Goal: Task Accomplishment & Management: Manage account settings

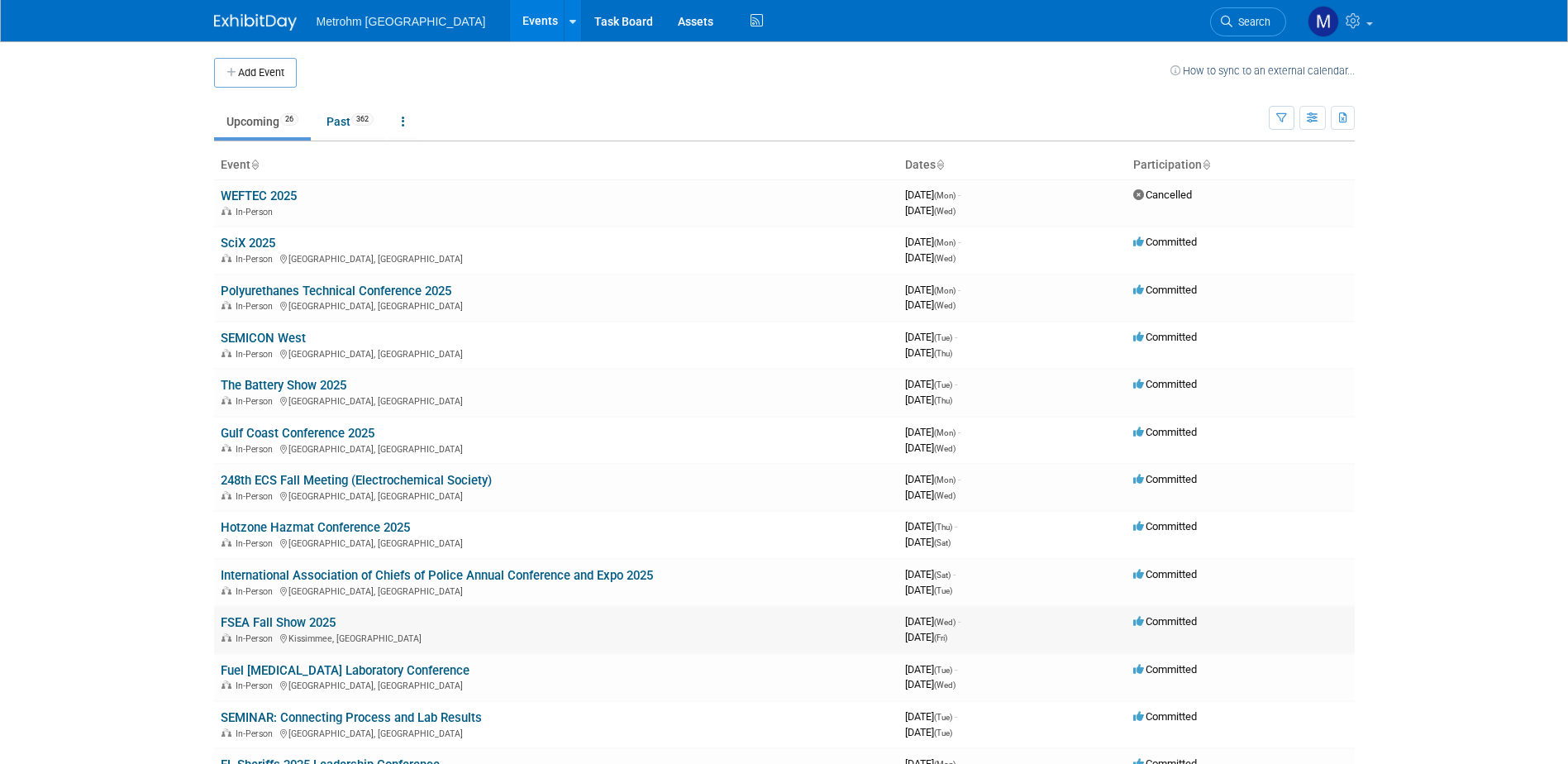
scroll to position [82, 0]
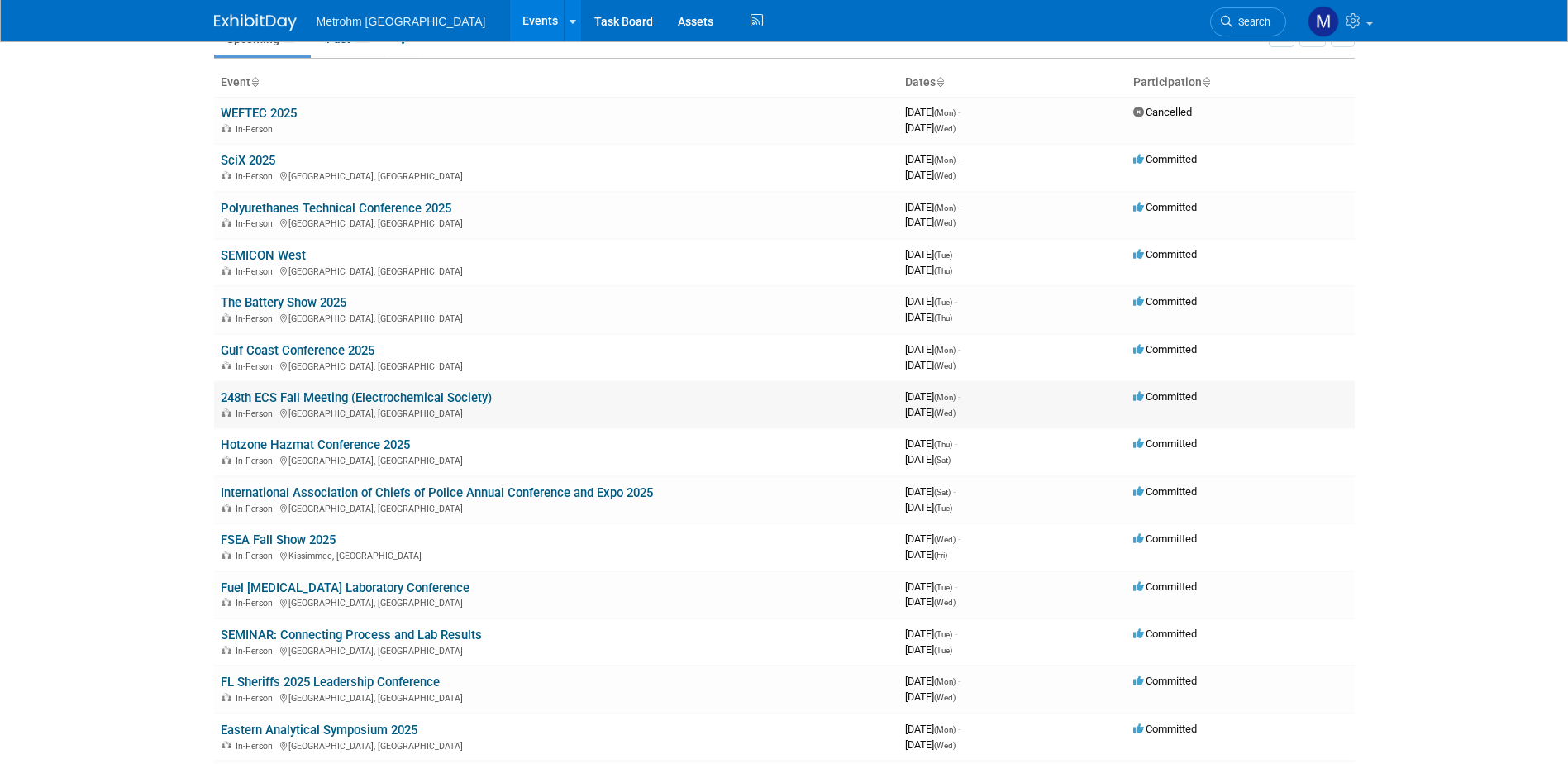
click at [402, 402] on link "248th ECS Fall Meeting (Electrochemical Society)" at bounding box center [356, 397] width 271 height 15
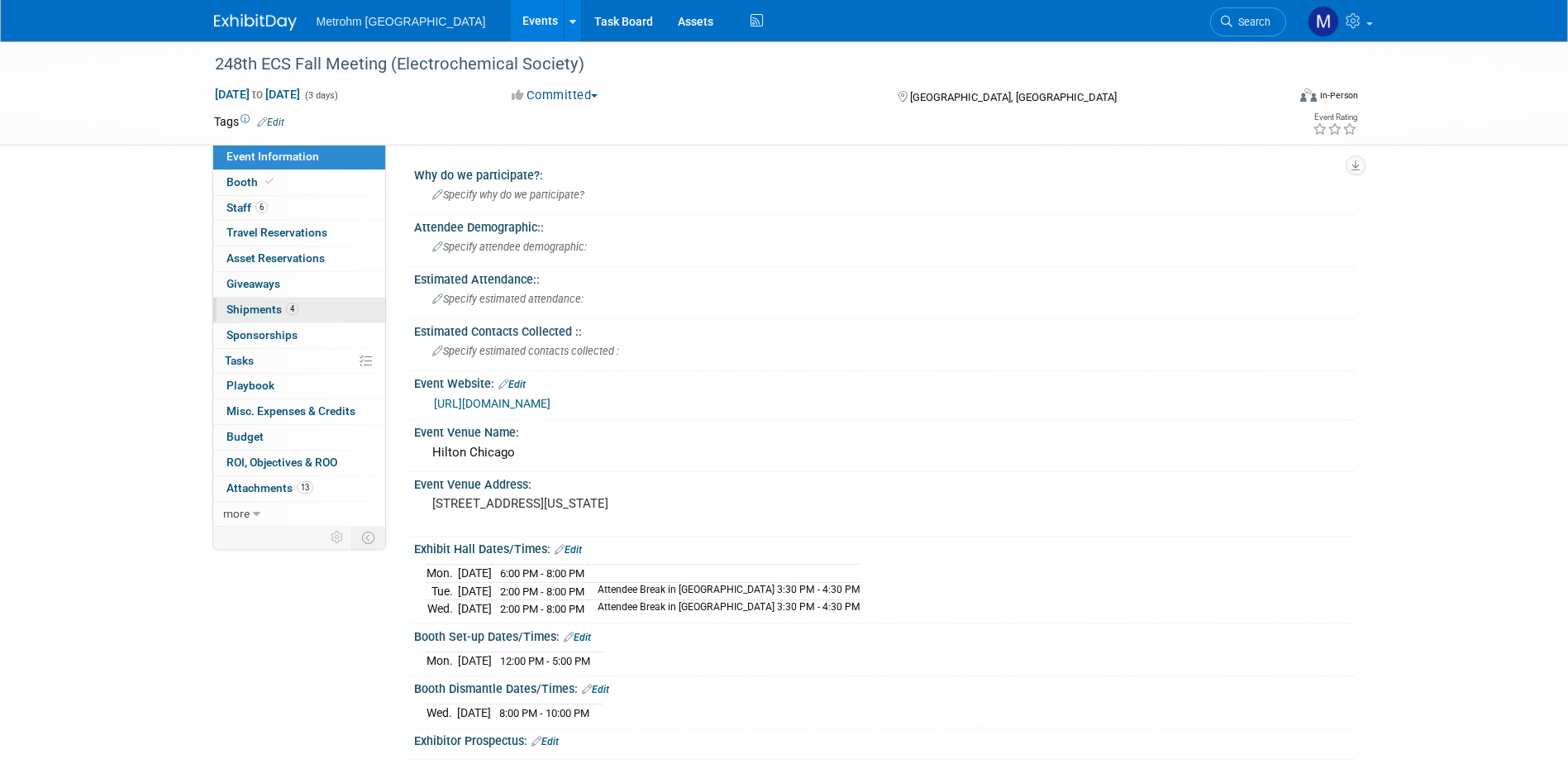
click at [287, 313] on span "4" at bounding box center [292, 309] width 13 height 13
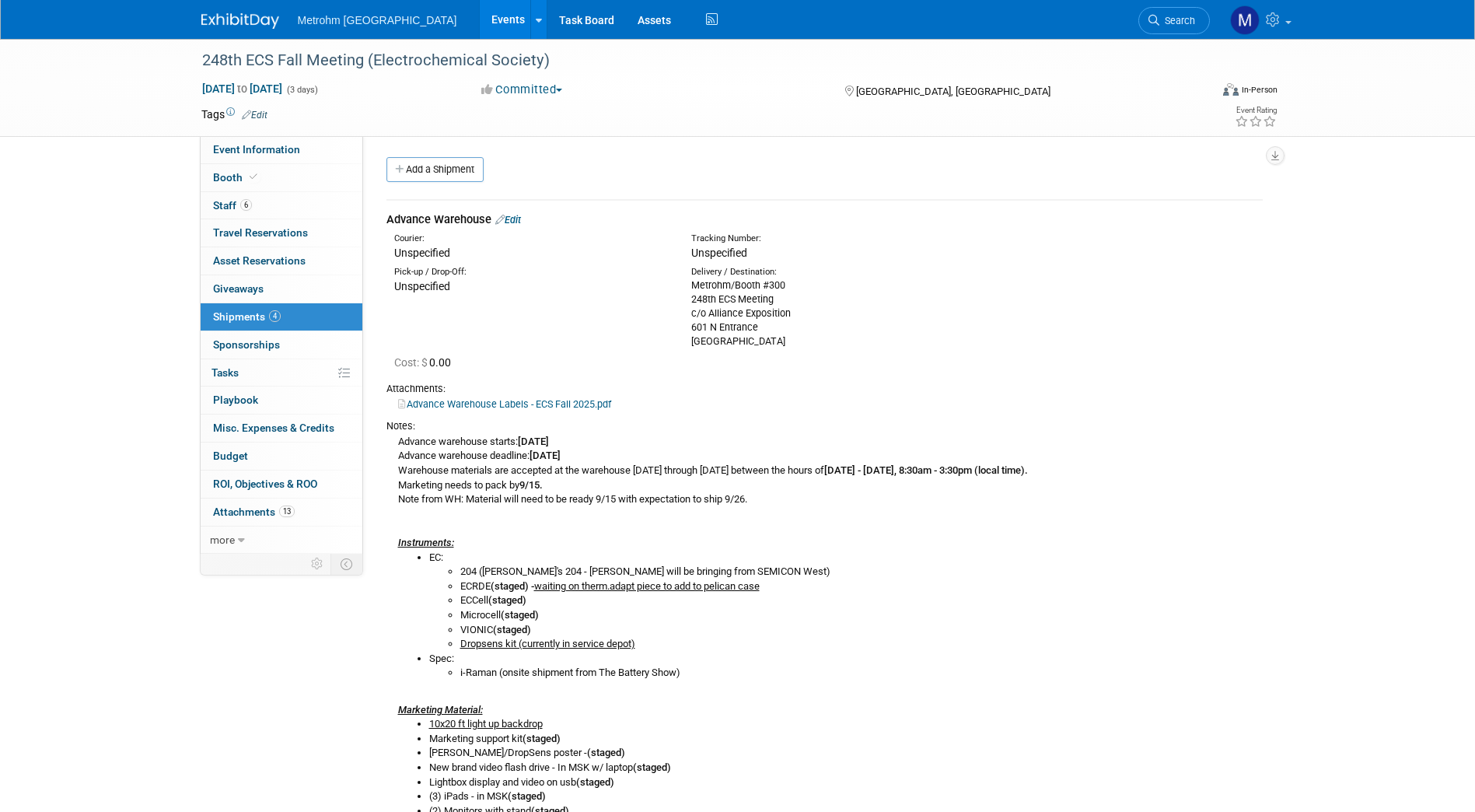
click at [521, 222] on link "Edit" at bounding box center [508, 220] width 25 height 12
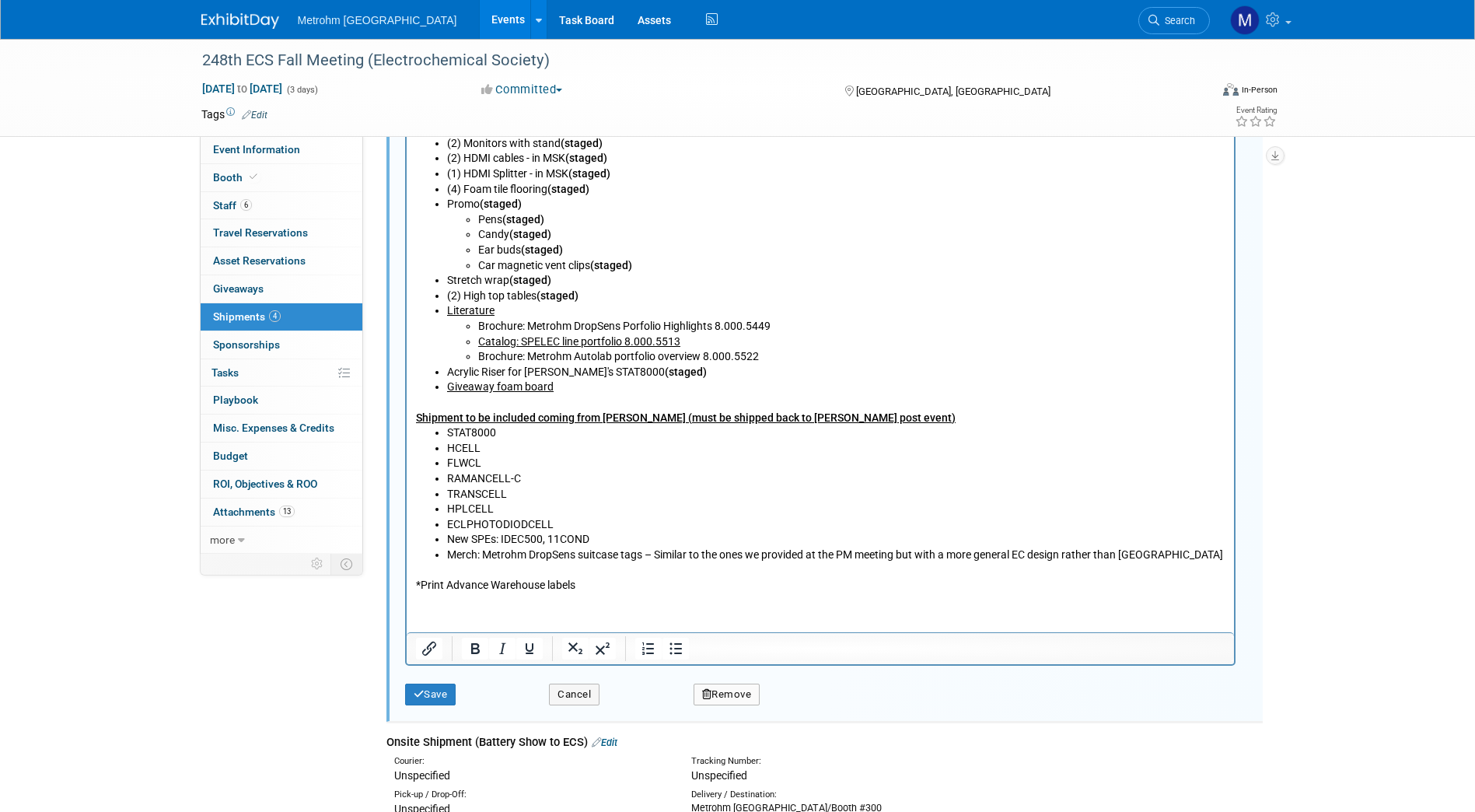
scroll to position [1059, 0]
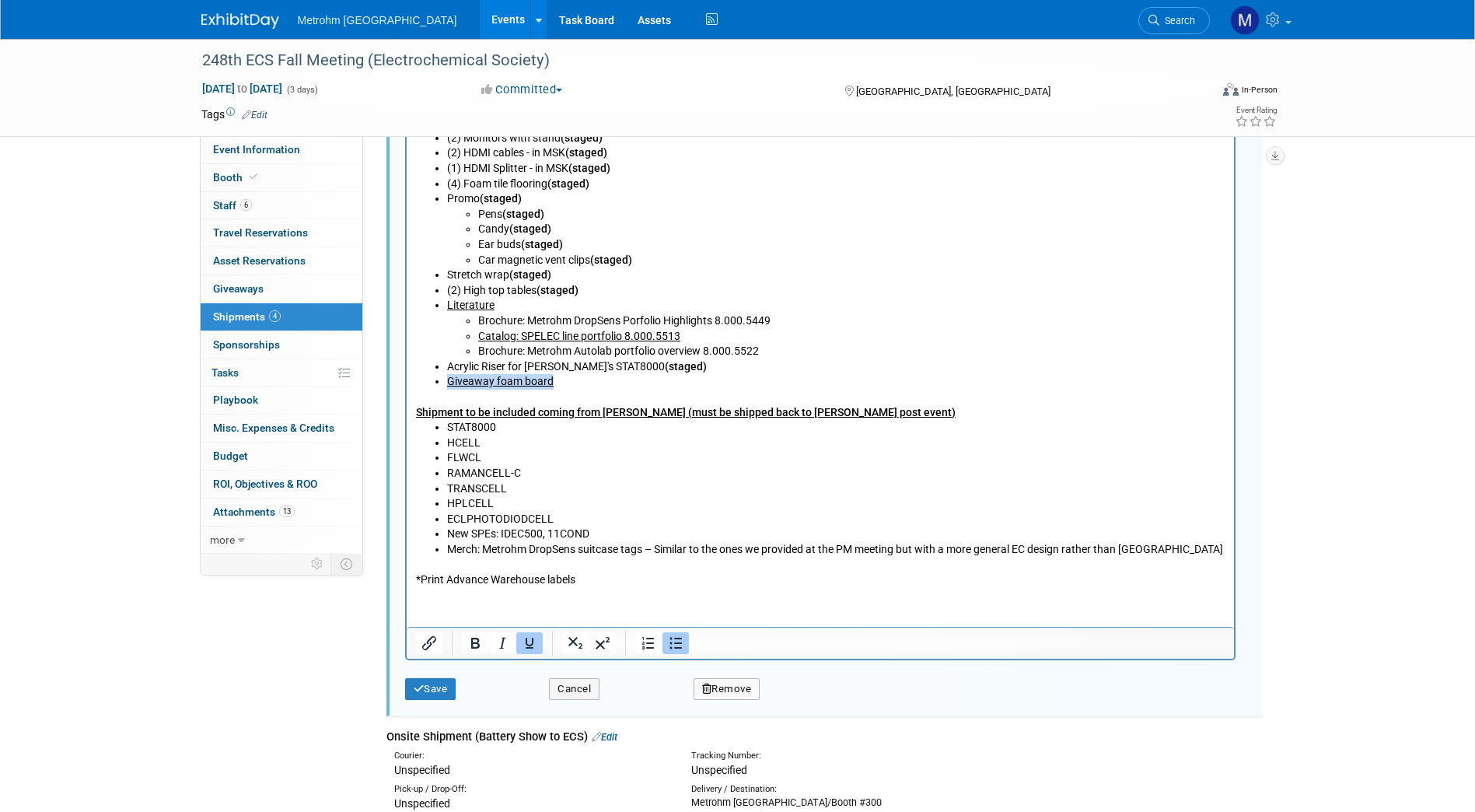
drag, startPoint x: 560, startPoint y: 381, endPoint x: 439, endPoint y: 383, distance: 121.0
click at [439, 383] on ul "10x20 ft light up backdrop Marketing support kit (staged) Paula/DropSens poster…" at bounding box center [820, 215] width 809 height 351
click at [536, 638] on icon "Underline" at bounding box center [529, 643] width 19 height 19
click at [442, 690] on button "Save" at bounding box center [430, 689] width 51 height 22
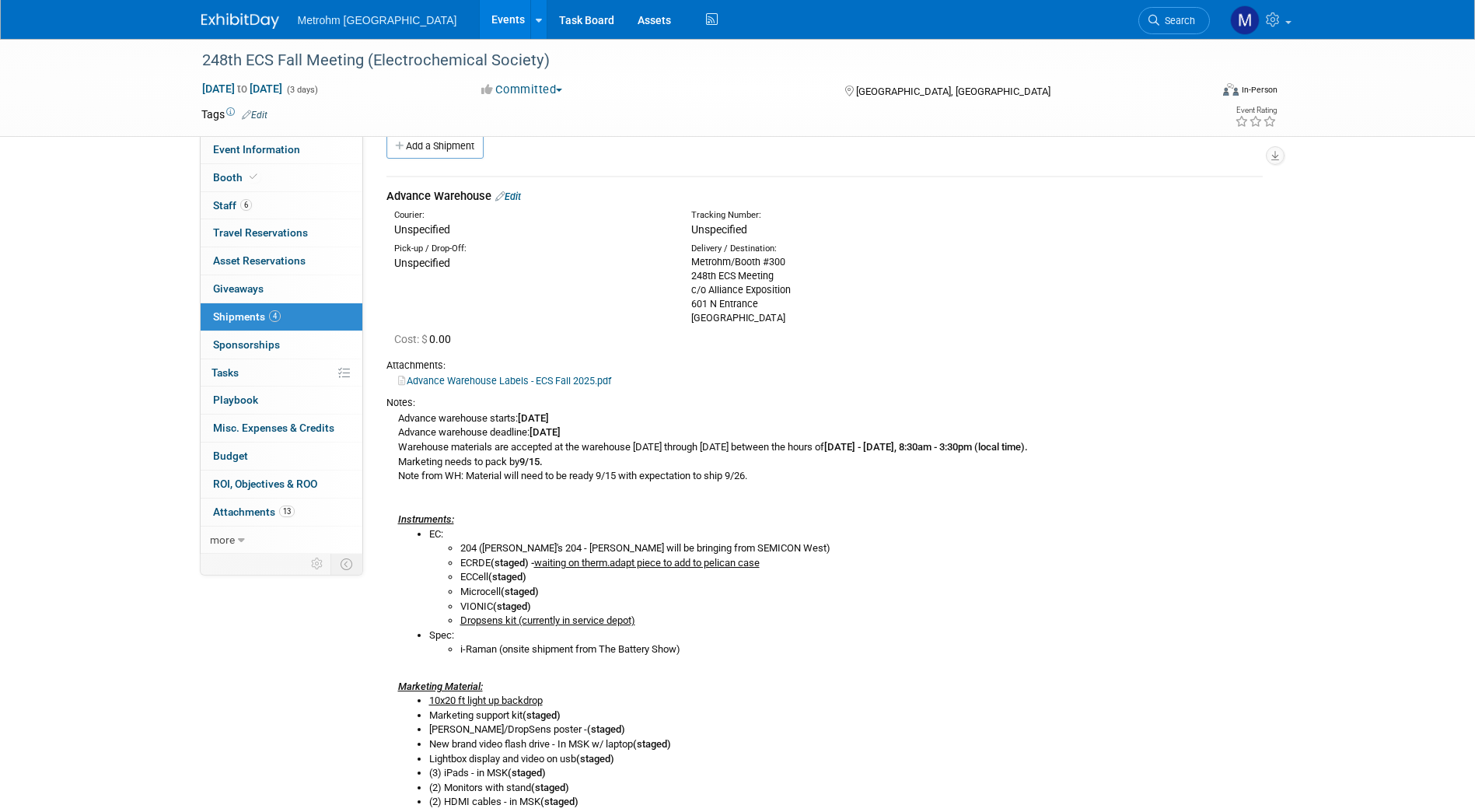
scroll to position [184, 0]
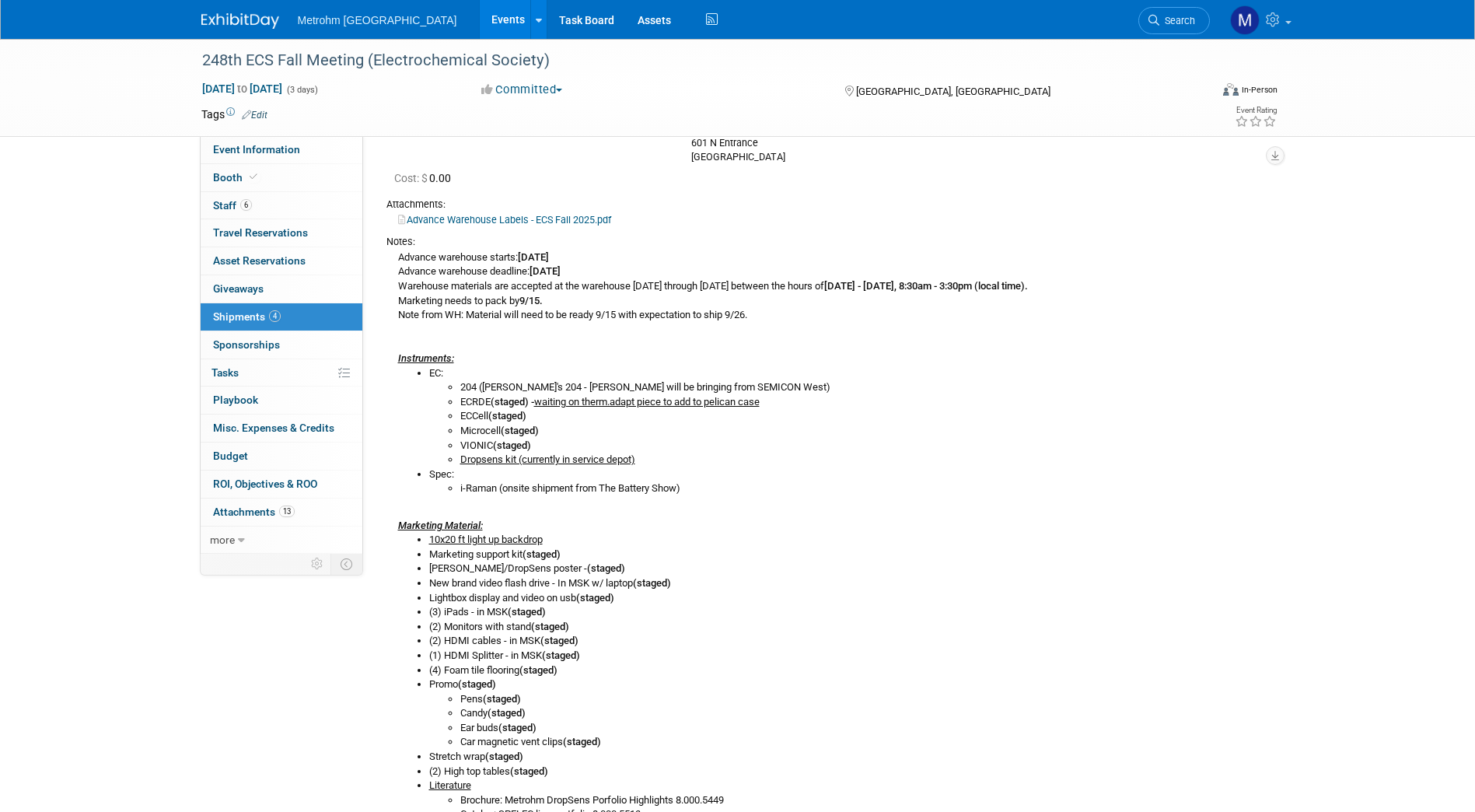
click at [939, 459] on li "Dropsens kit (currently in service depot)" at bounding box center [861, 460] width 802 height 15
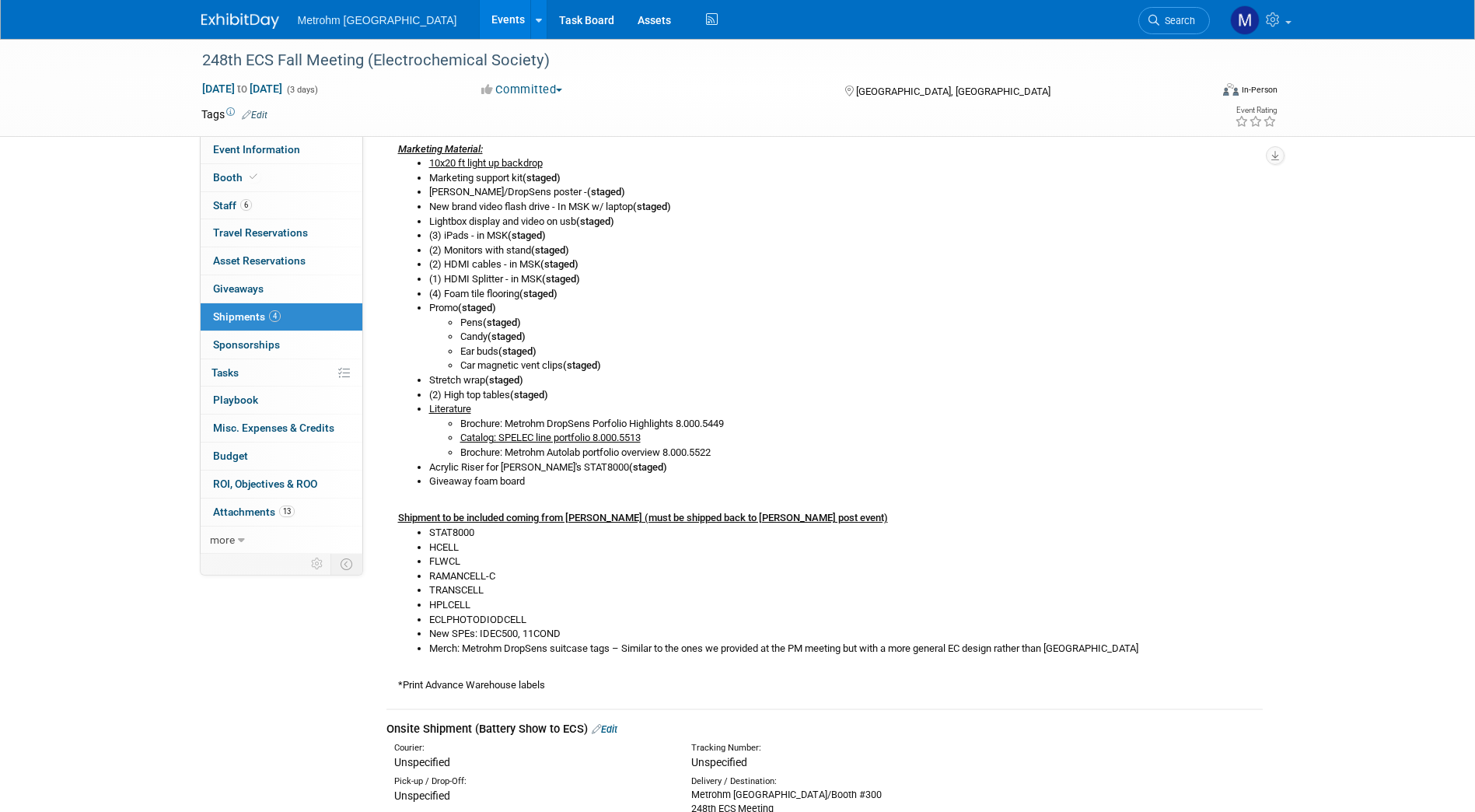
scroll to position [560, 0]
click at [220, 28] on img at bounding box center [240, 21] width 77 height 15
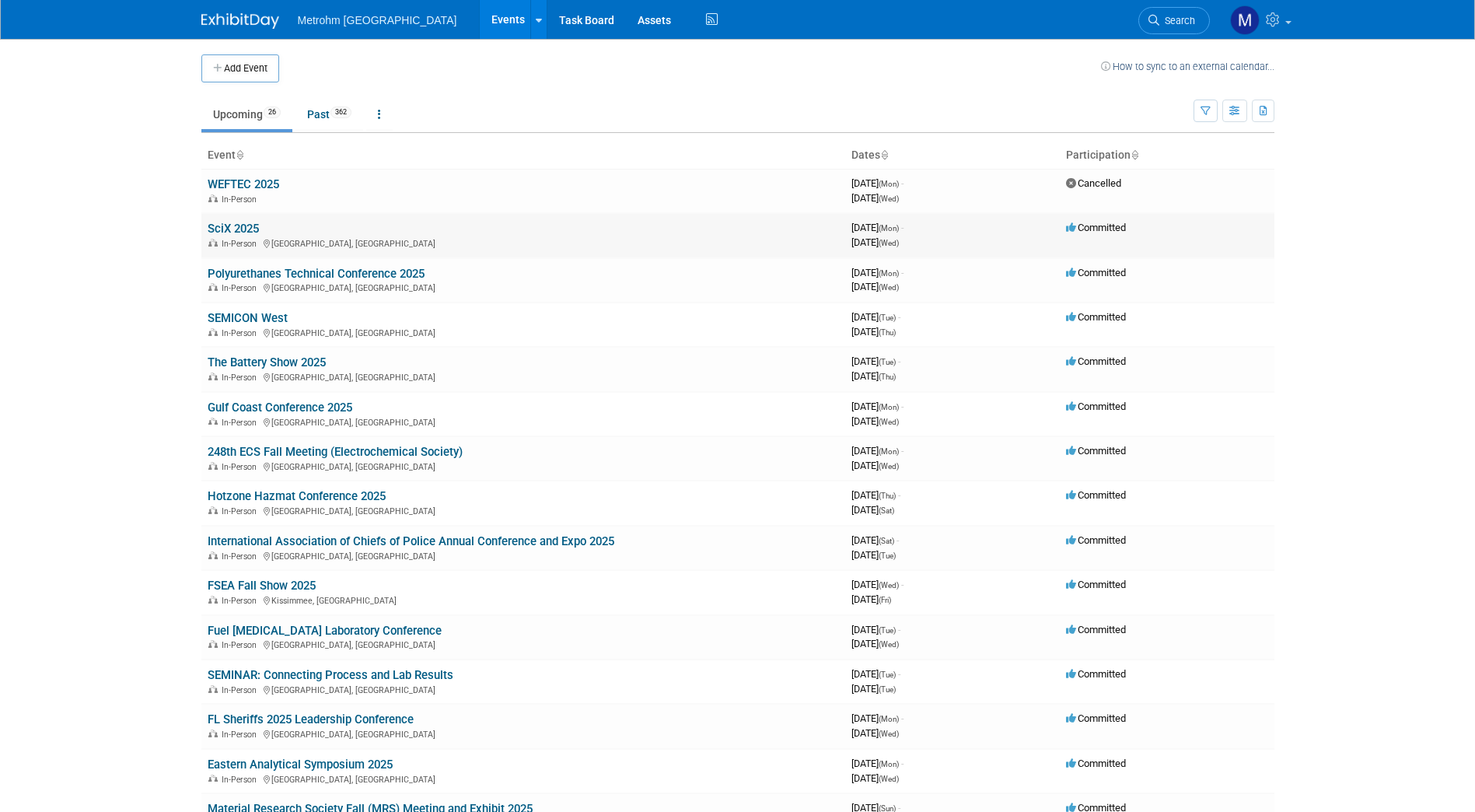
click at [232, 222] on link "SciX 2025" at bounding box center [233, 228] width 51 height 14
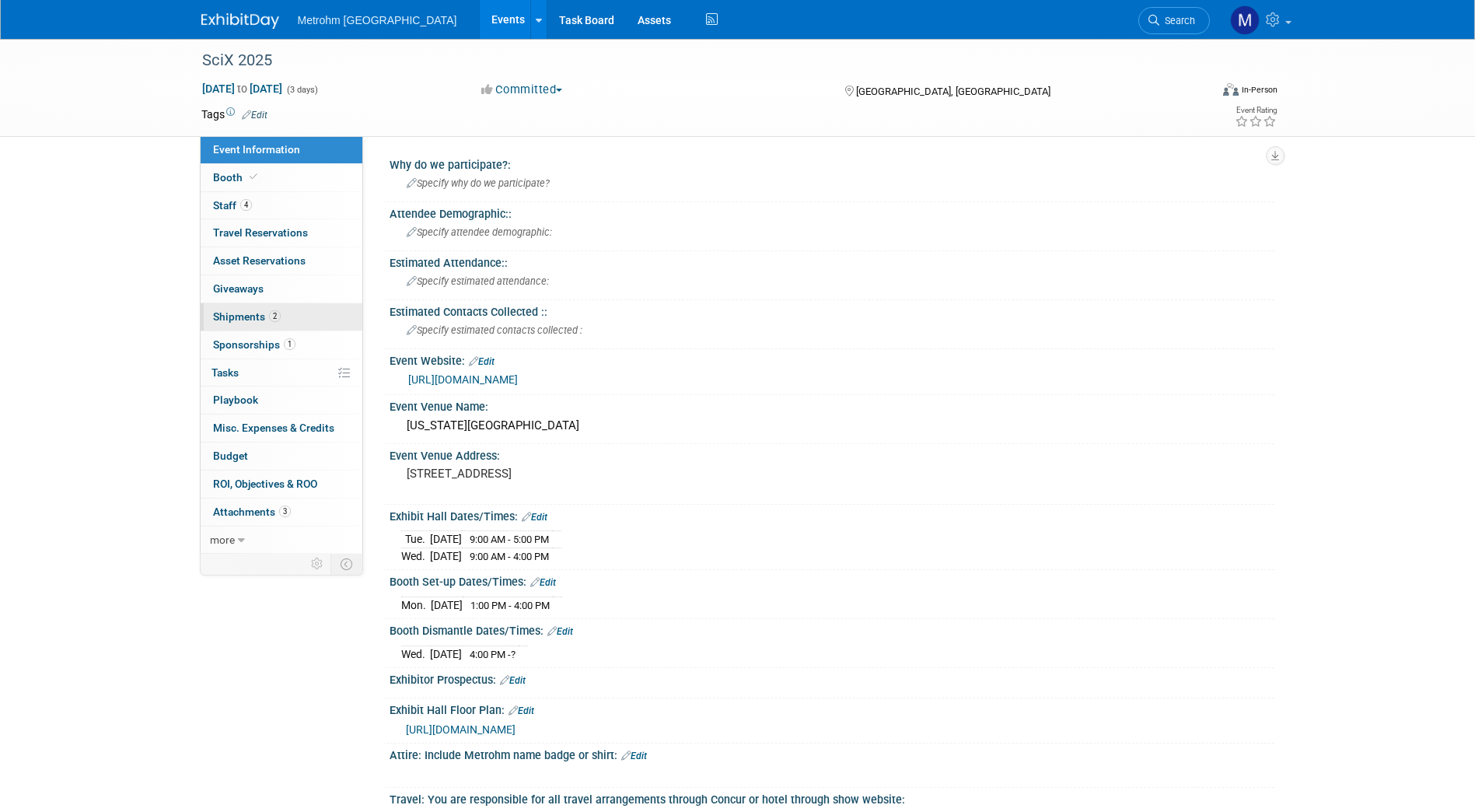
click at [257, 311] on span "Shipments 2" at bounding box center [247, 316] width 67 height 13
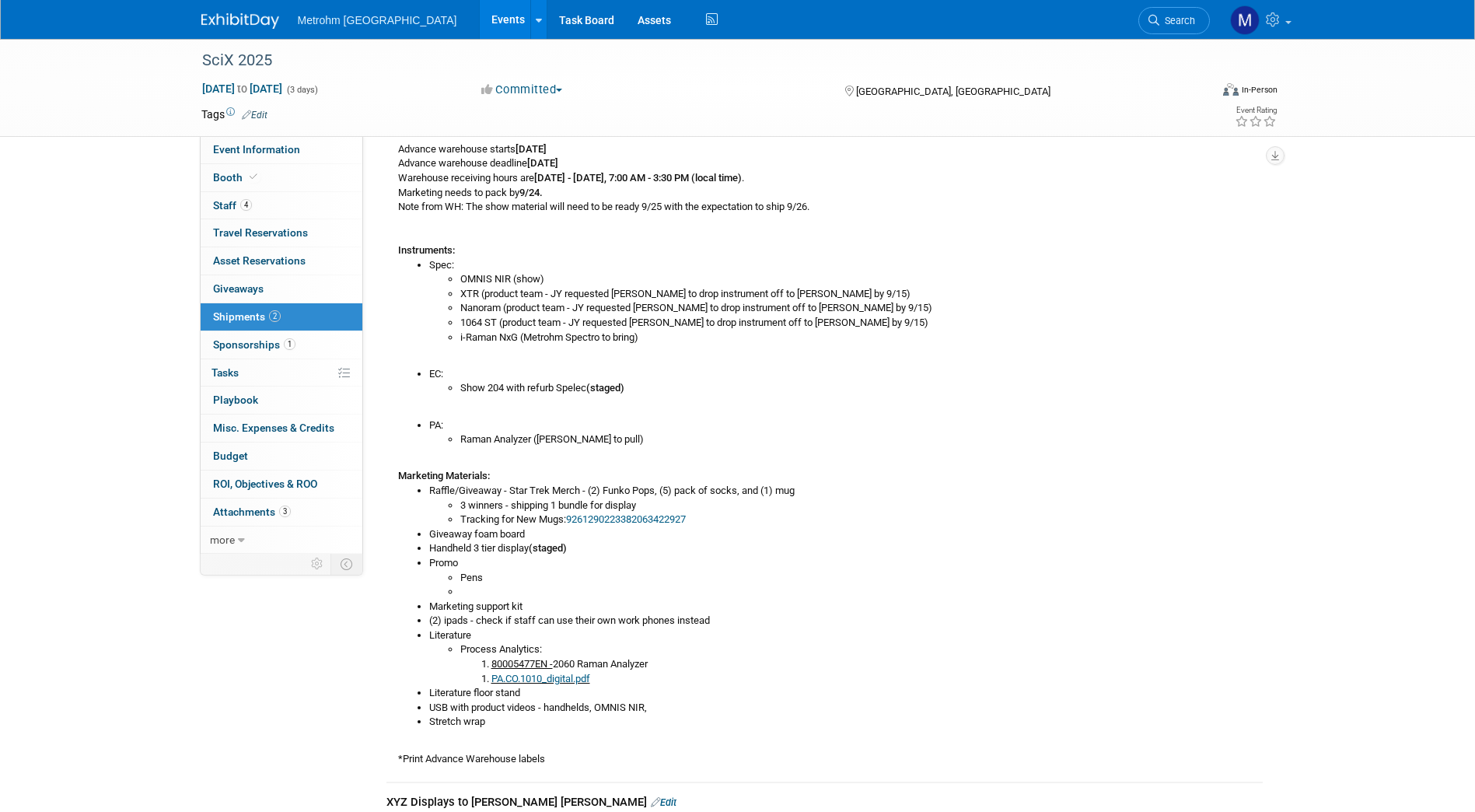
scroll to position [293, 0]
click at [275, 170] on link "Booth" at bounding box center [281, 178] width 162 height 27
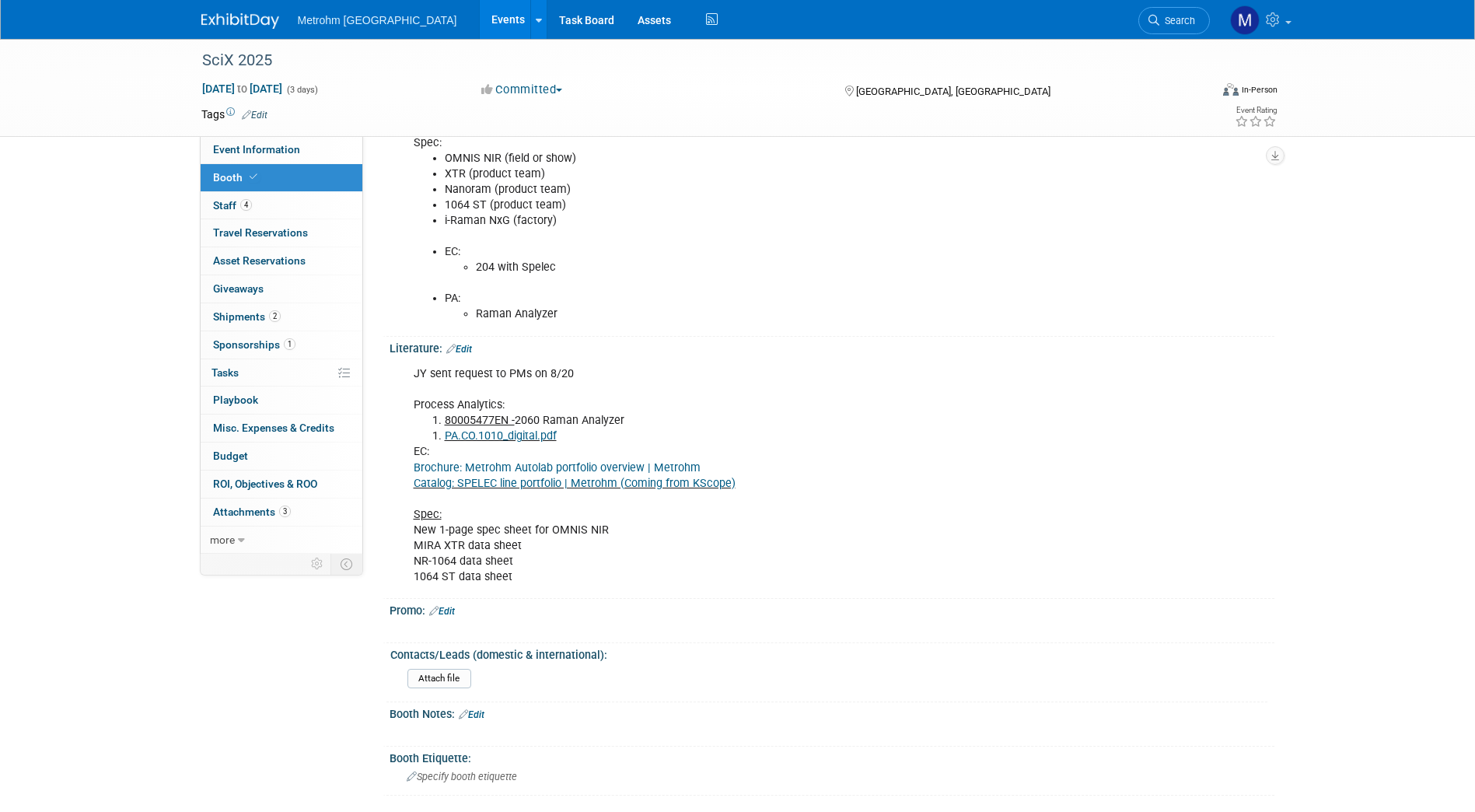
scroll to position [621, 0]
click at [330, 316] on link "2 Shipments 2" at bounding box center [281, 316] width 162 height 27
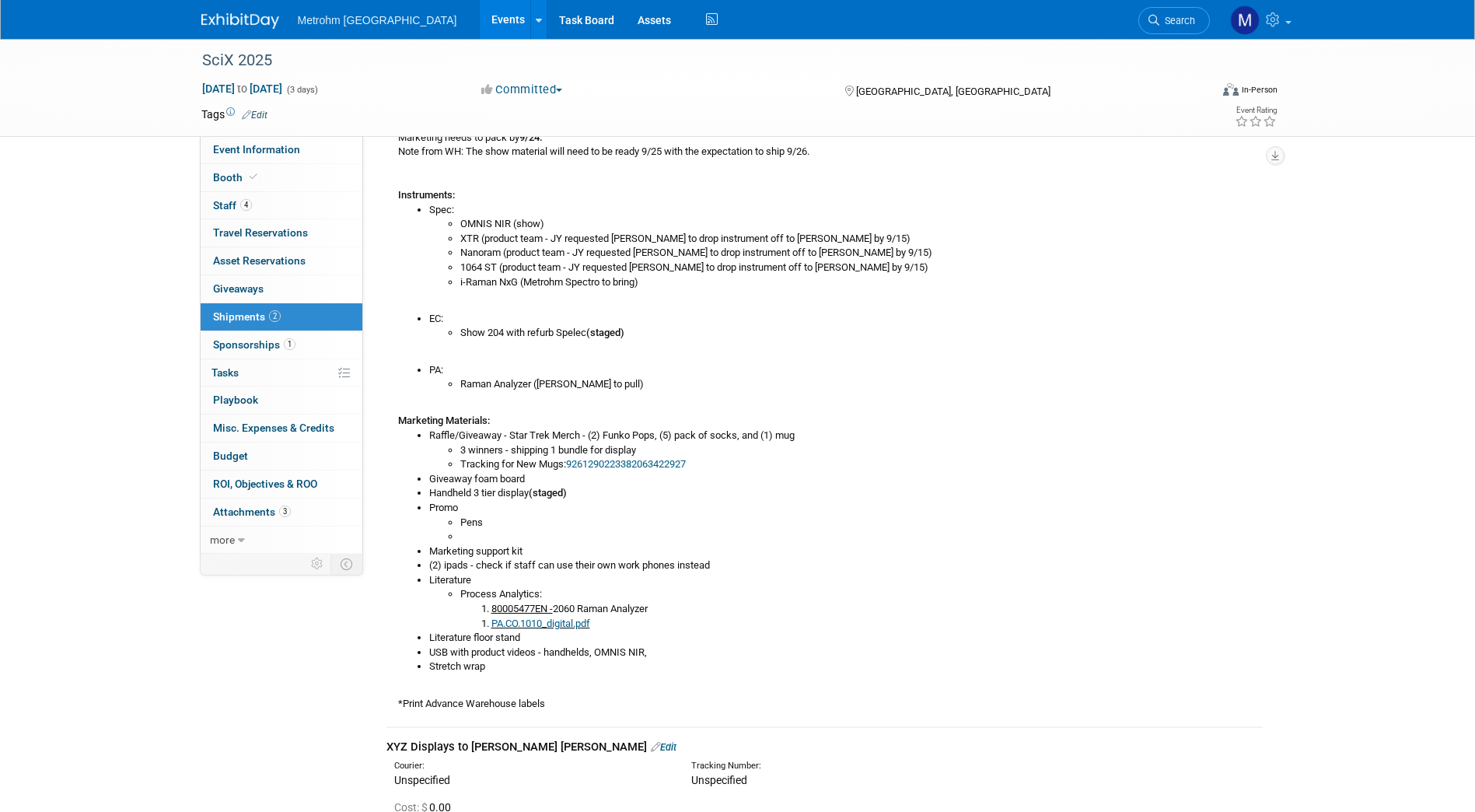
scroll to position [351, 0]
click at [151, 445] on div "SciX 2025 Oct 6, 2025 to Oct 8, 2025 (3 days) Oct 6, 2025 to Oct 8, 2025 Commit…" at bounding box center [737, 324] width 1475 height 1271
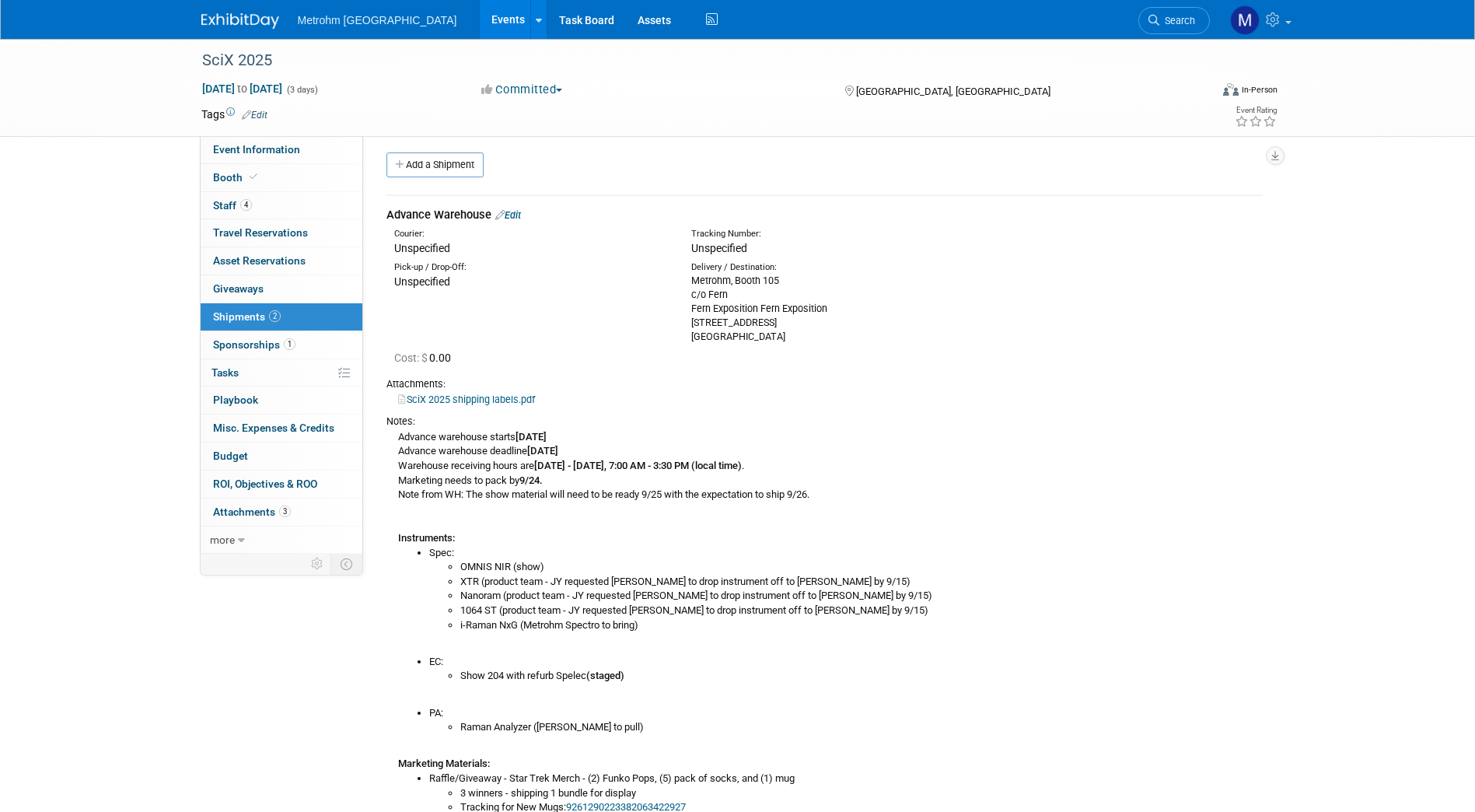
scroll to position [0, 0]
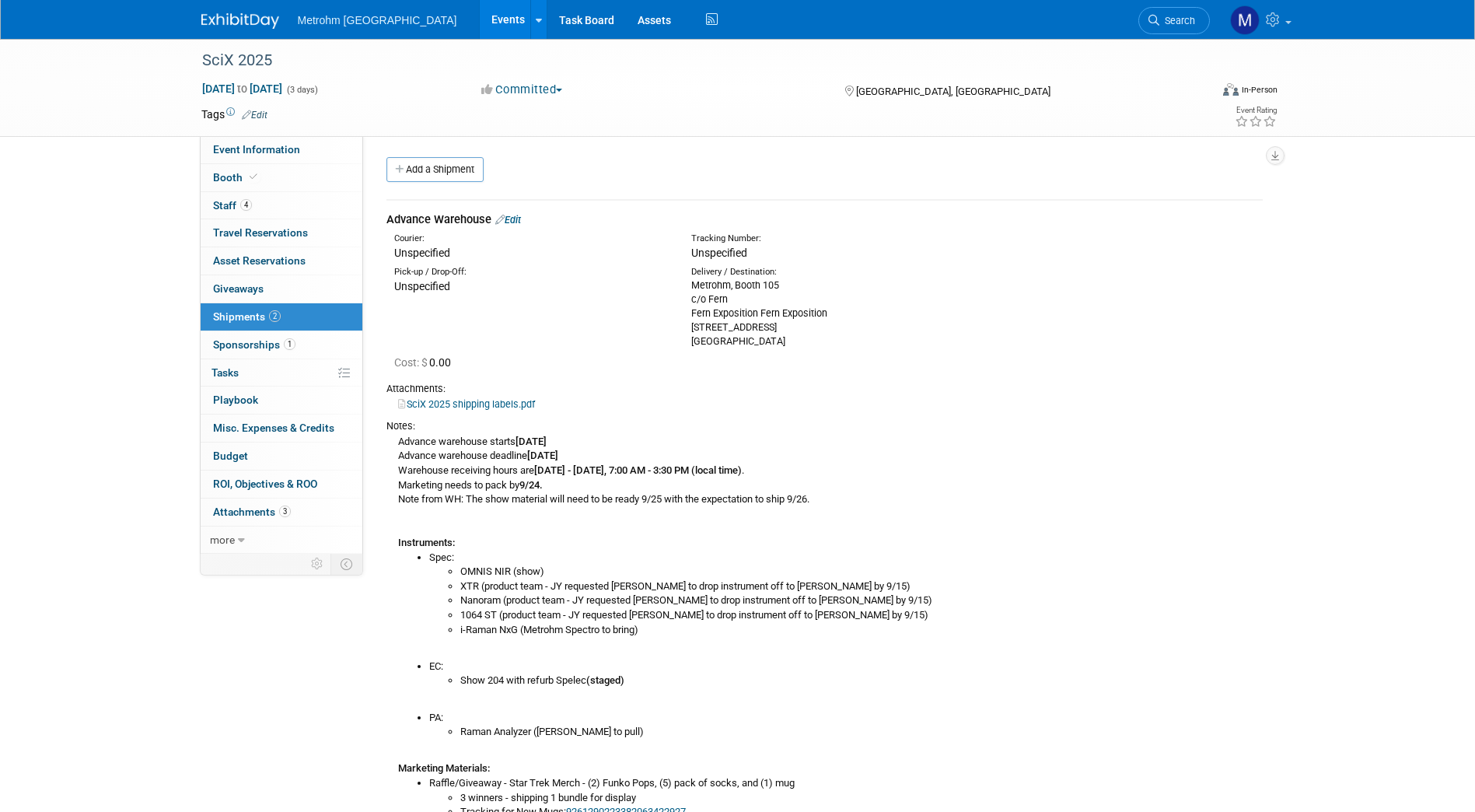
click at [249, 23] on img at bounding box center [240, 21] width 77 height 15
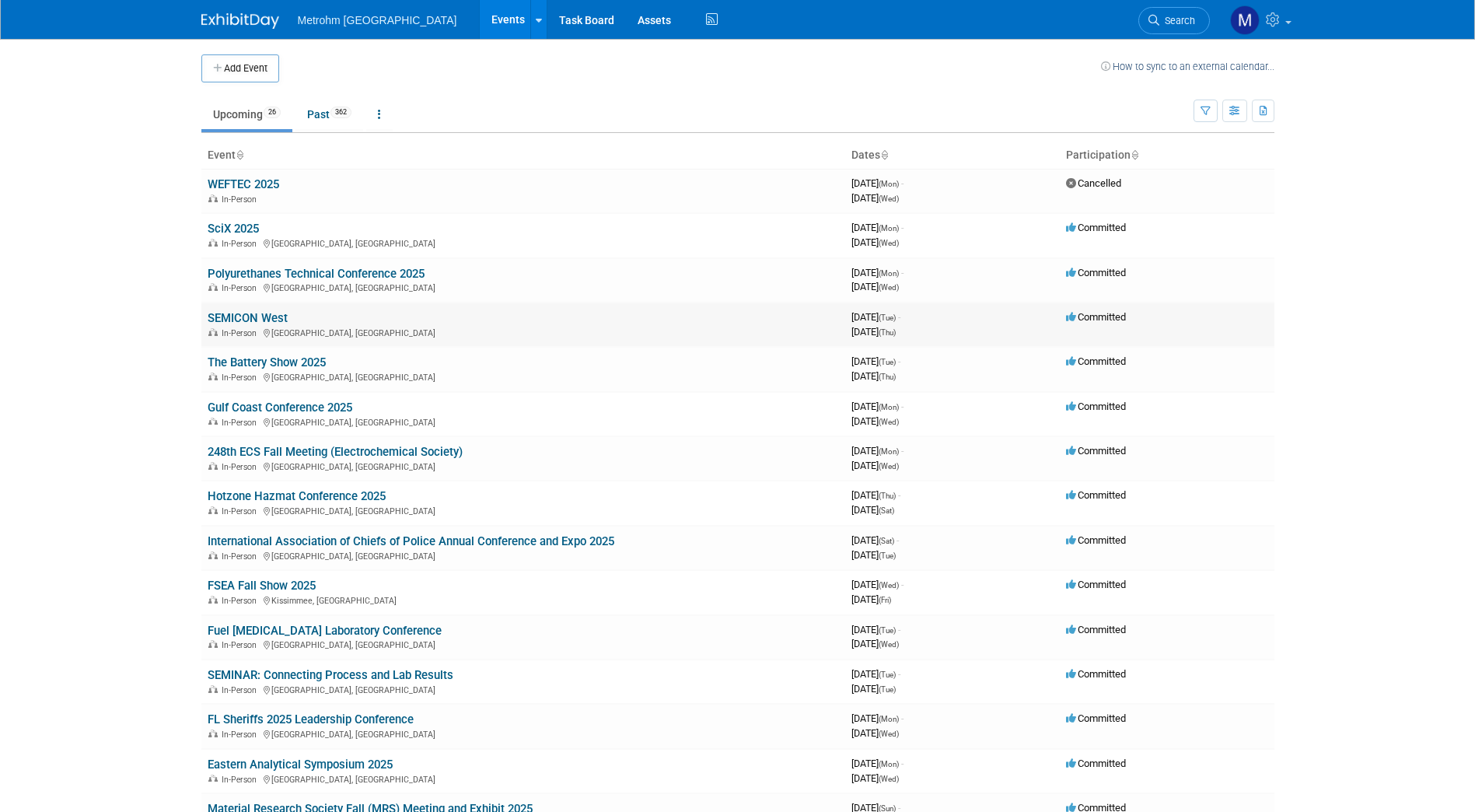
click at [254, 321] on link "SEMICON West" at bounding box center [247, 318] width 80 height 14
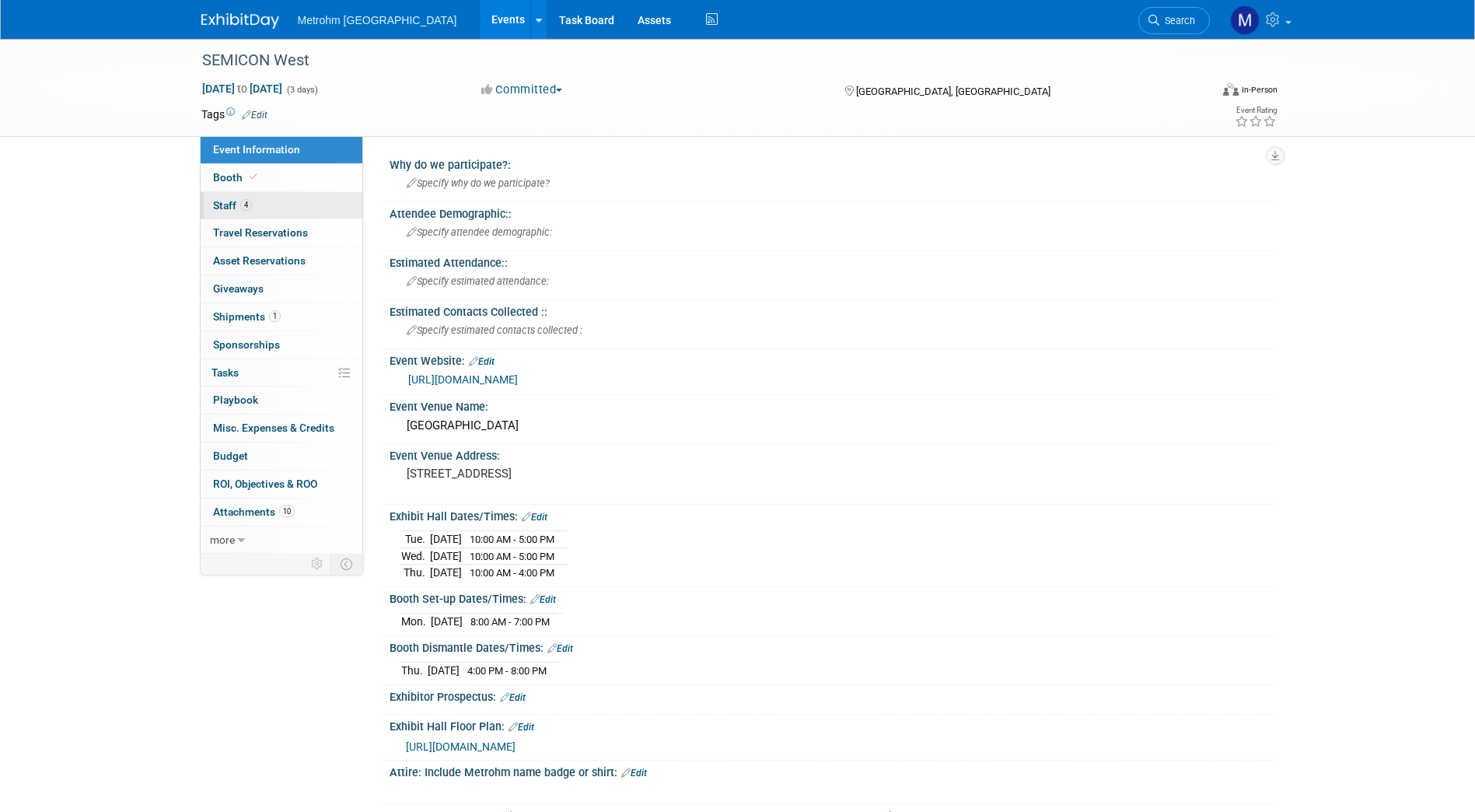
click at [251, 206] on span "4" at bounding box center [246, 205] width 12 height 12
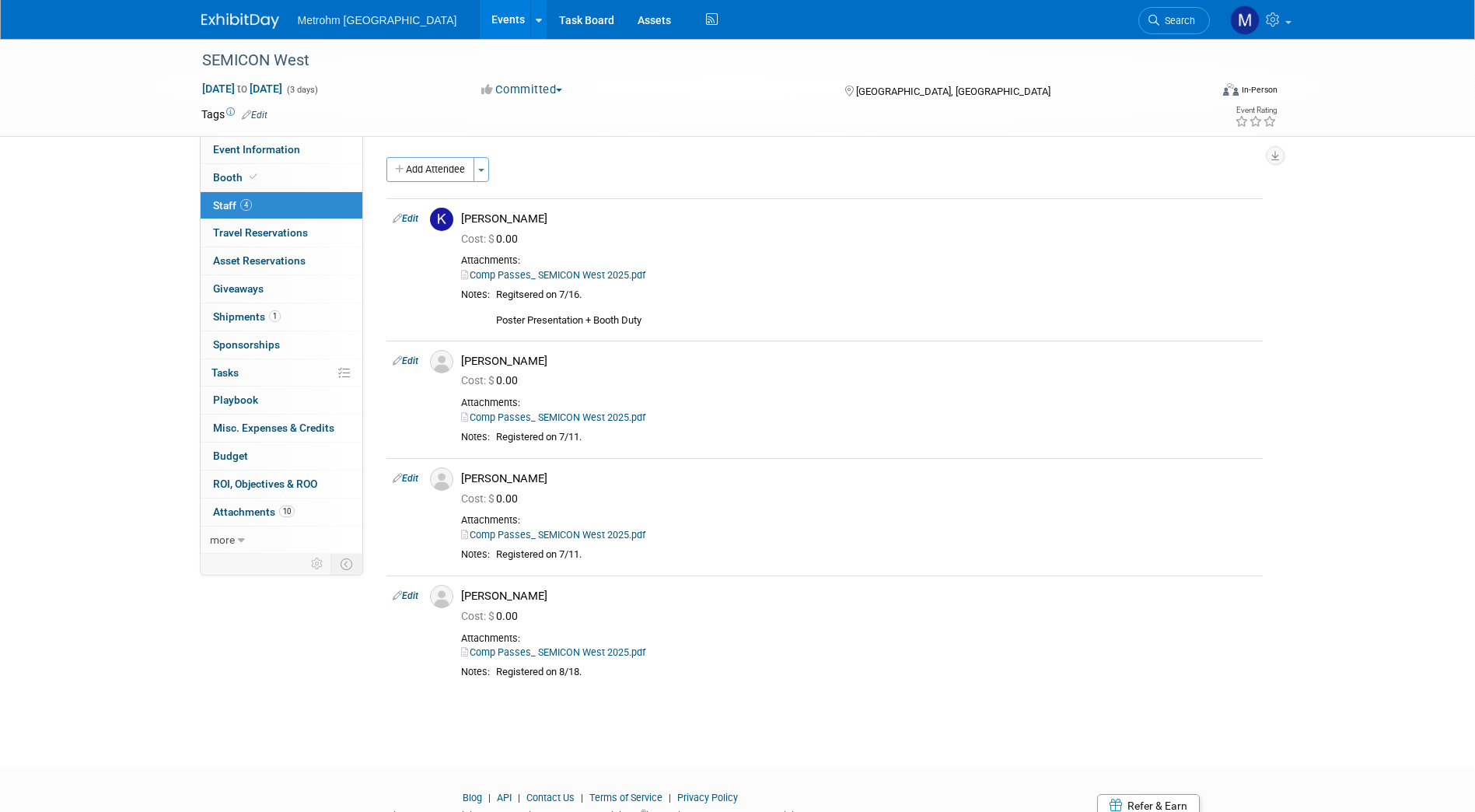
click at [246, 16] on img at bounding box center [240, 21] width 77 height 15
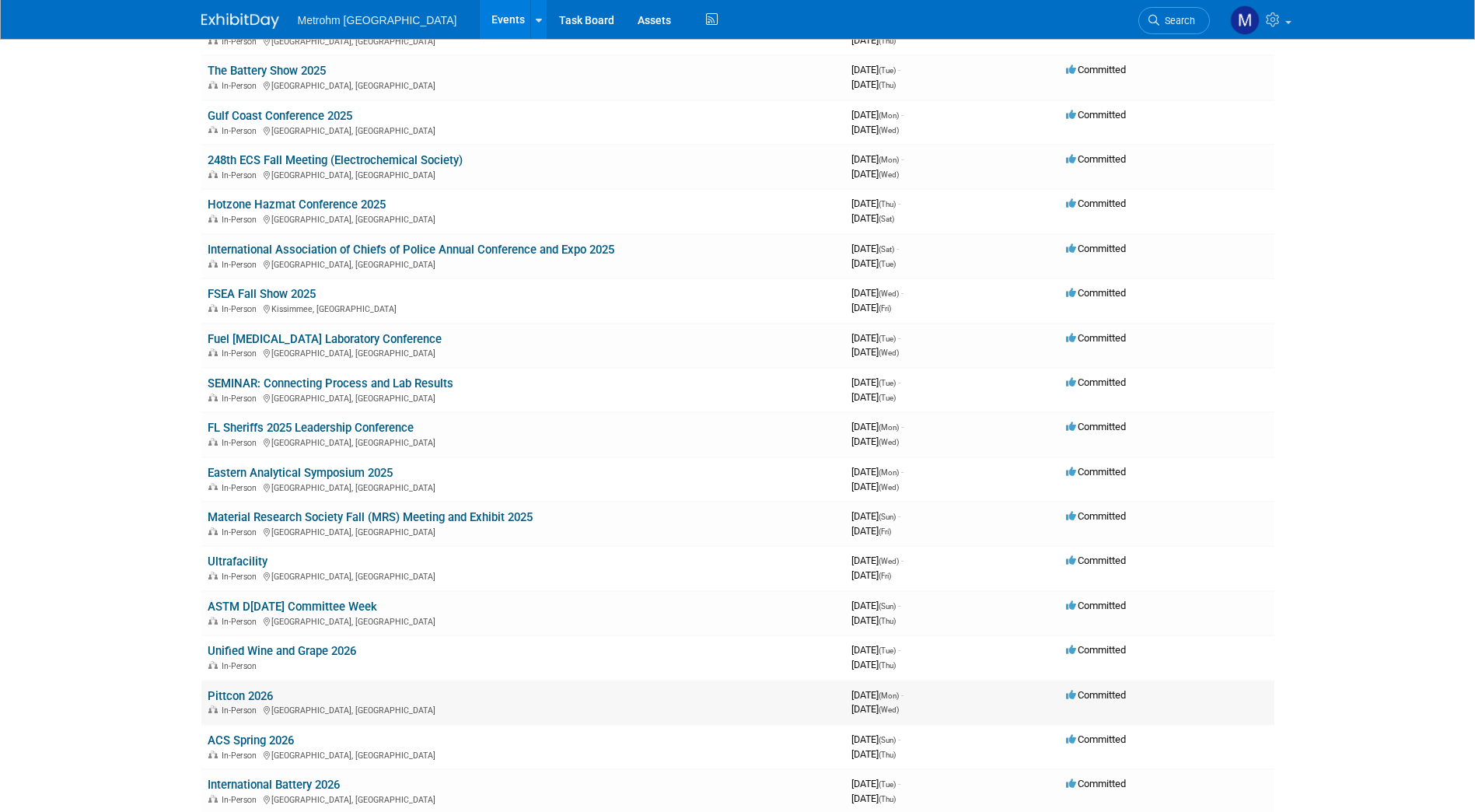
scroll to position [291, 0]
click at [241, 562] on link "Ultrafacility" at bounding box center [237, 562] width 60 height 14
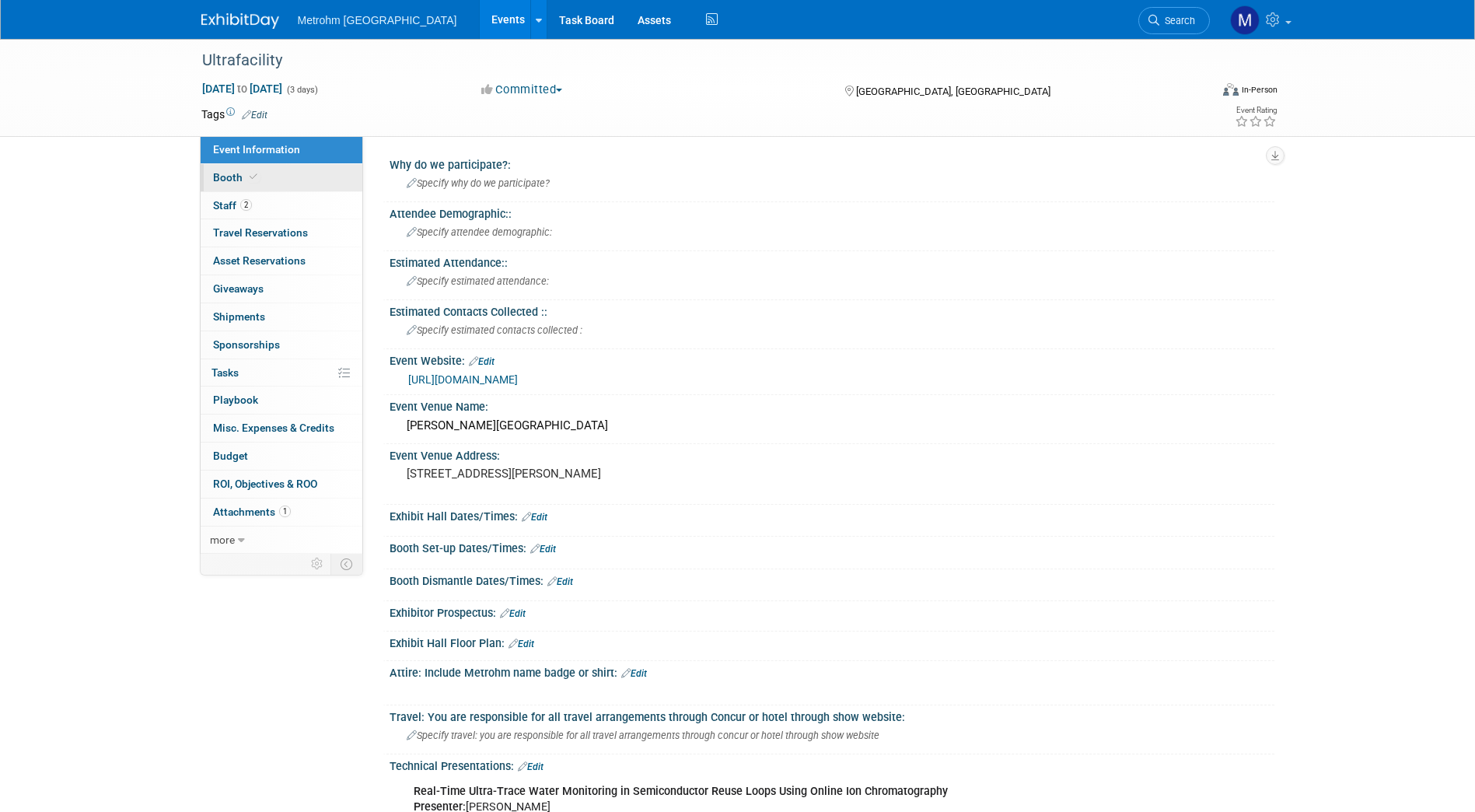
click at [252, 168] on link "Booth" at bounding box center [281, 178] width 162 height 27
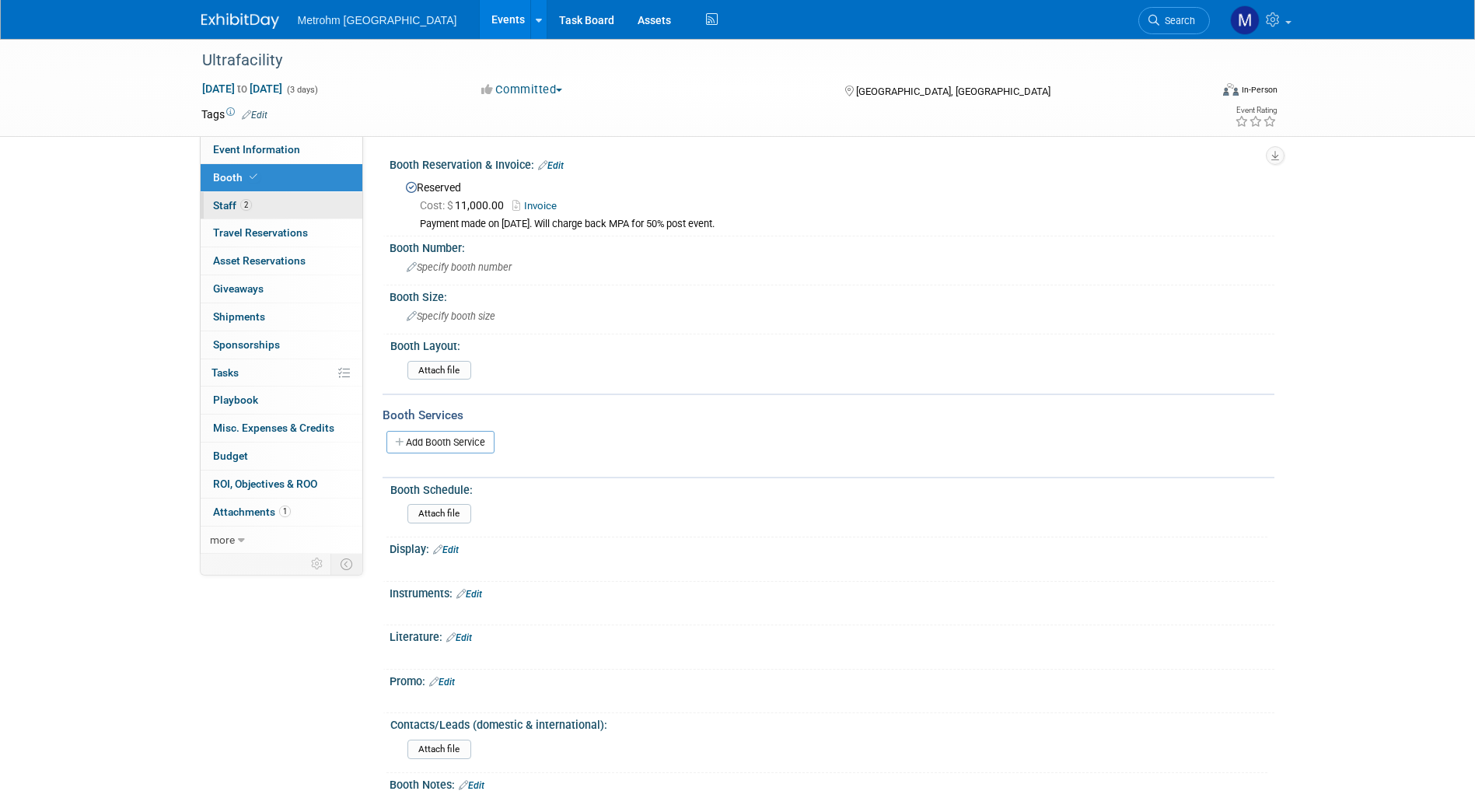
click at [260, 216] on link "2 Staff 2" at bounding box center [281, 205] width 162 height 27
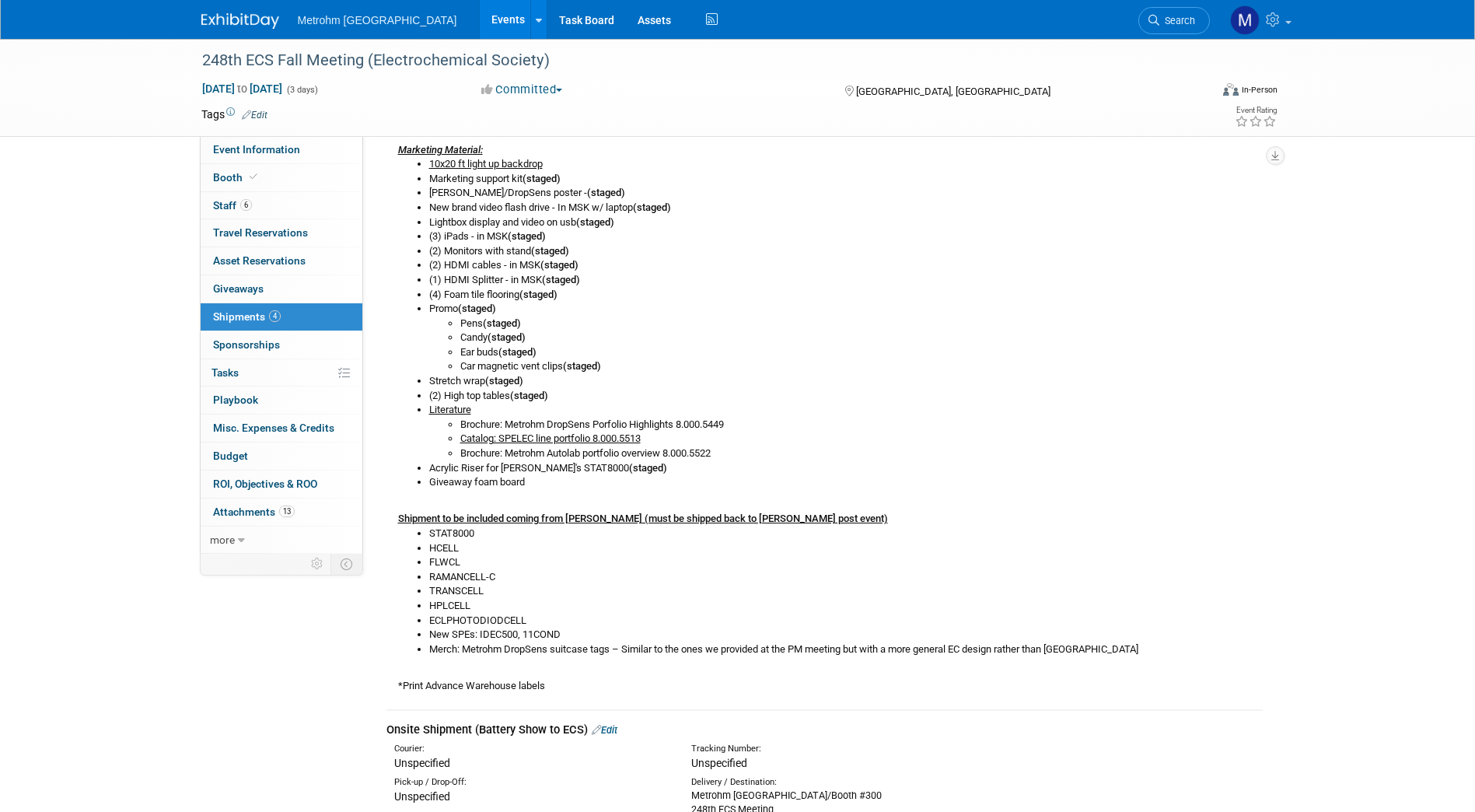
click at [240, 20] on img at bounding box center [240, 21] width 77 height 15
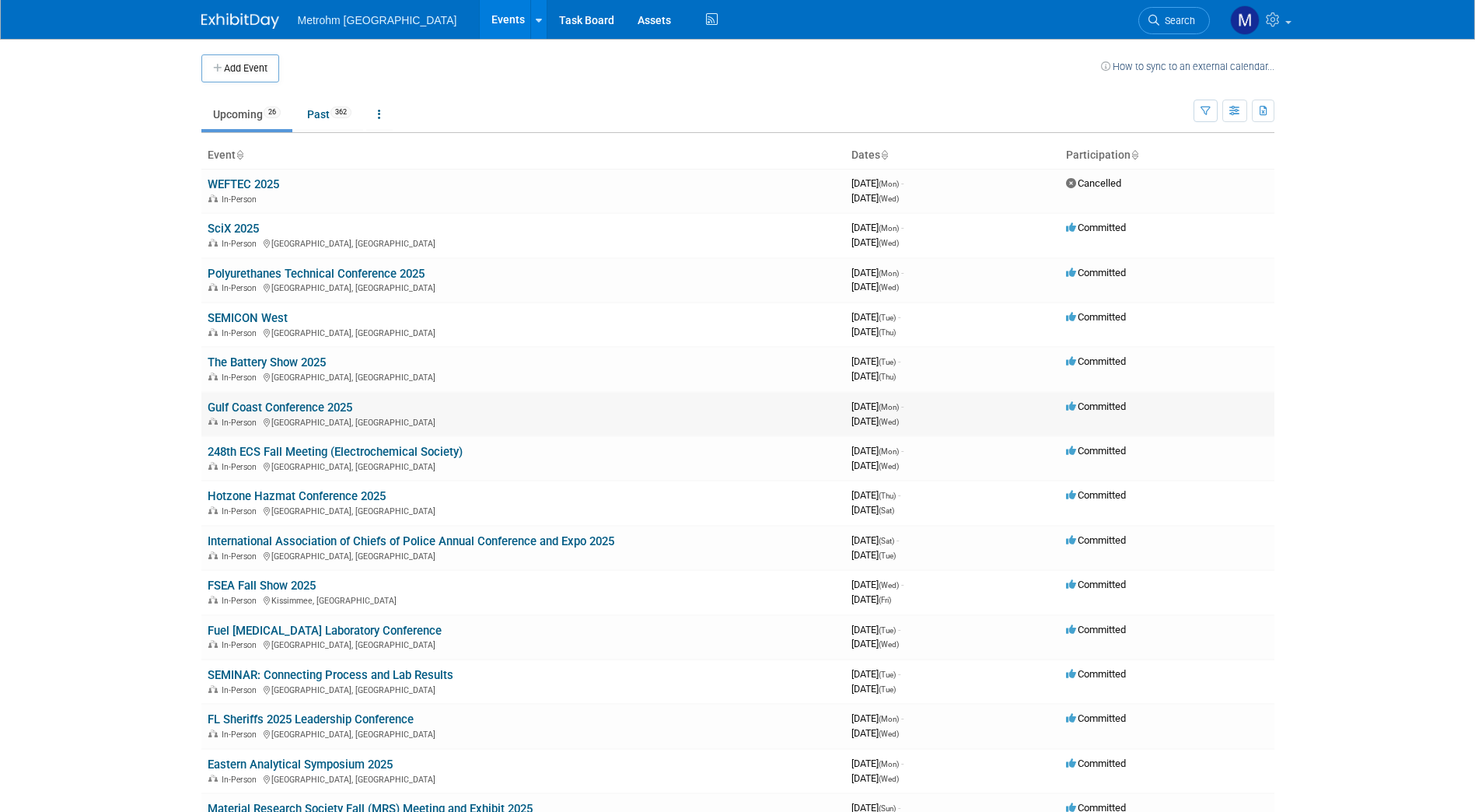
click at [295, 410] on link "Gulf Coast Conference 2025" at bounding box center [280, 407] width 145 height 14
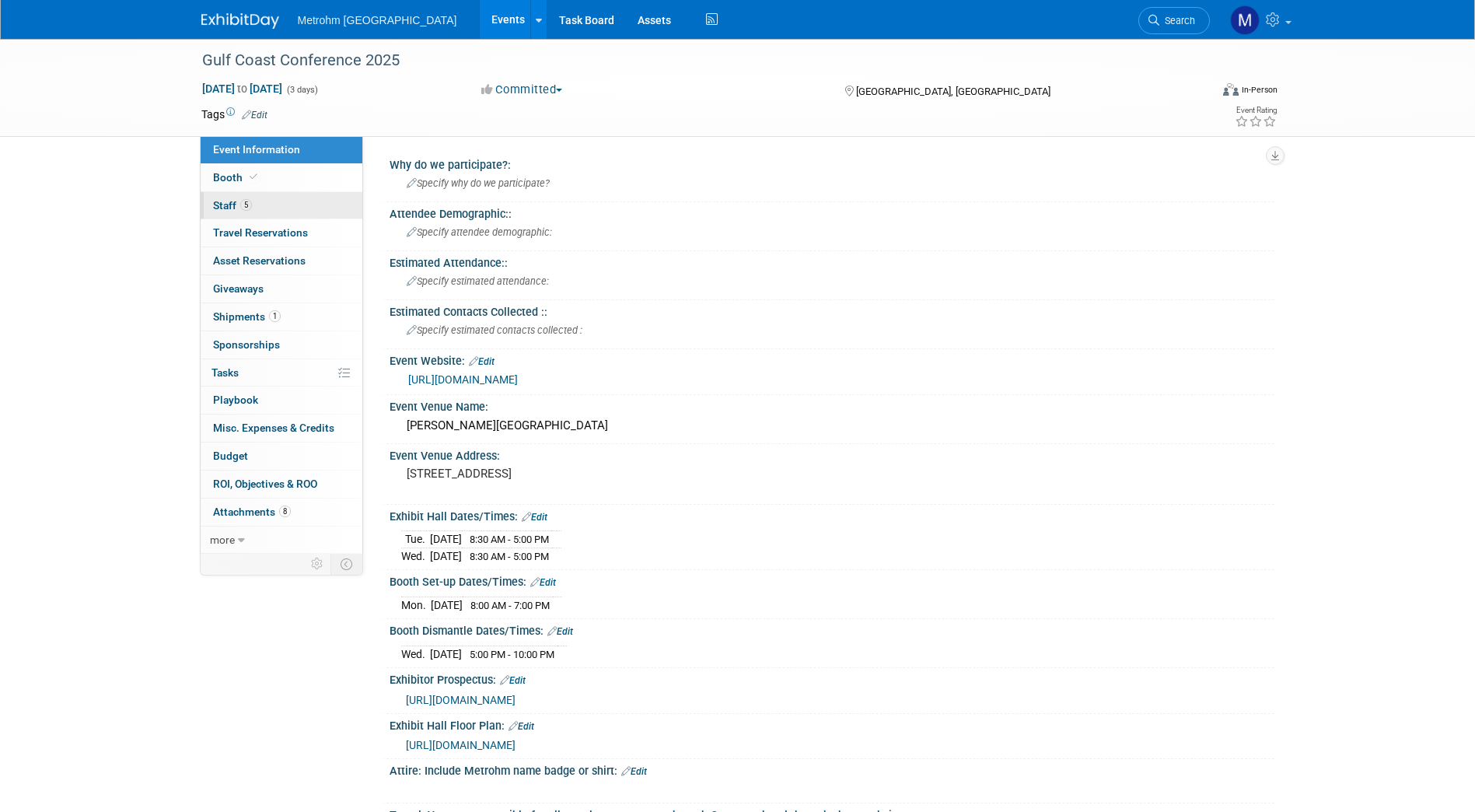
click at [278, 204] on link "5 Staff 5" at bounding box center [281, 205] width 162 height 27
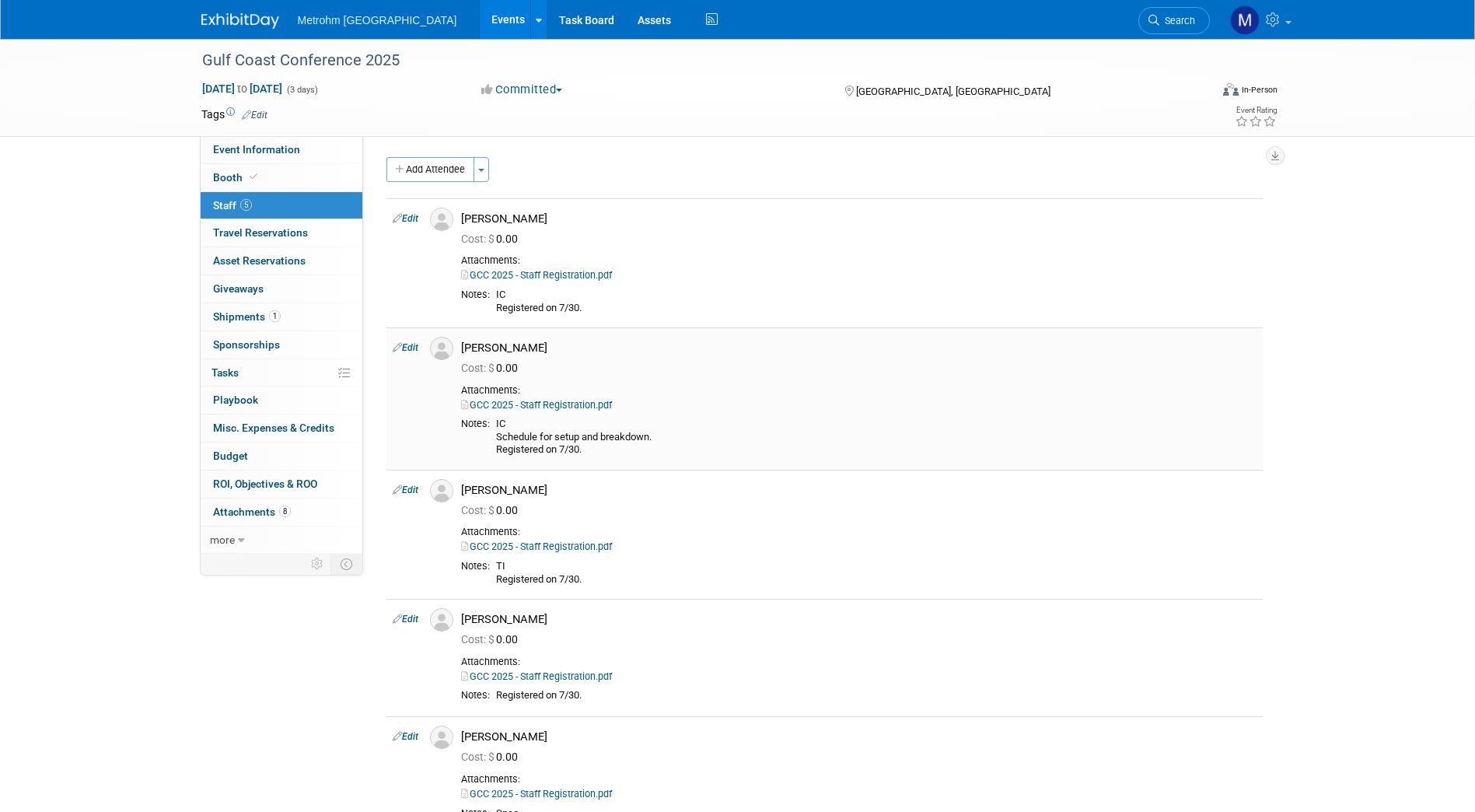
click at [408, 347] on link "Edit" at bounding box center [406, 348] width 25 height 11
select select "d9d6e962-2eb5-425b-8753-6e5a4b69e713"
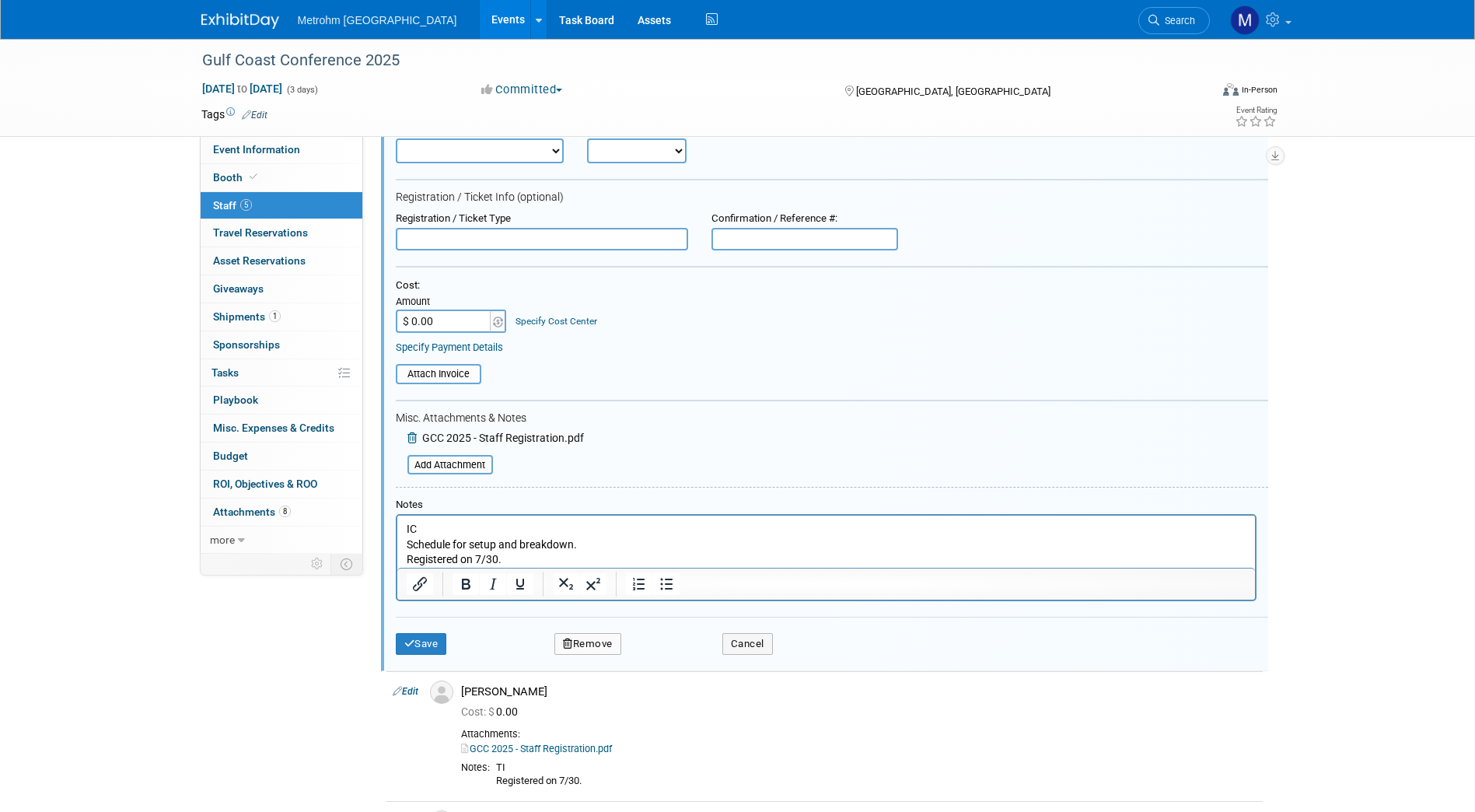
scroll to position [272, 0]
click at [406, 526] on p "IC Schedule for setup and breakdown. Registered on 7/30." at bounding box center [825, 544] width 840 height 46
click at [437, 645] on button "Save" at bounding box center [421, 643] width 51 height 22
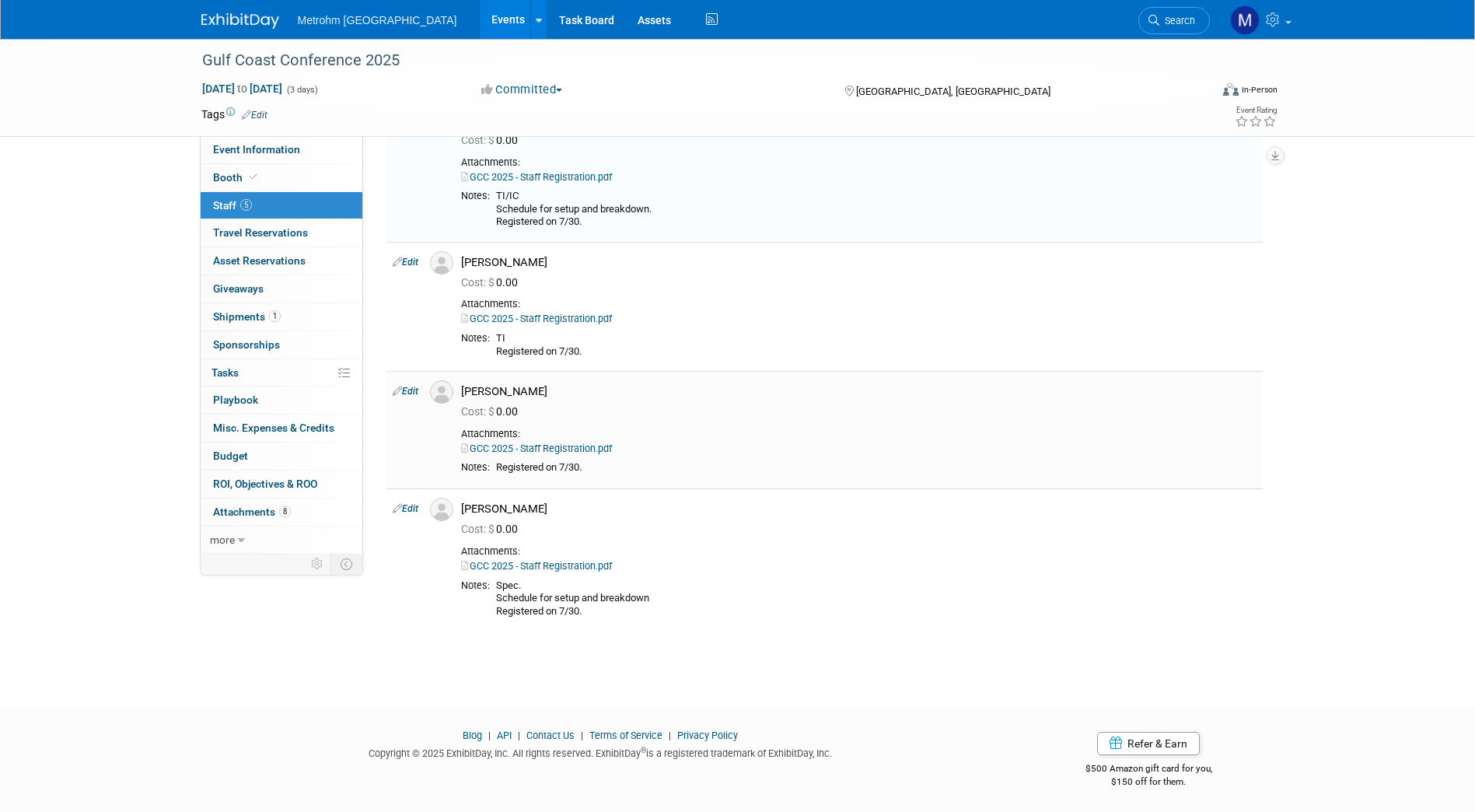
scroll to position [227, 0]
click at [418, 389] on link "Edit" at bounding box center [406, 391] width 25 height 11
select select "f4de6802-a862-46ac-a820-cad7c7048d50"
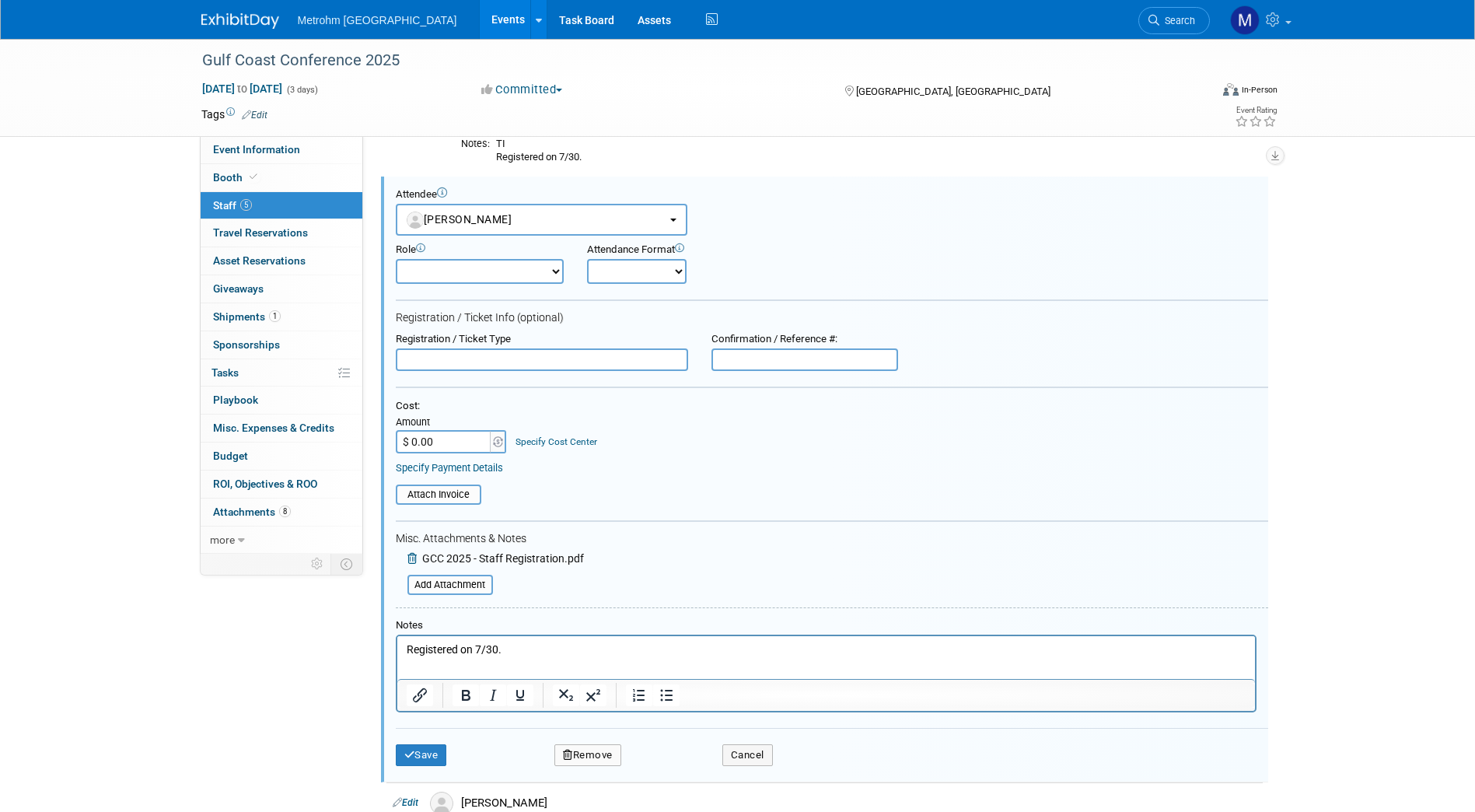
scroll to position [0, 0]
click at [404, 648] on html "Registered on 7/30." at bounding box center [825, 647] width 857 height 22
click at [424, 766] on button "Save" at bounding box center [421, 755] width 51 height 22
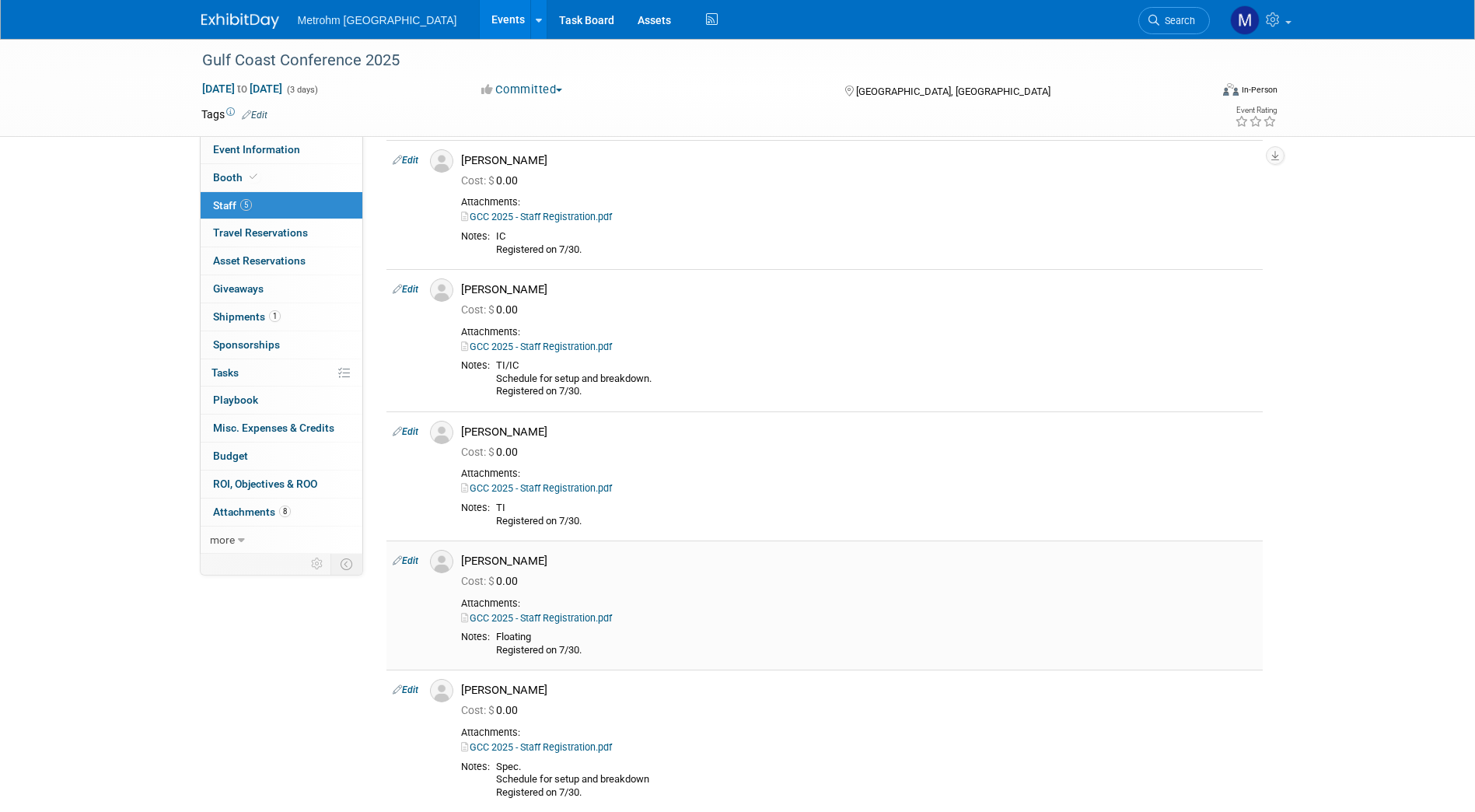
scroll to position [57, 0]
click at [306, 329] on link "1 Shipments 1" at bounding box center [281, 316] width 162 height 27
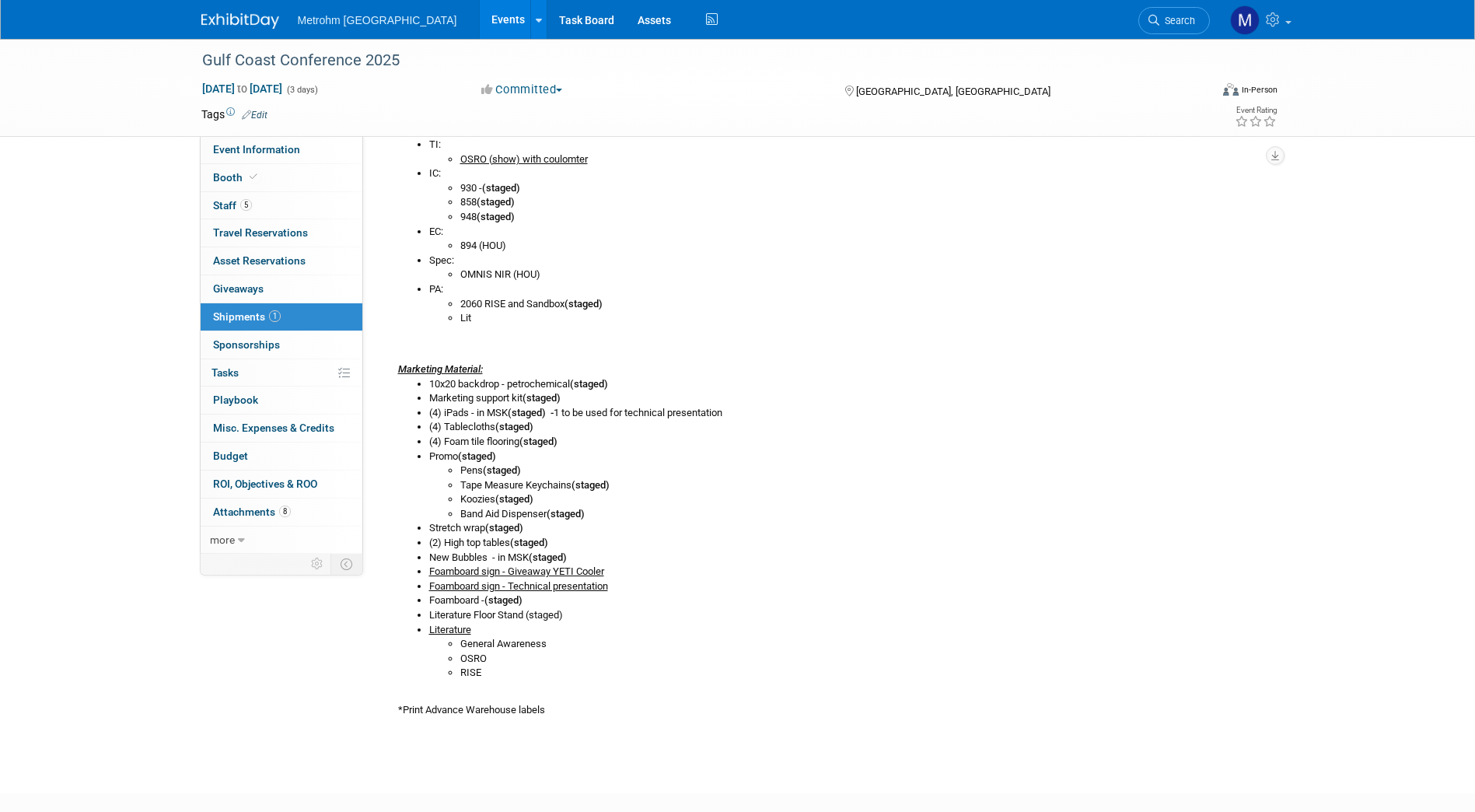
scroll to position [399, 0]
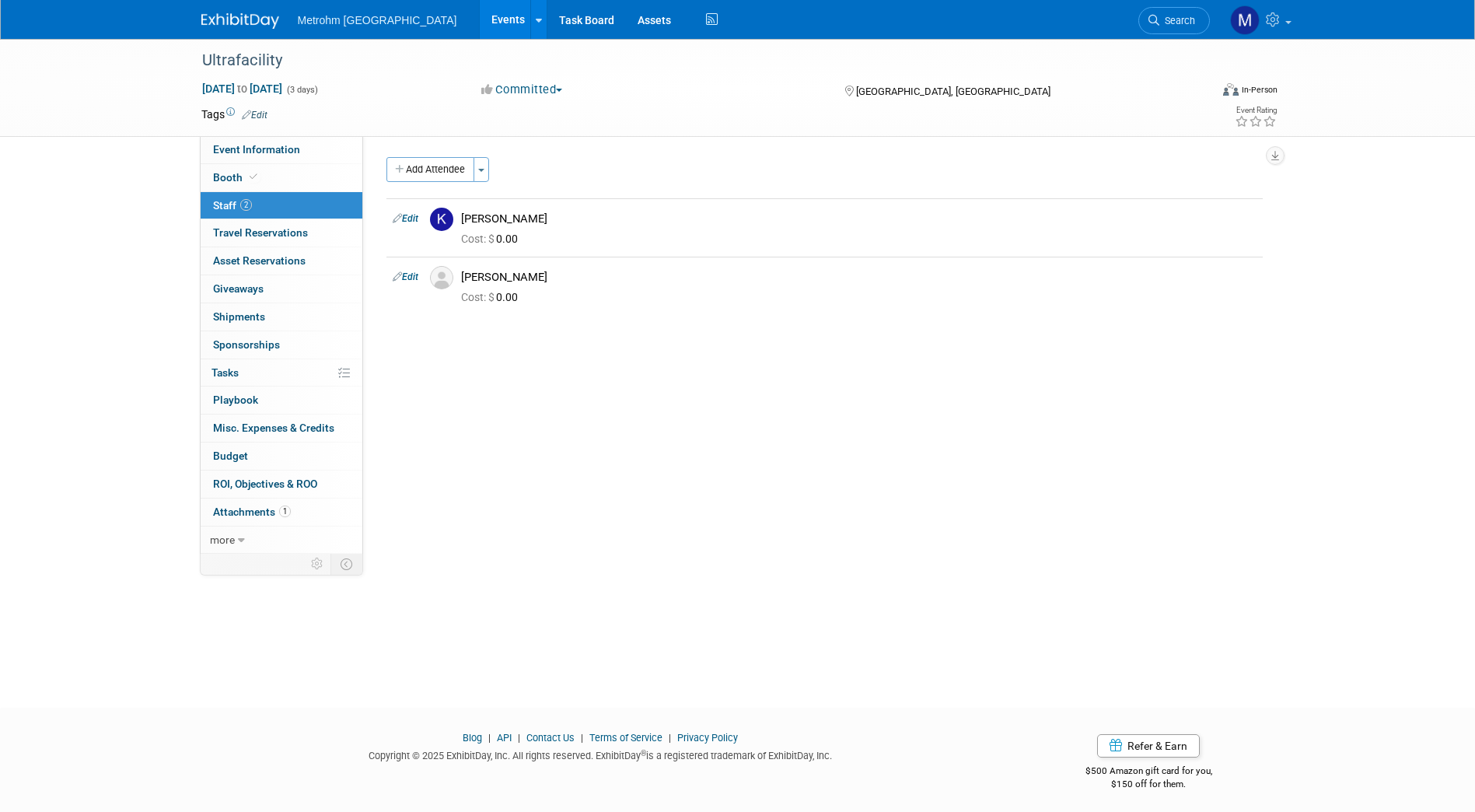
drag, startPoint x: 0, startPoint y: 0, endPoint x: 234, endPoint y: 17, distance: 234.6
click at [234, 17] on img at bounding box center [240, 21] width 77 height 15
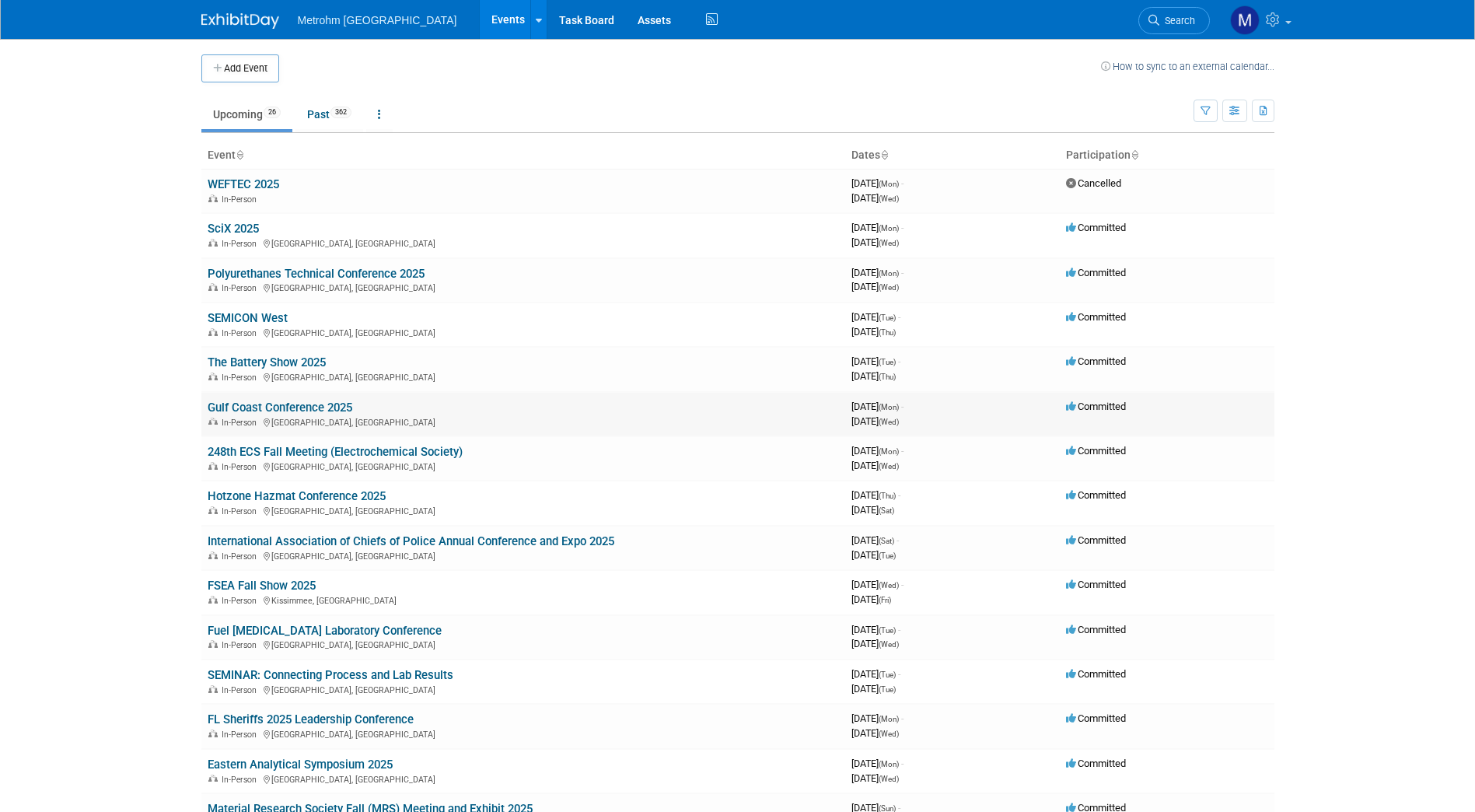
scroll to position [36, 0]
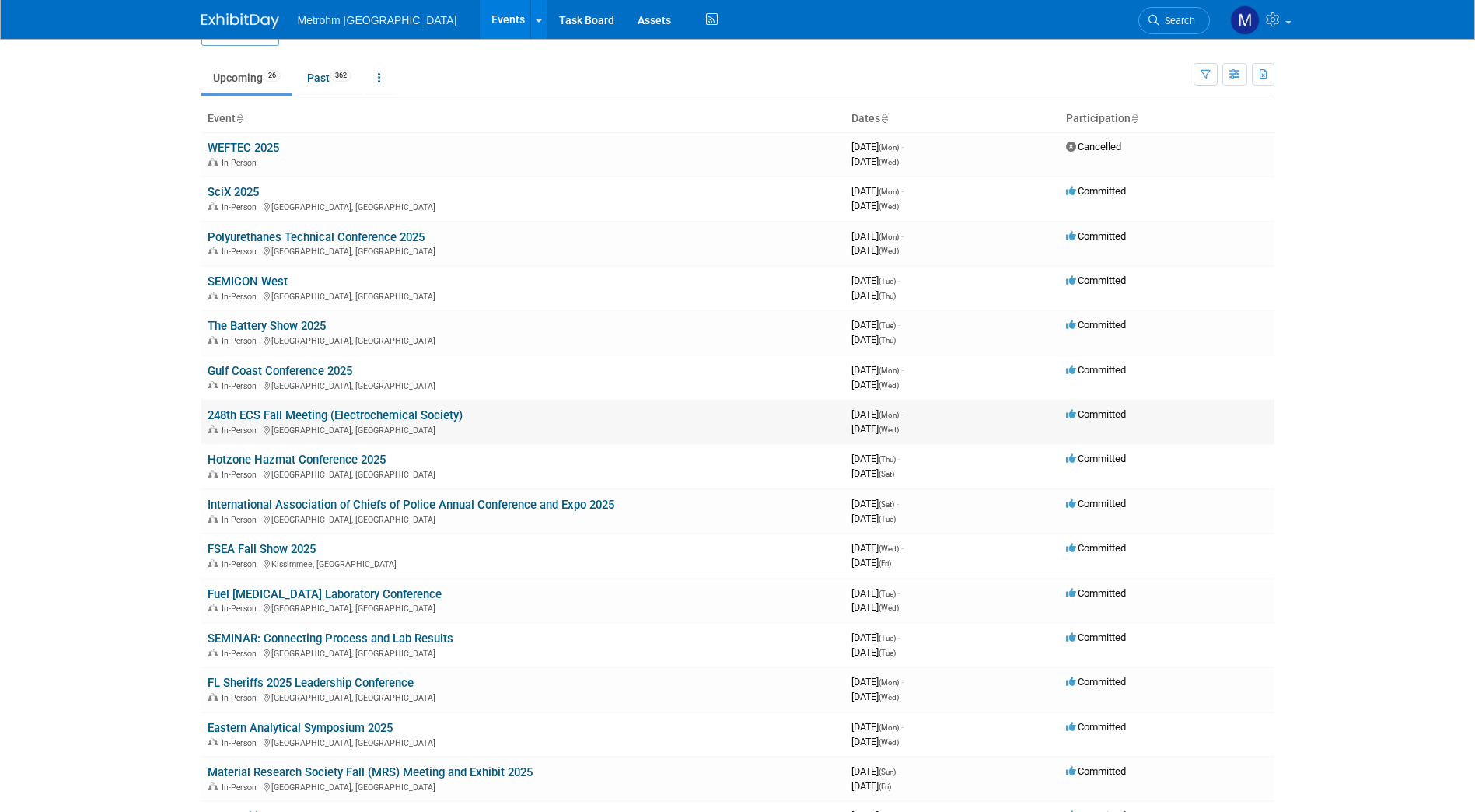
click at [261, 413] on link "248th ECS Fall Meeting (Electrochemical Society)" at bounding box center [335, 415] width 255 height 14
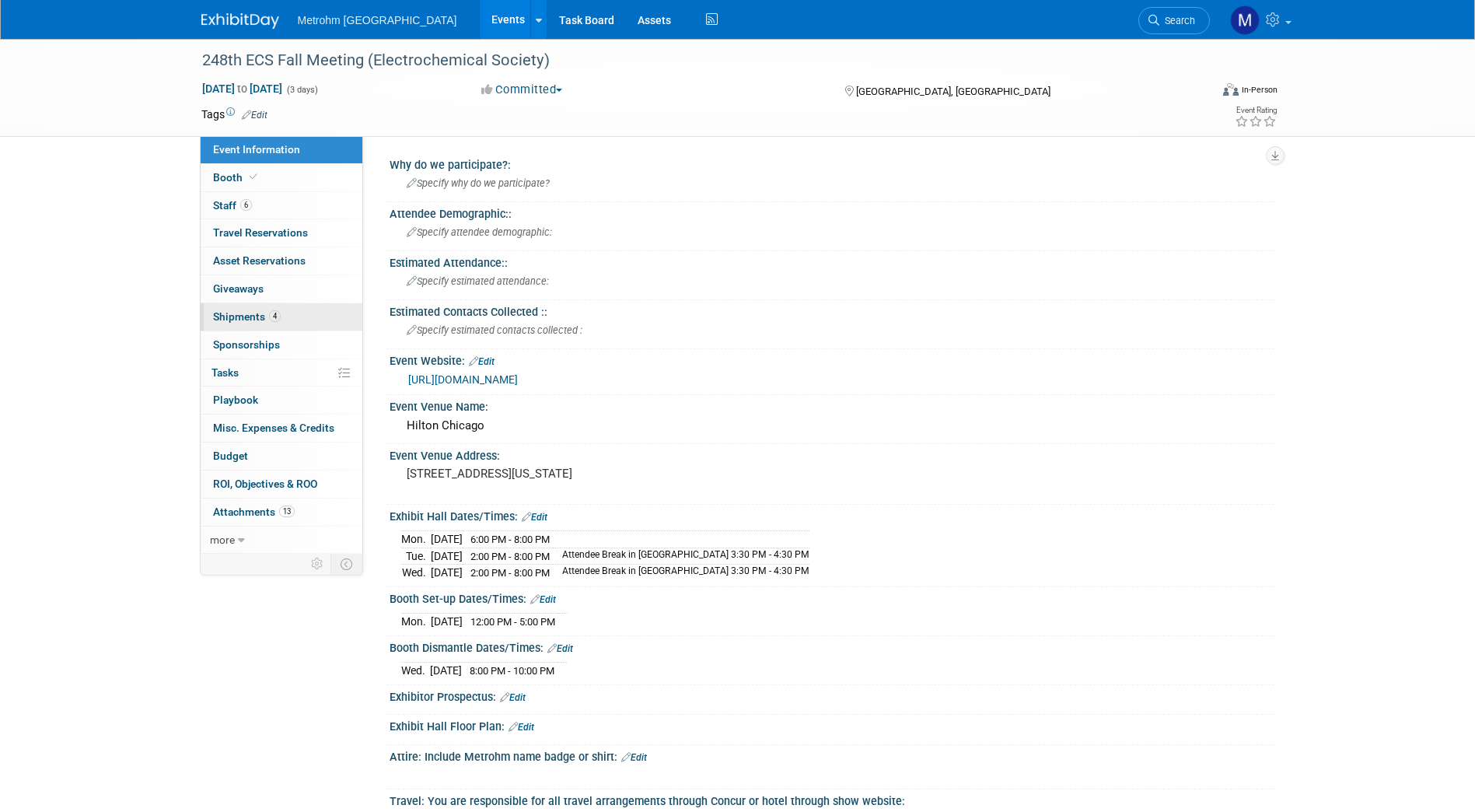
click at [332, 305] on link "4 Shipments 4" at bounding box center [281, 316] width 162 height 27
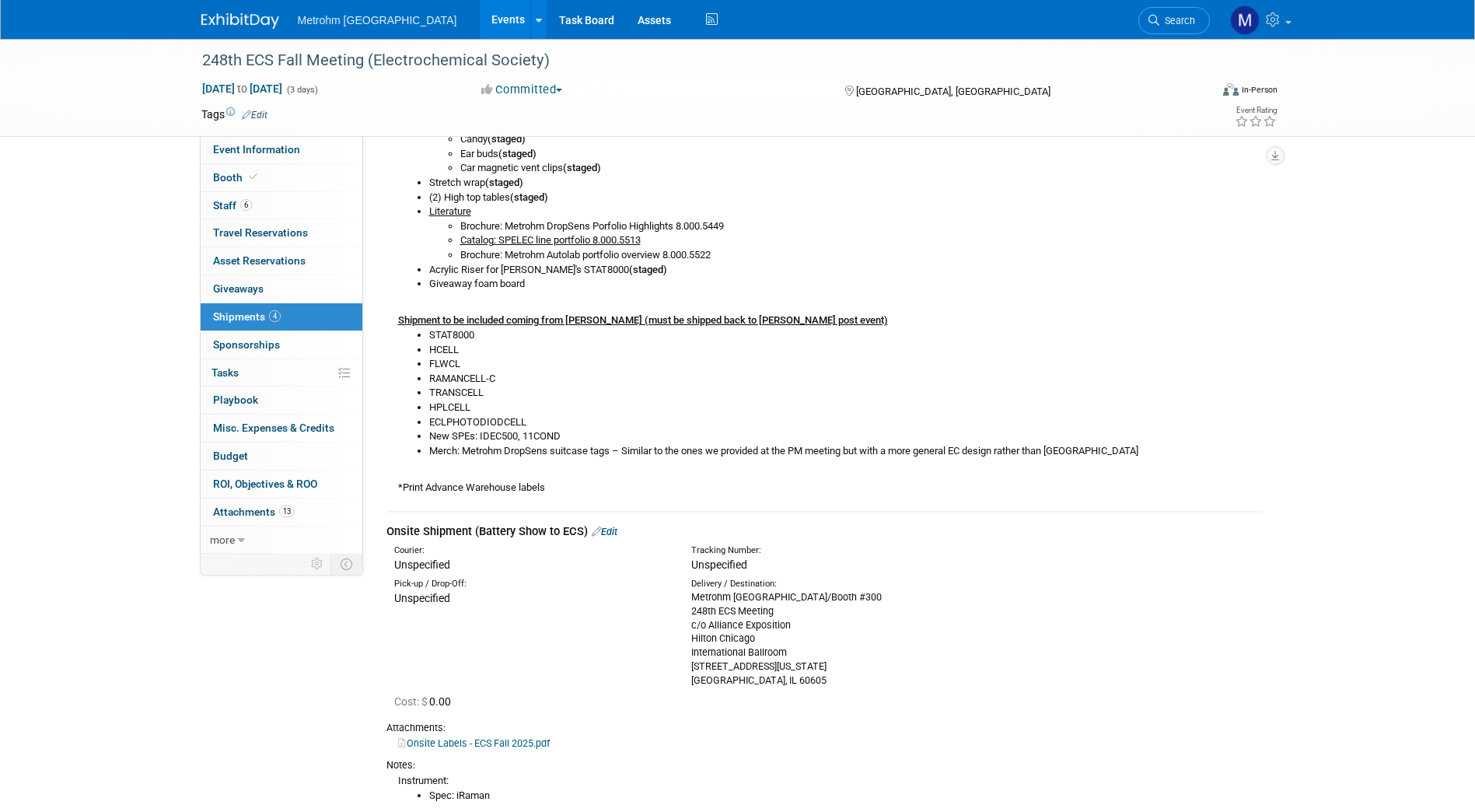
scroll to position [759, 0]
click at [301, 180] on link "Booth" at bounding box center [281, 178] width 162 height 27
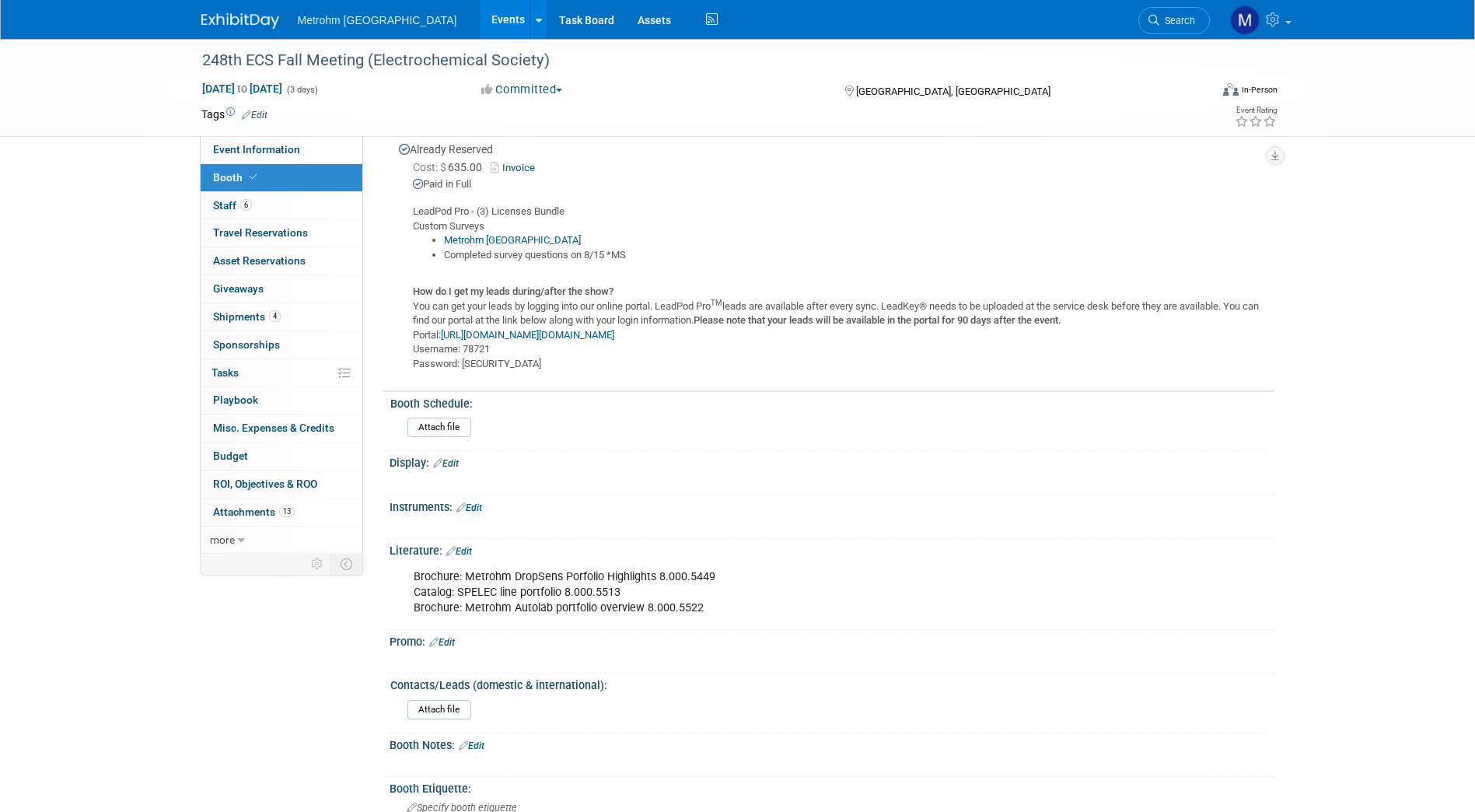
scroll to position [677, 0]
click at [300, 316] on link "4 Shipments 4" at bounding box center [281, 316] width 162 height 27
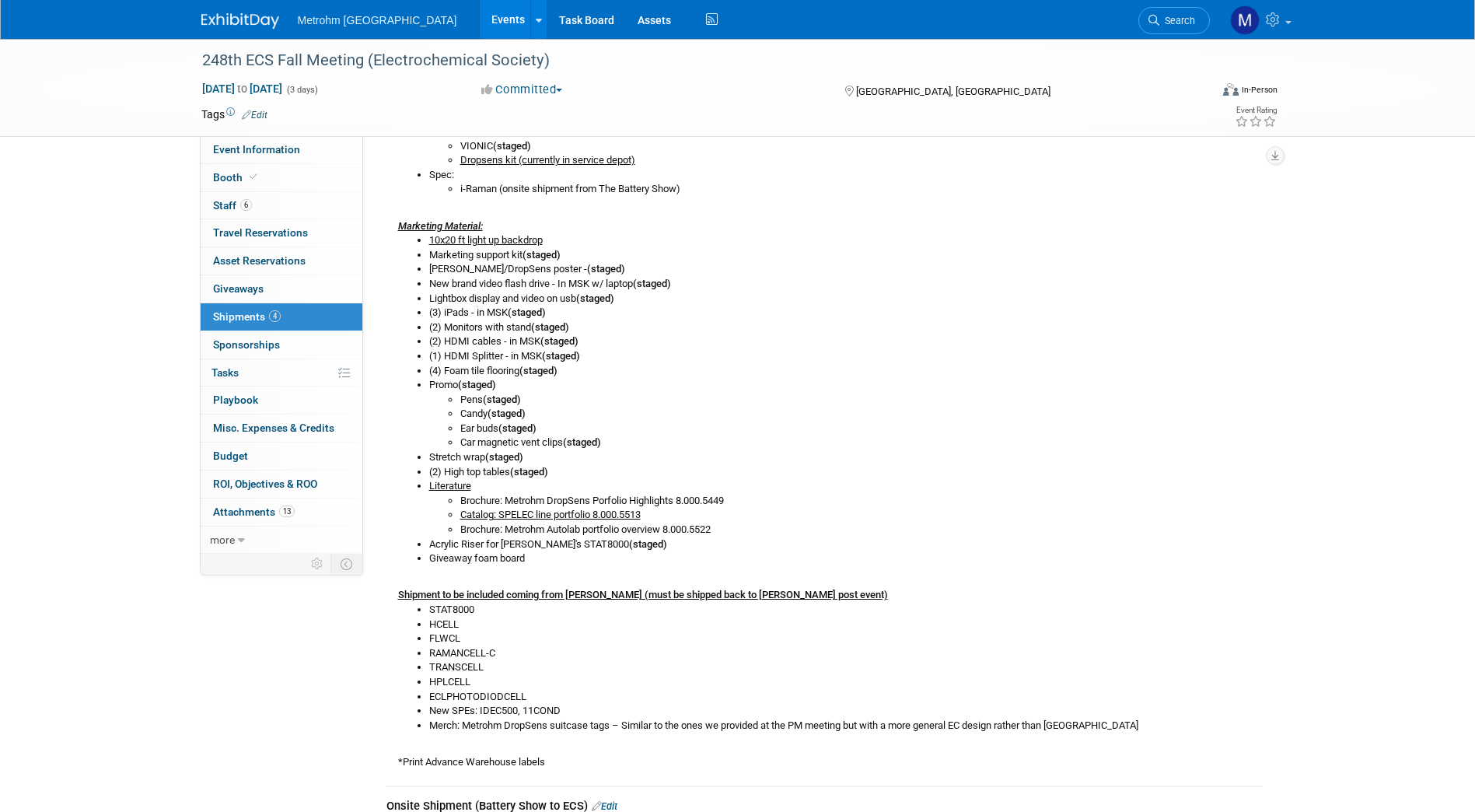
scroll to position [485, 0]
click at [225, 22] on img at bounding box center [240, 21] width 77 height 15
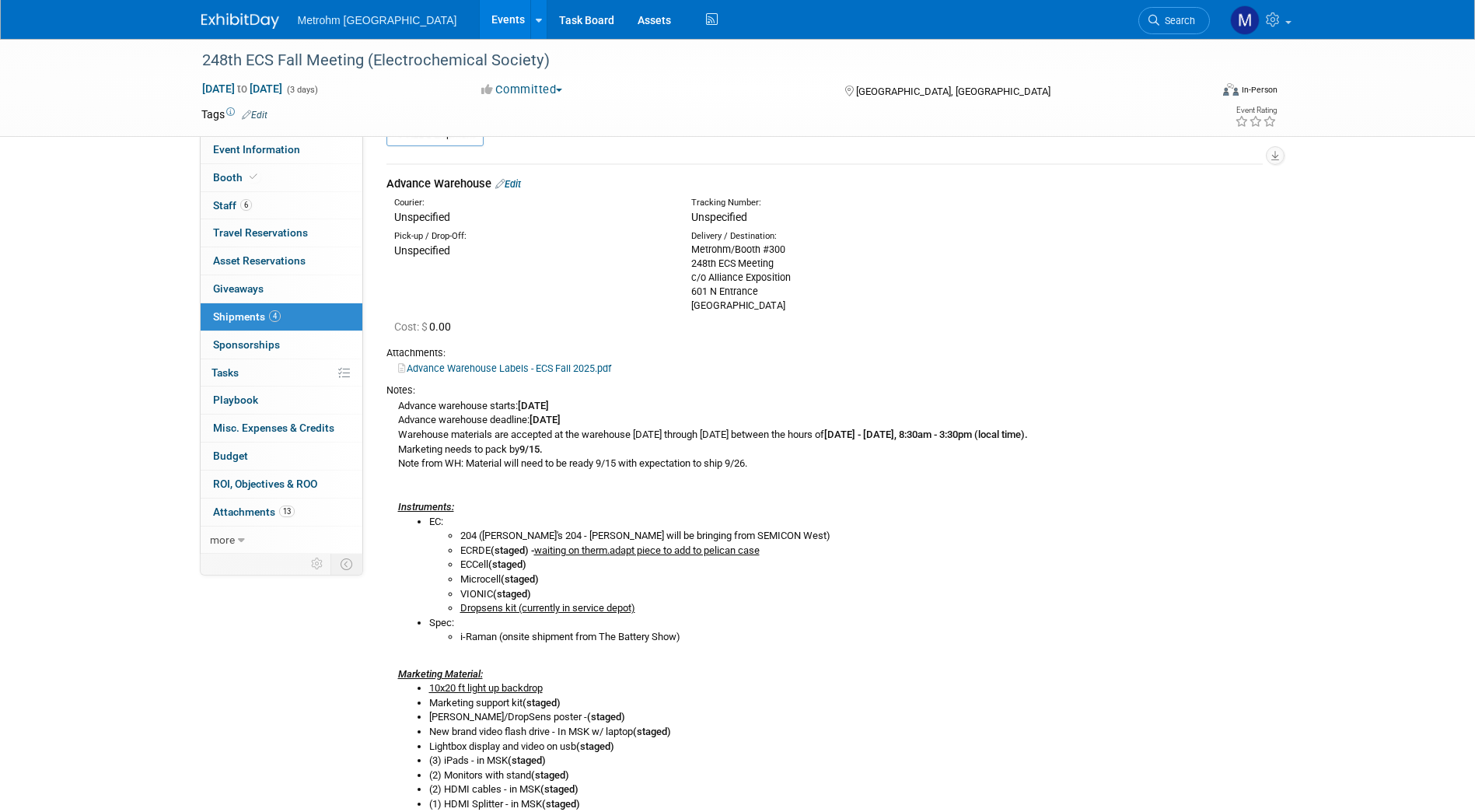
scroll to position [0, 0]
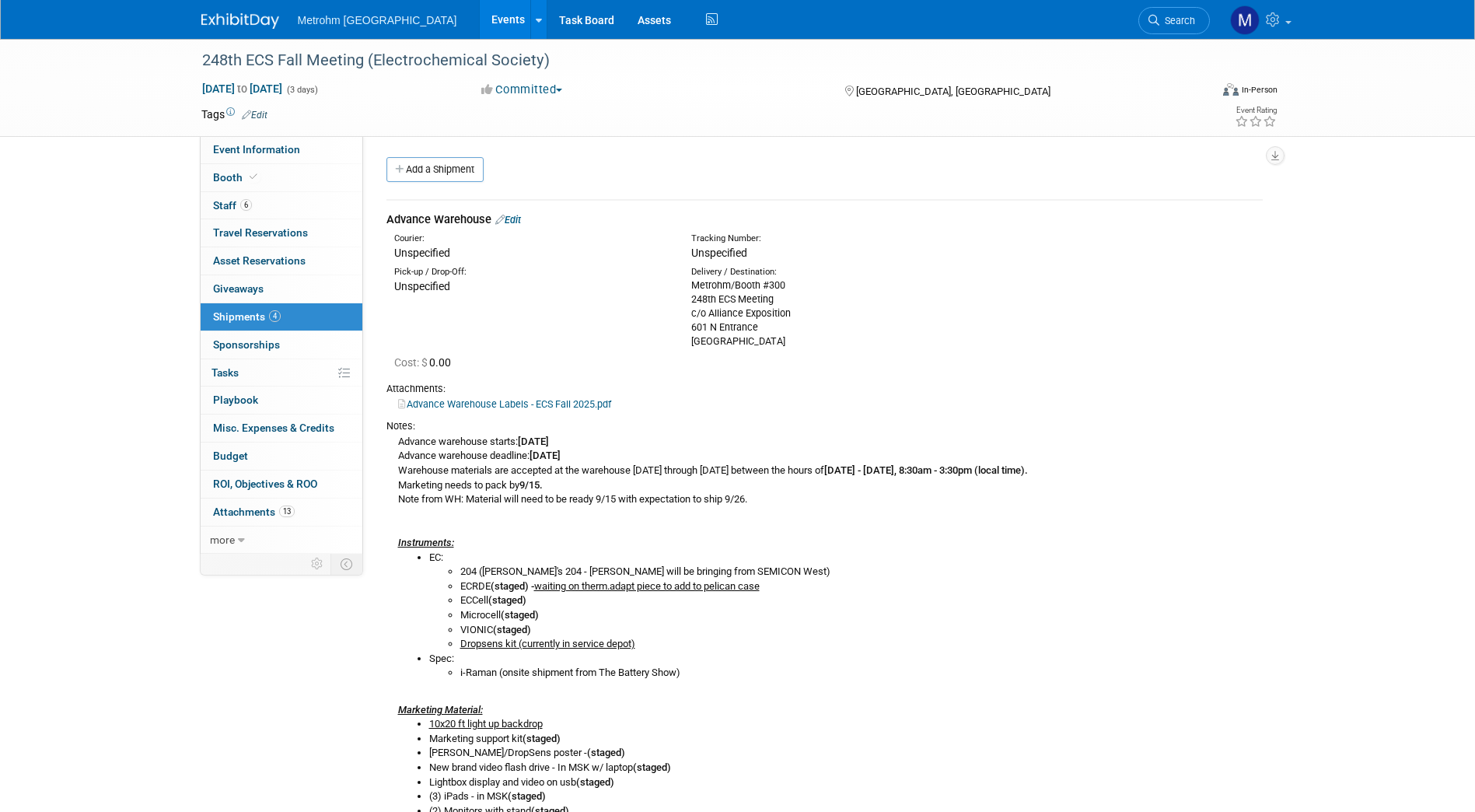
click at [516, 220] on link "Edit" at bounding box center [508, 220] width 25 height 12
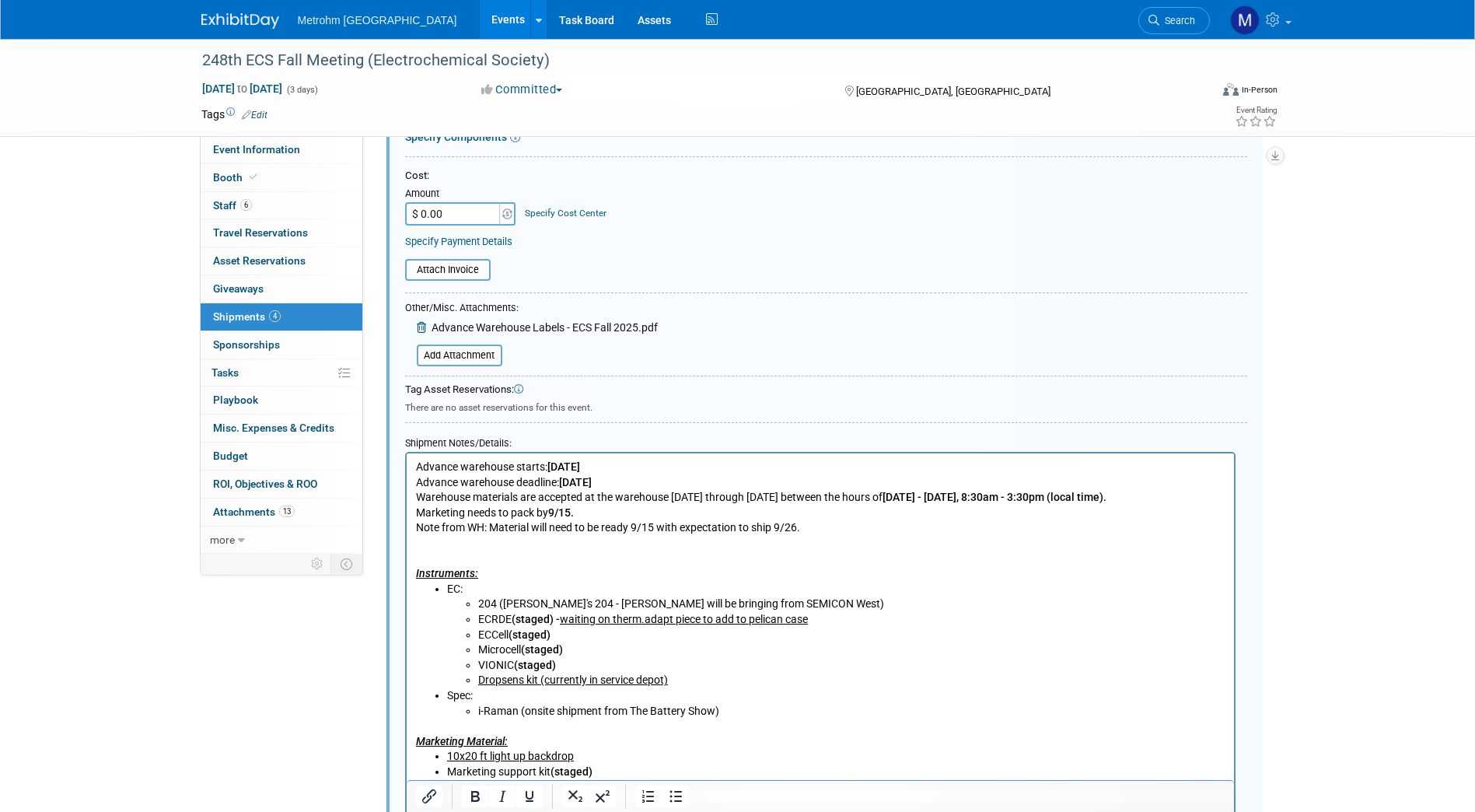
scroll to position [627, 0]
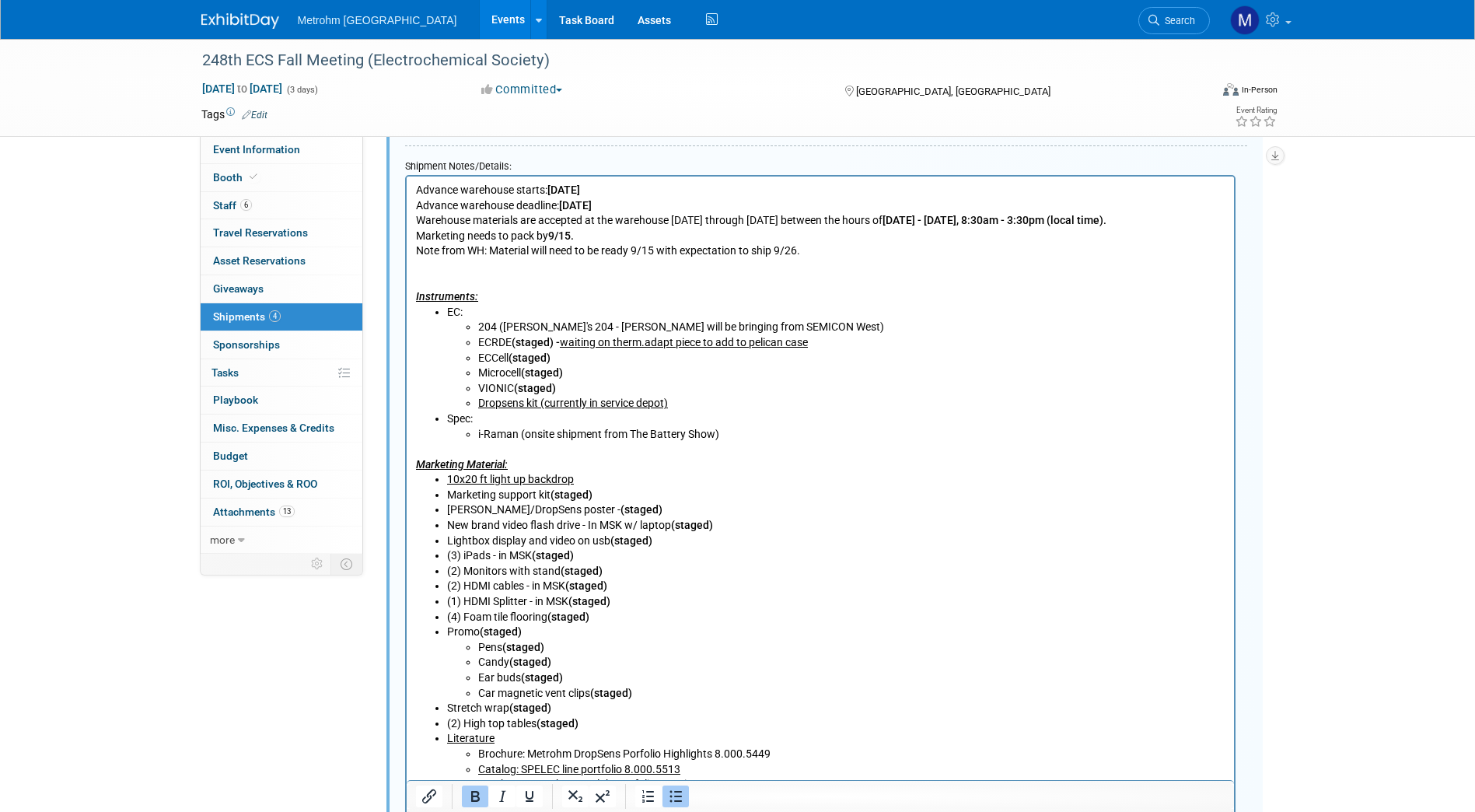
click at [602, 618] on li "(4) Foam tile flooring (staged)" at bounding box center [835, 617] width 778 height 15
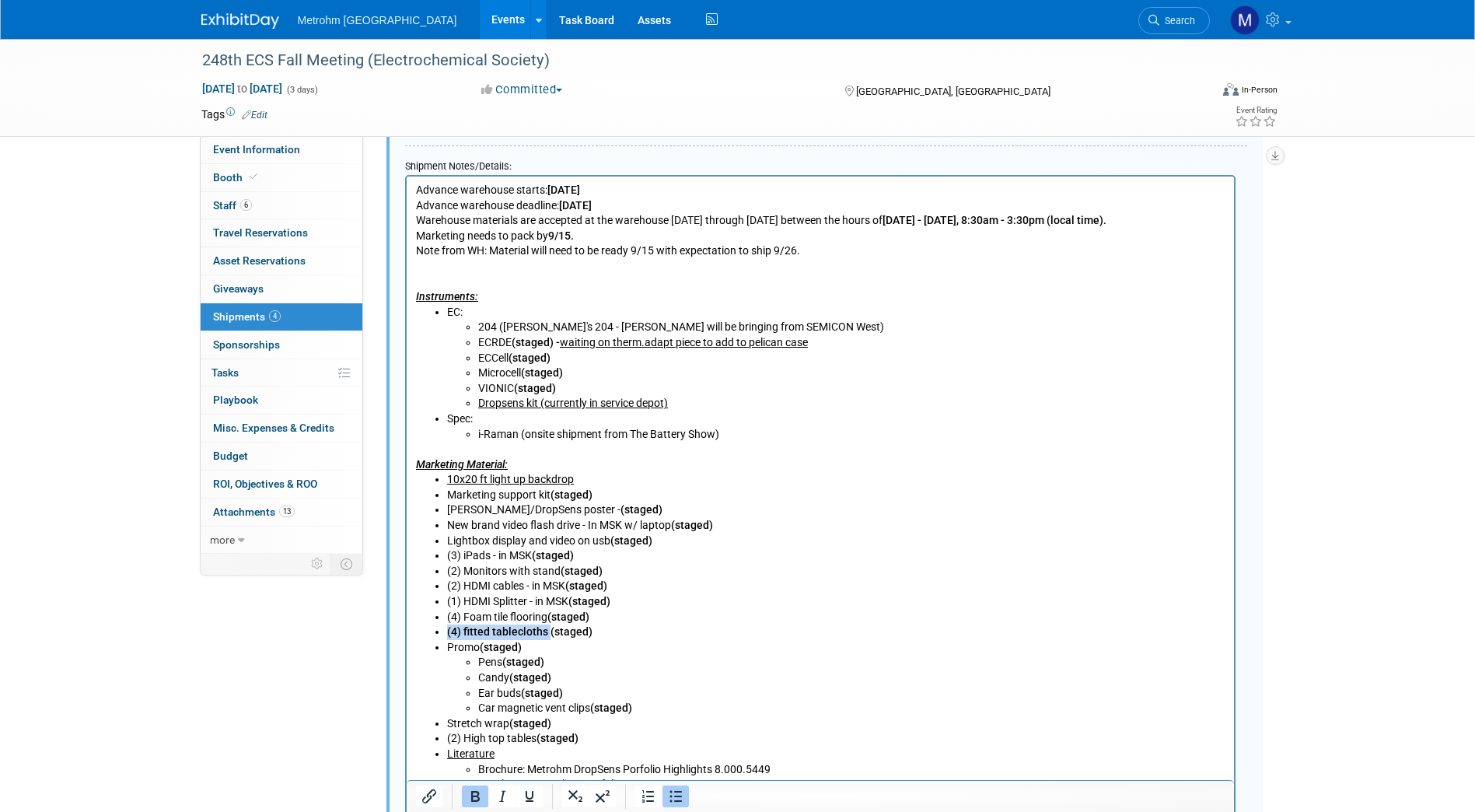
drag, startPoint x: 549, startPoint y: 633, endPoint x: 443, endPoint y: 634, distance: 106.0
click at [443, 634] on ul "10x20 ft light up backdrop Marketing support kit (staged) Paula/DropSens poster…" at bounding box center [820, 655] width 809 height 365
click at [761, 682] on li "Candy (staged)" at bounding box center [851, 677] width 747 height 15
click at [595, 475] on li "10x20 ft light up backdrop" at bounding box center [835, 480] width 778 height 15
drag, startPoint x: 619, startPoint y: 479, endPoint x: 576, endPoint y: 477, distance: 43.0
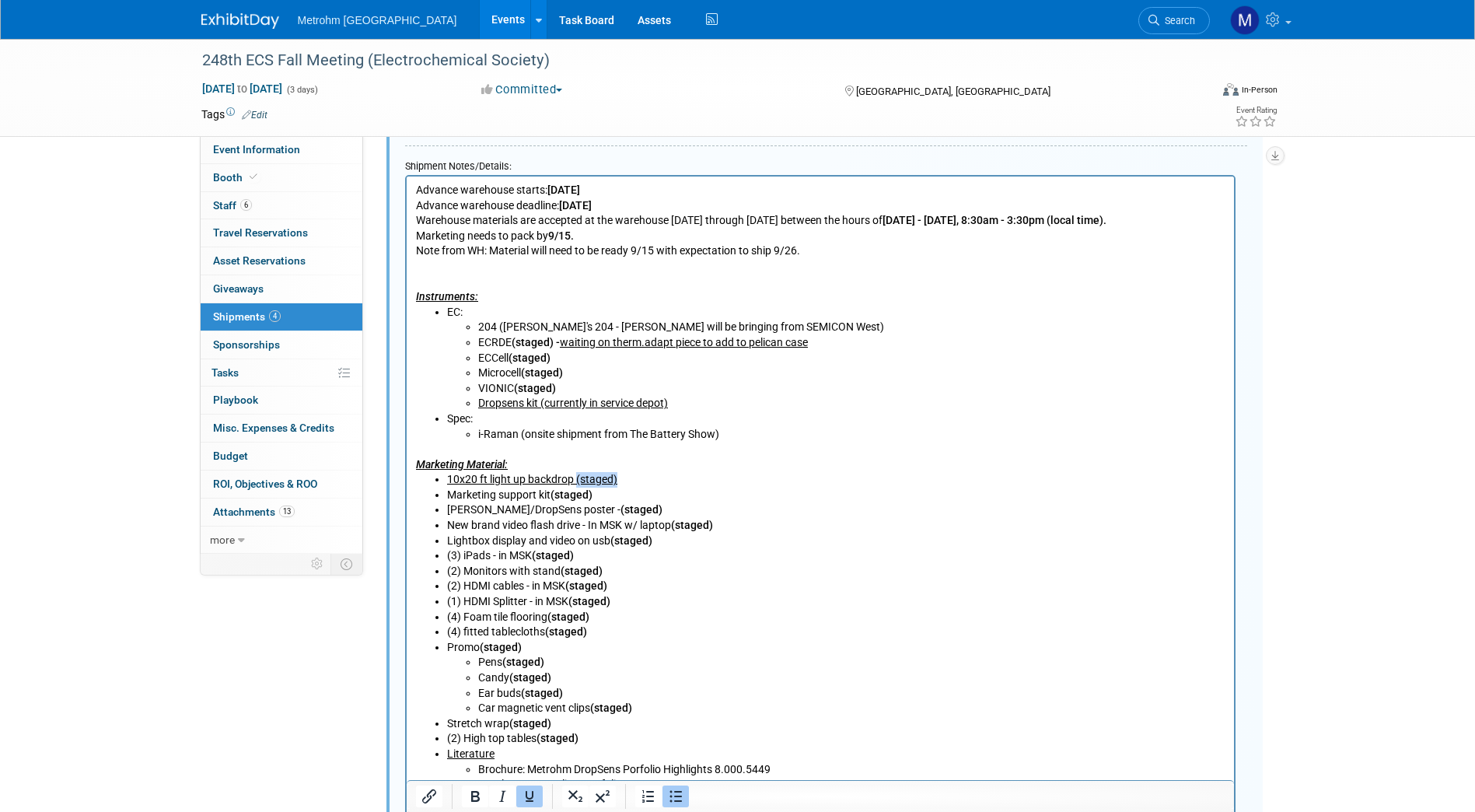
click at [576, 477] on li "10x20 ft light up backdrop (staged)" at bounding box center [835, 480] width 778 height 15
drag, startPoint x: 617, startPoint y: 475, endPoint x: 448, endPoint y: 479, distance: 169.0
click at [448, 479] on li "10x20 ft light up backdrop (staged)" at bounding box center [835, 480] width 778 height 15
click at [650, 475] on li "10x20 ft light up backdrop (staged)" at bounding box center [835, 480] width 778 height 15
drag, startPoint x: 617, startPoint y: 478, endPoint x: 575, endPoint y: 480, distance: 42.0
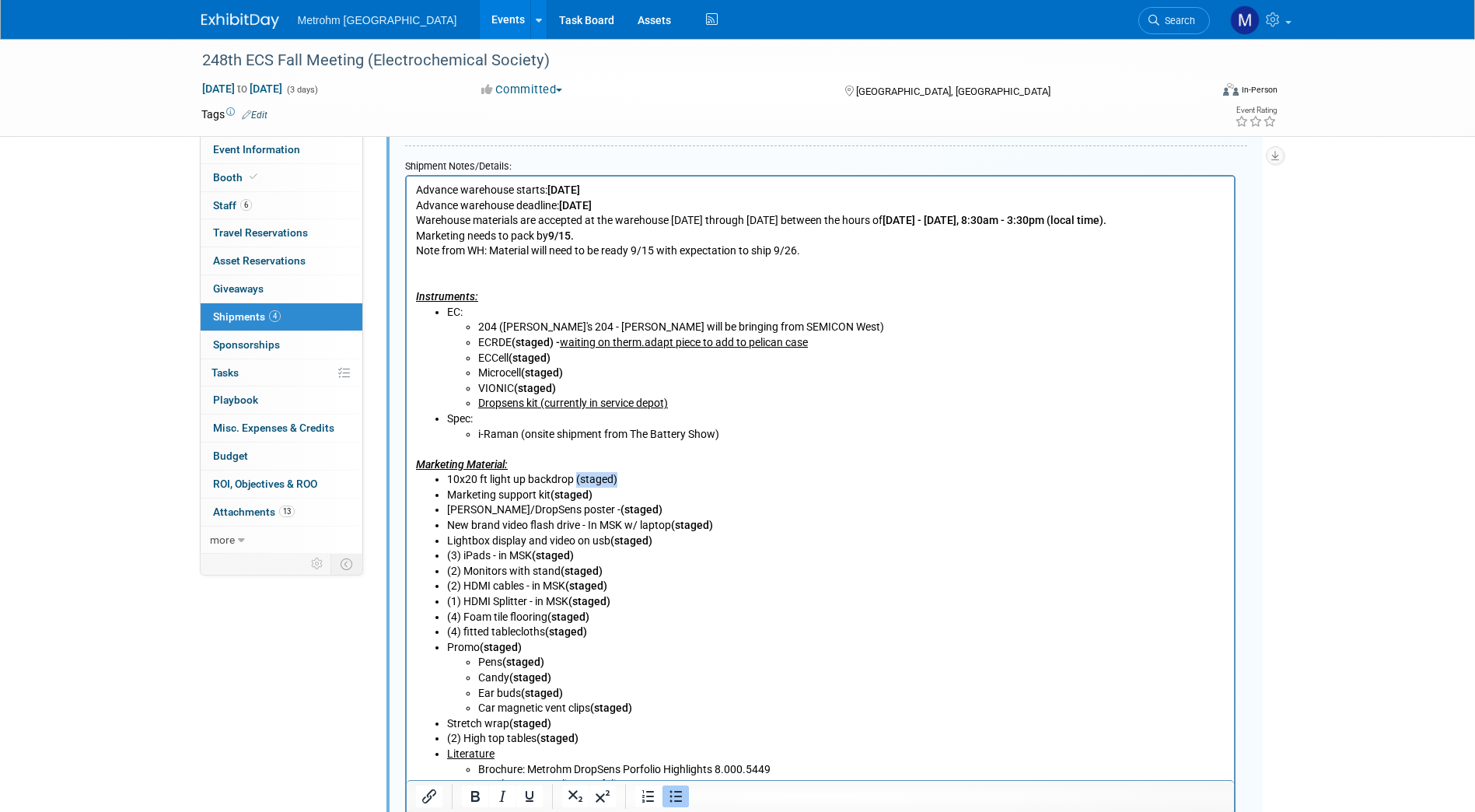
click at [575, 480] on li "10x20 ft light up backdrop (staged)" at bounding box center [835, 480] width 778 height 15
click at [783, 576] on li "(2) Monitors with stand (staged)" at bounding box center [835, 571] width 778 height 15
click at [574, 480] on li "10x20 ft light up backdrop (staged)" at bounding box center [835, 480] width 778 height 15
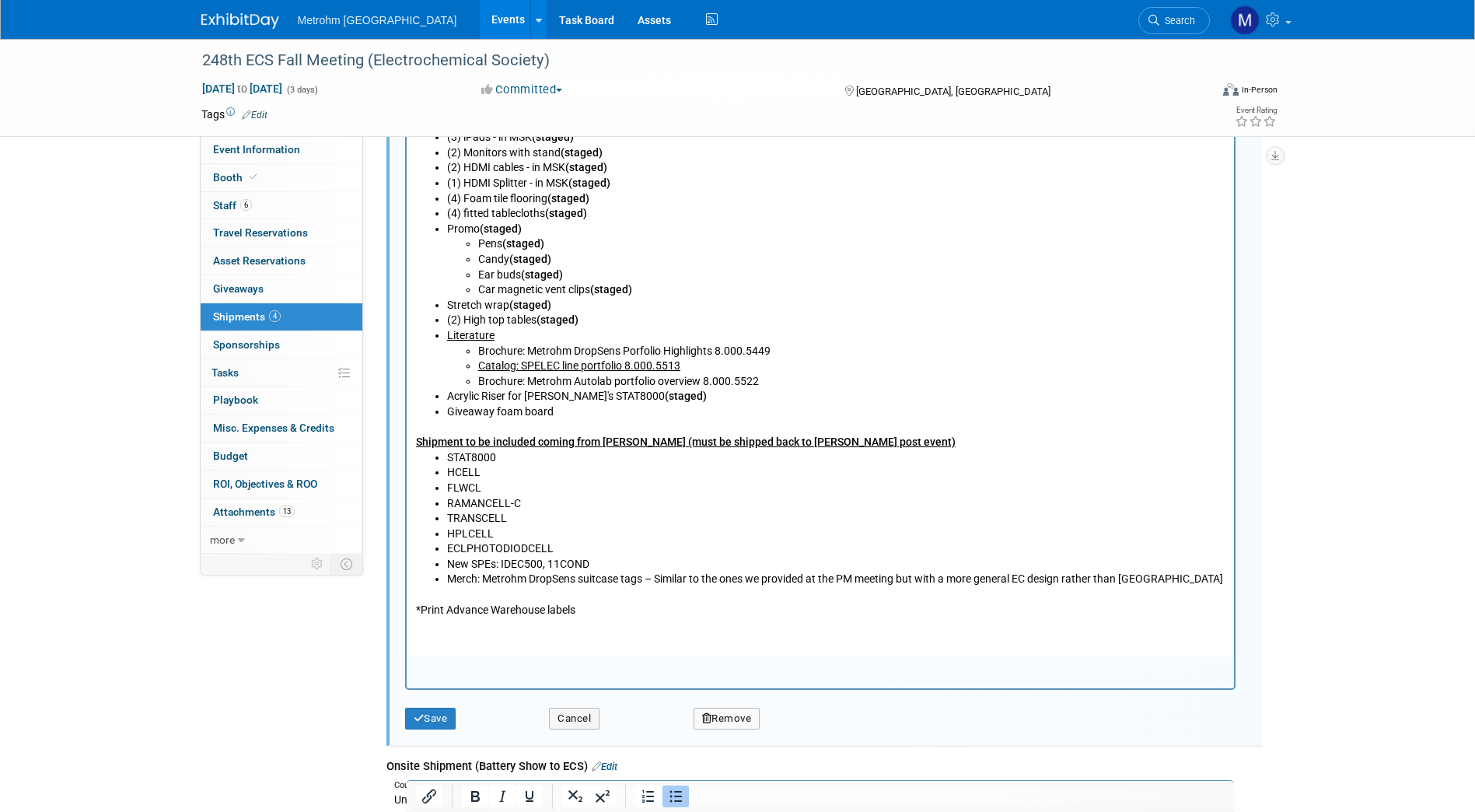
scroll to position [1074, 0]
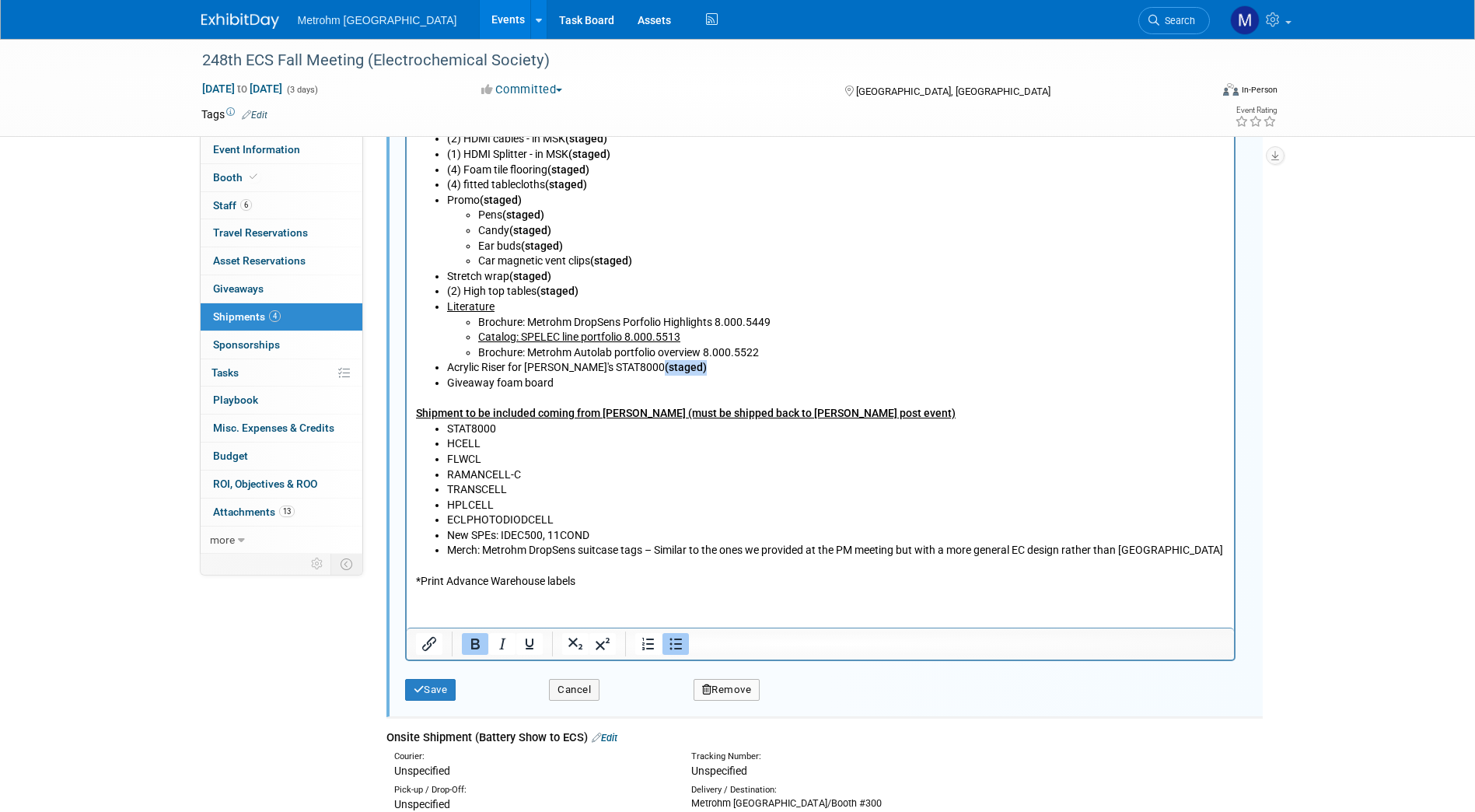
drag, startPoint x: 666, startPoint y: 373, endPoint x: 616, endPoint y: 369, distance: 50.2
click at [616, 369] on li "Acrylic Riser for Paula's STAT8000 (staged)" at bounding box center [835, 369] width 778 height 15
copy b "(staged)"
click at [560, 386] on li "Giveaway foam board" at bounding box center [835, 384] width 778 height 15
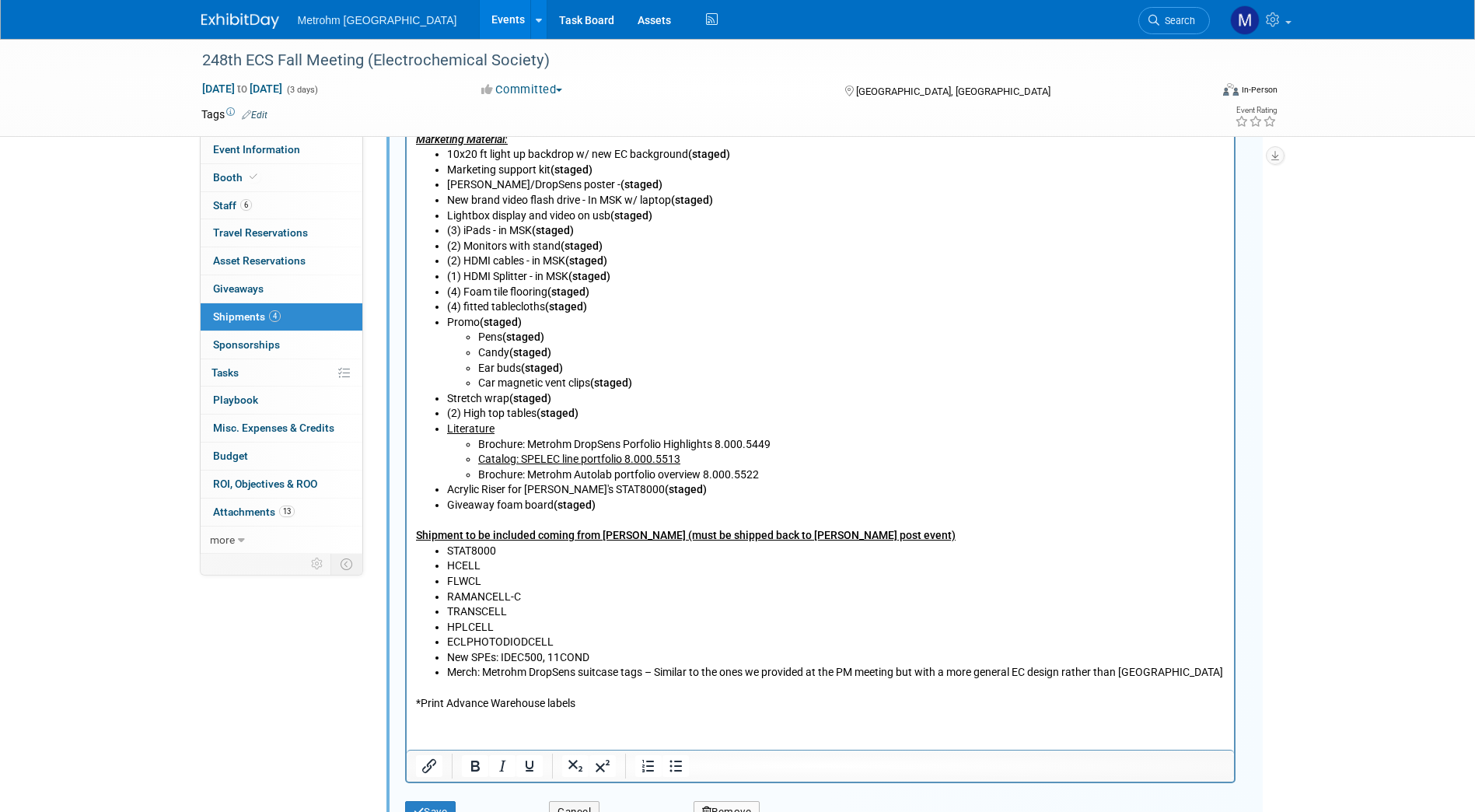
scroll to position [993, 0]
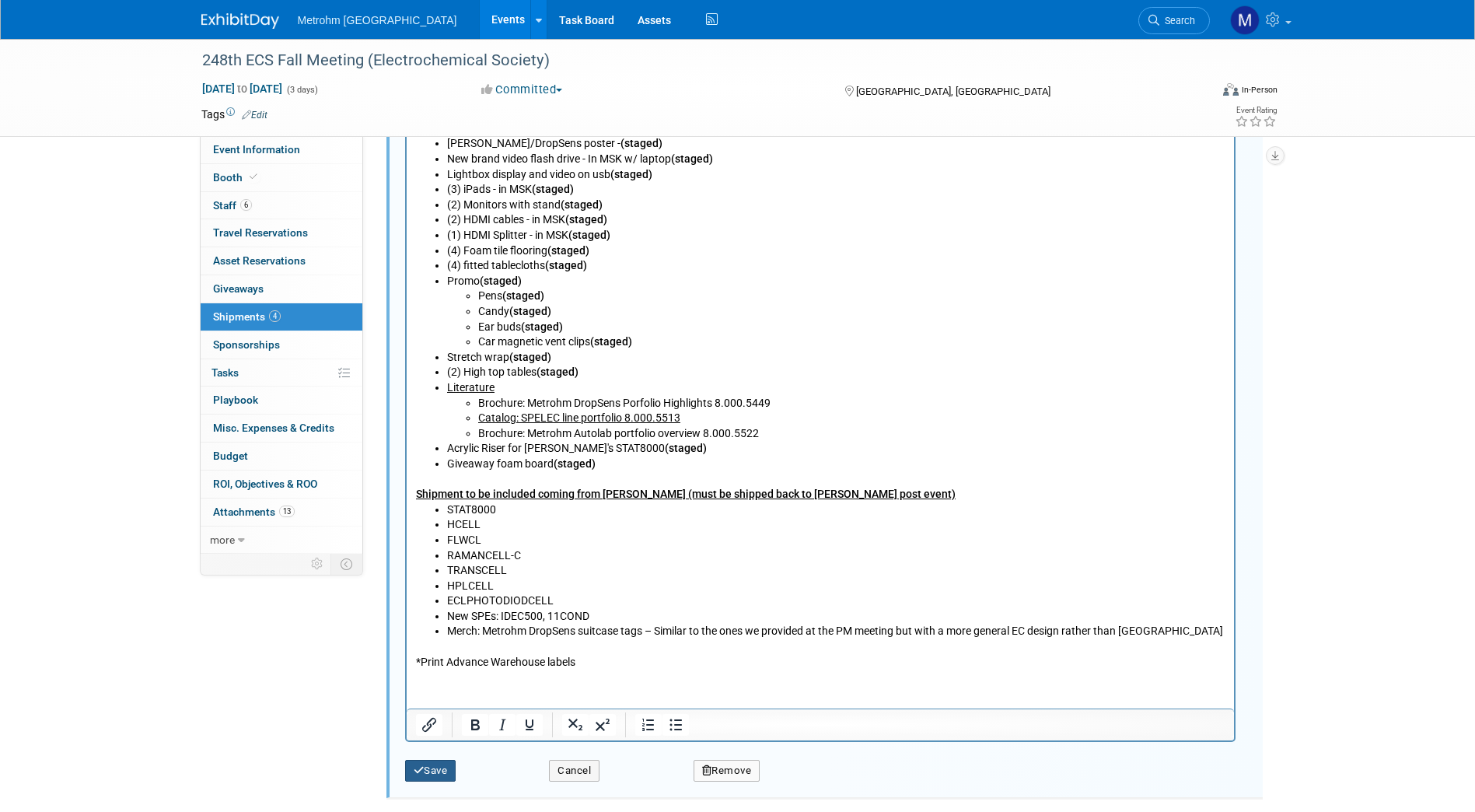
click at [414, 765] on icon "submit" at bounding box center [419, 770] width 11 height 10
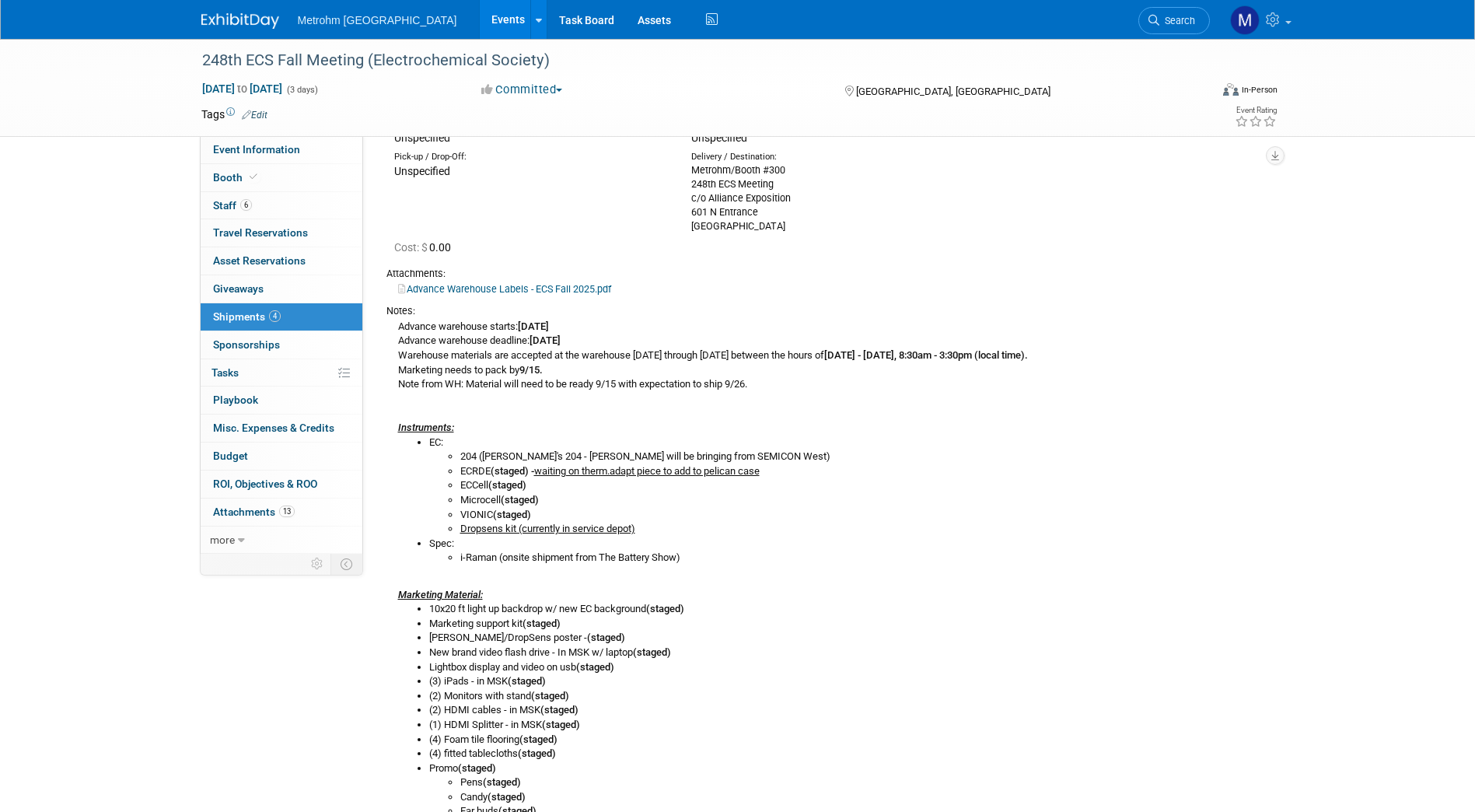
scroll to position [0, 0]
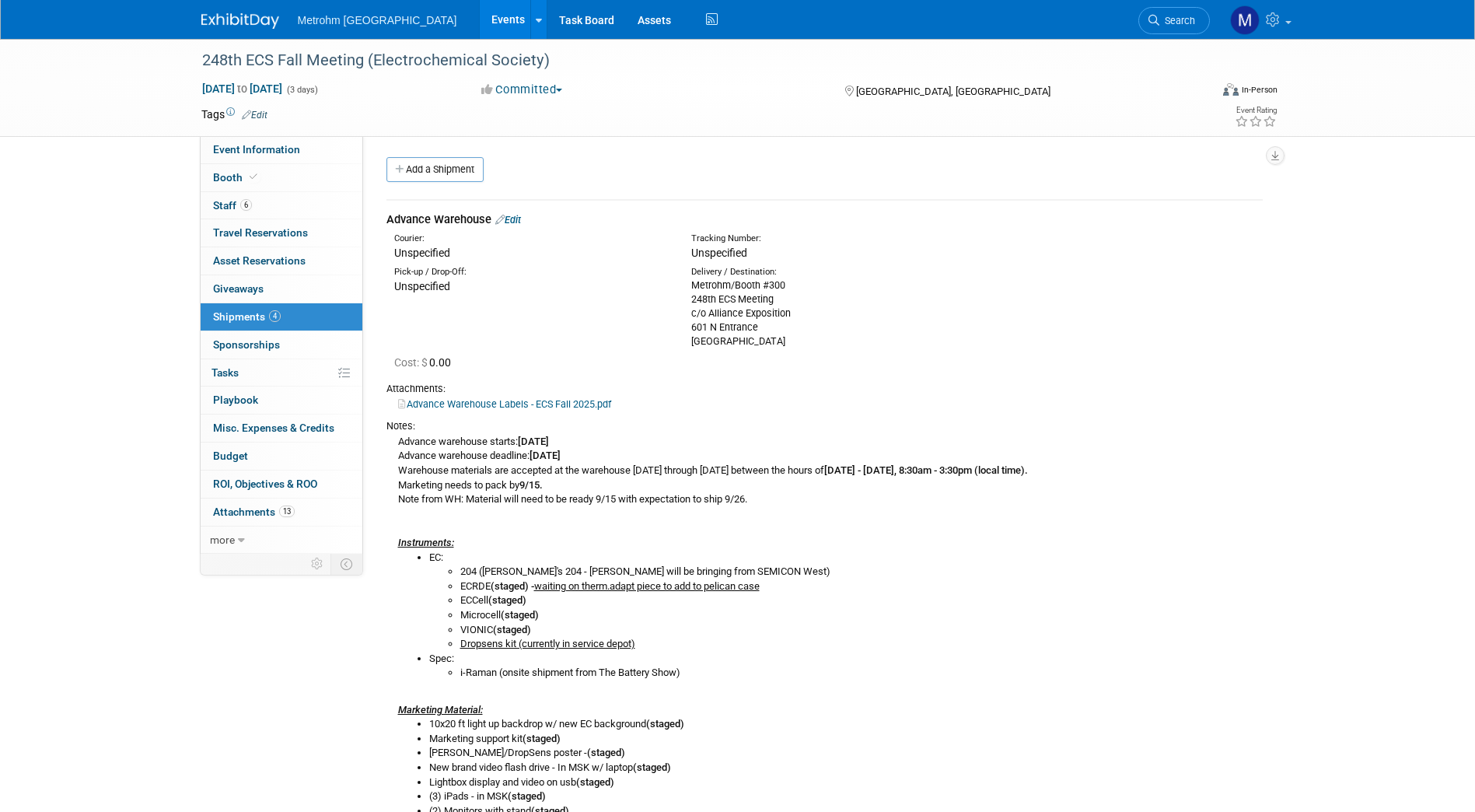
click at [521, 219] on link "Edit" at bounding box center [508, 220] width 25 height 12
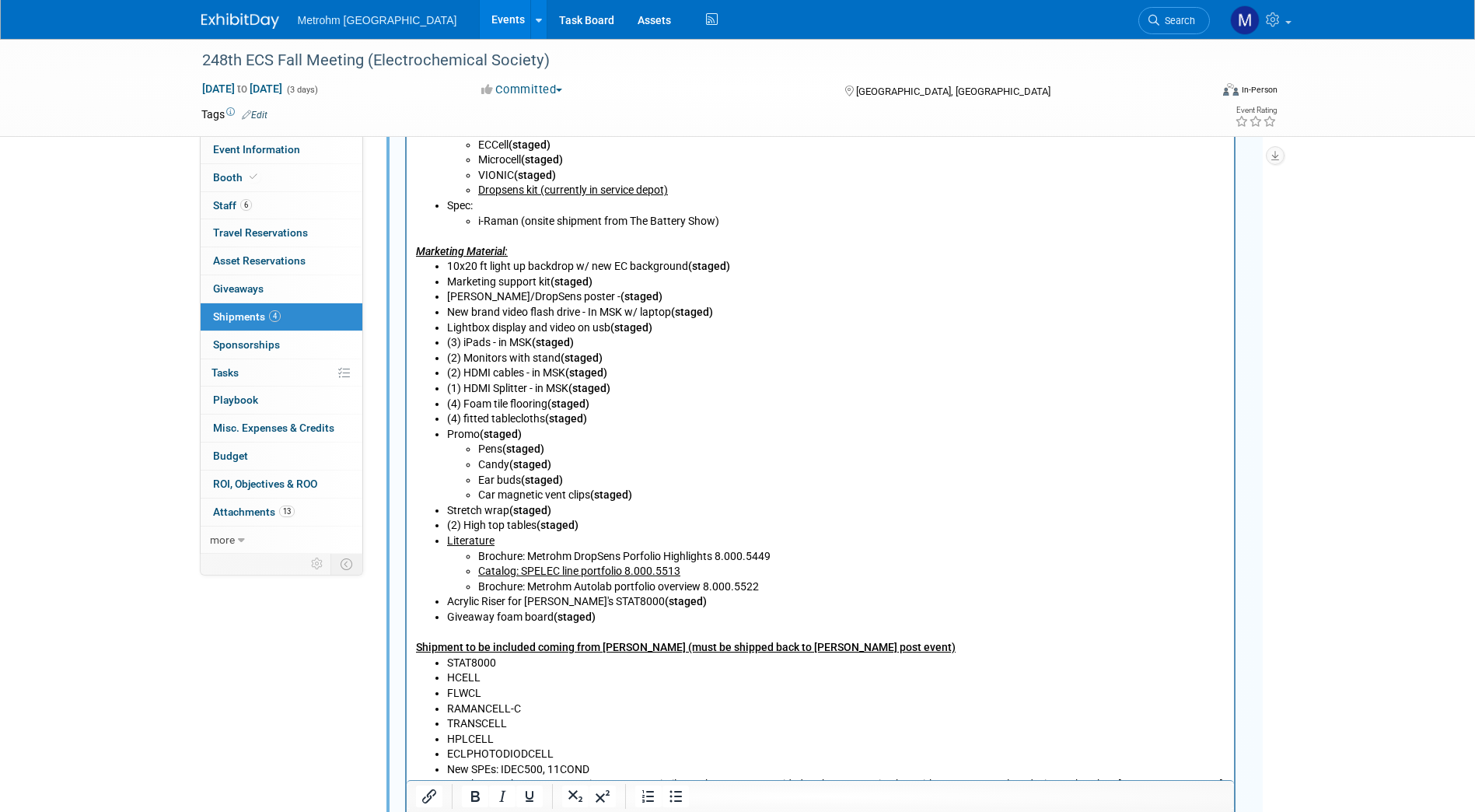
scroll to position [885, 0]
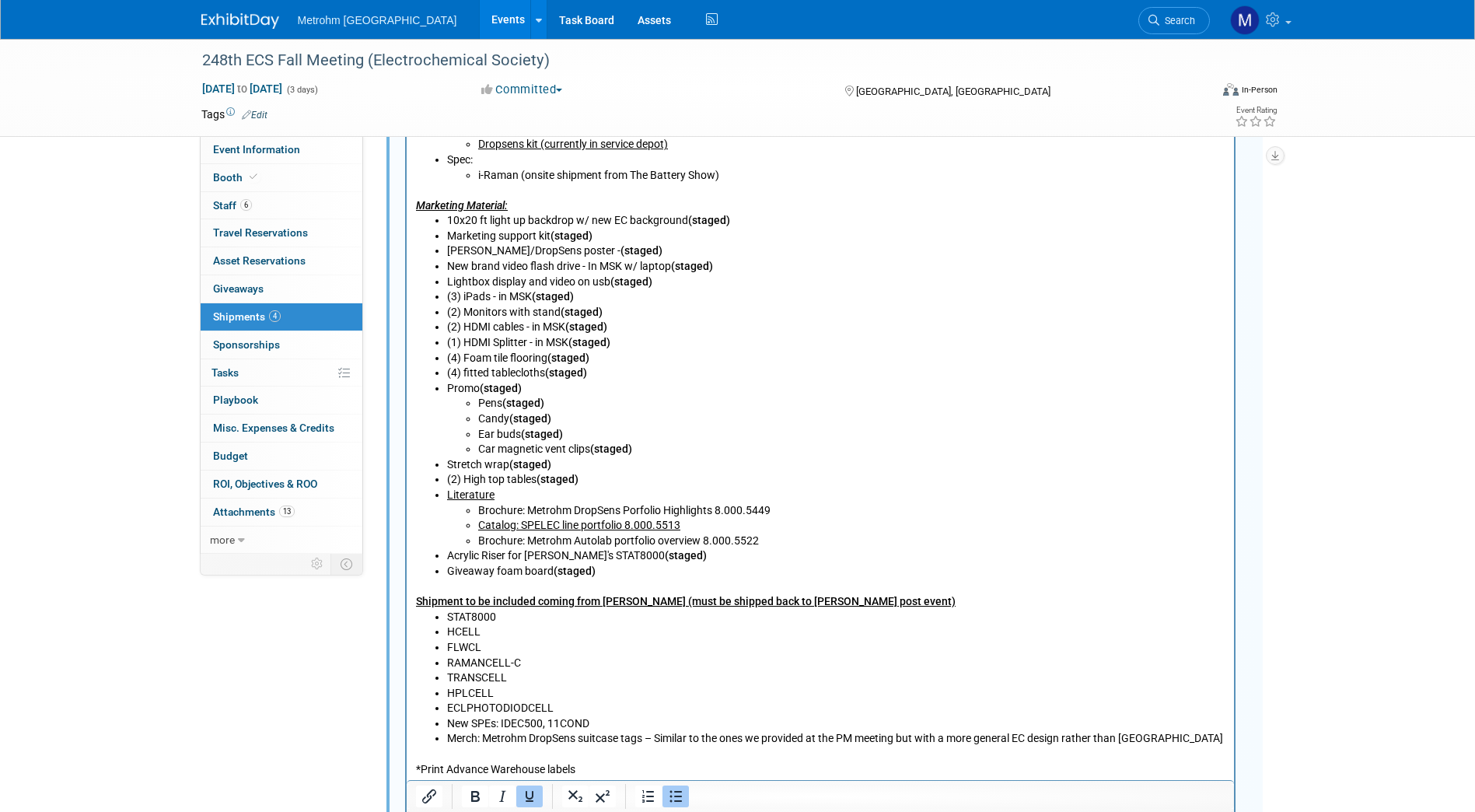
click at [788, 502] on li "Literature Brochure: Metrohm DropSens Porfolio Highlights 8.000.5449 Catalog: S…" at bounding box center [835, 518] width 778 height 61
click at [788, 518] on li "Catalog: SPELEC line portfolio 8.000.5513" at bounding box center [851, 526] width 747 height 15
click at [773, 507] on li "Brochure: Metrohm DropSens Porfolio Highlights 8.000.5449" at bounding box center [851, 512] width 747 height 15
click at [770, 536] on li "Brochure: Metrohm Autolab portfolio overview 8.000.5522" at bounding box center [851, 542] width 747 height 15
click at [765, 545] on li "Brochure: Metrohm Autolab portfolio overview 8.000.5522 (in MSK)" at bounding box center [851, 542] width 747 height 15
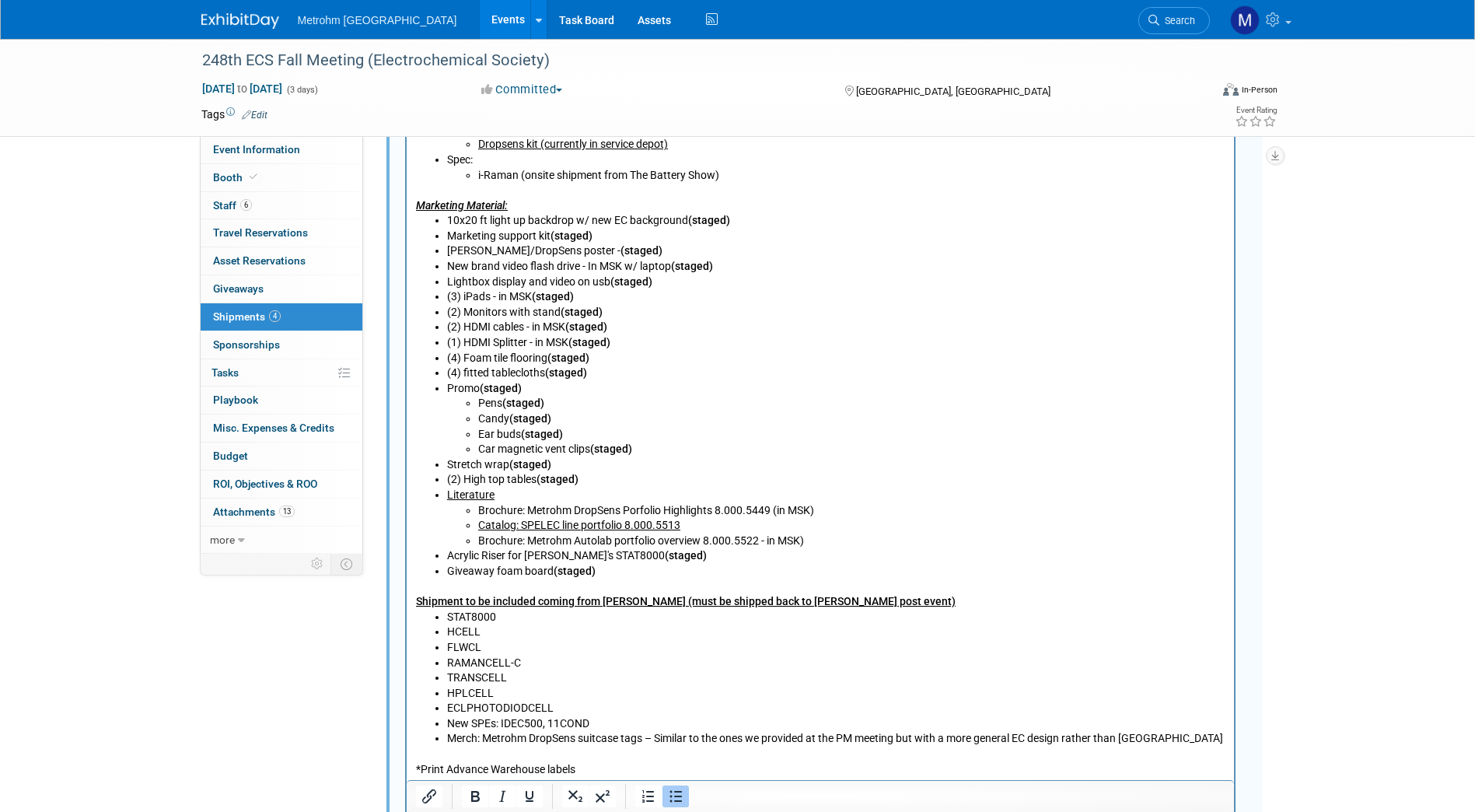
click at [822, 538] on li "Brochure: Metrohm Autolab portfolio overview 8.000.5522 - in MSK)" at bounding box center [851, 542] width 747 height 15
click at [774, 515] on li "Brochure: Metrohm DropSens Porfolio Highlights 8.000.5449 (in MSK)" at bounding box center [851, 512] width 747 height 15
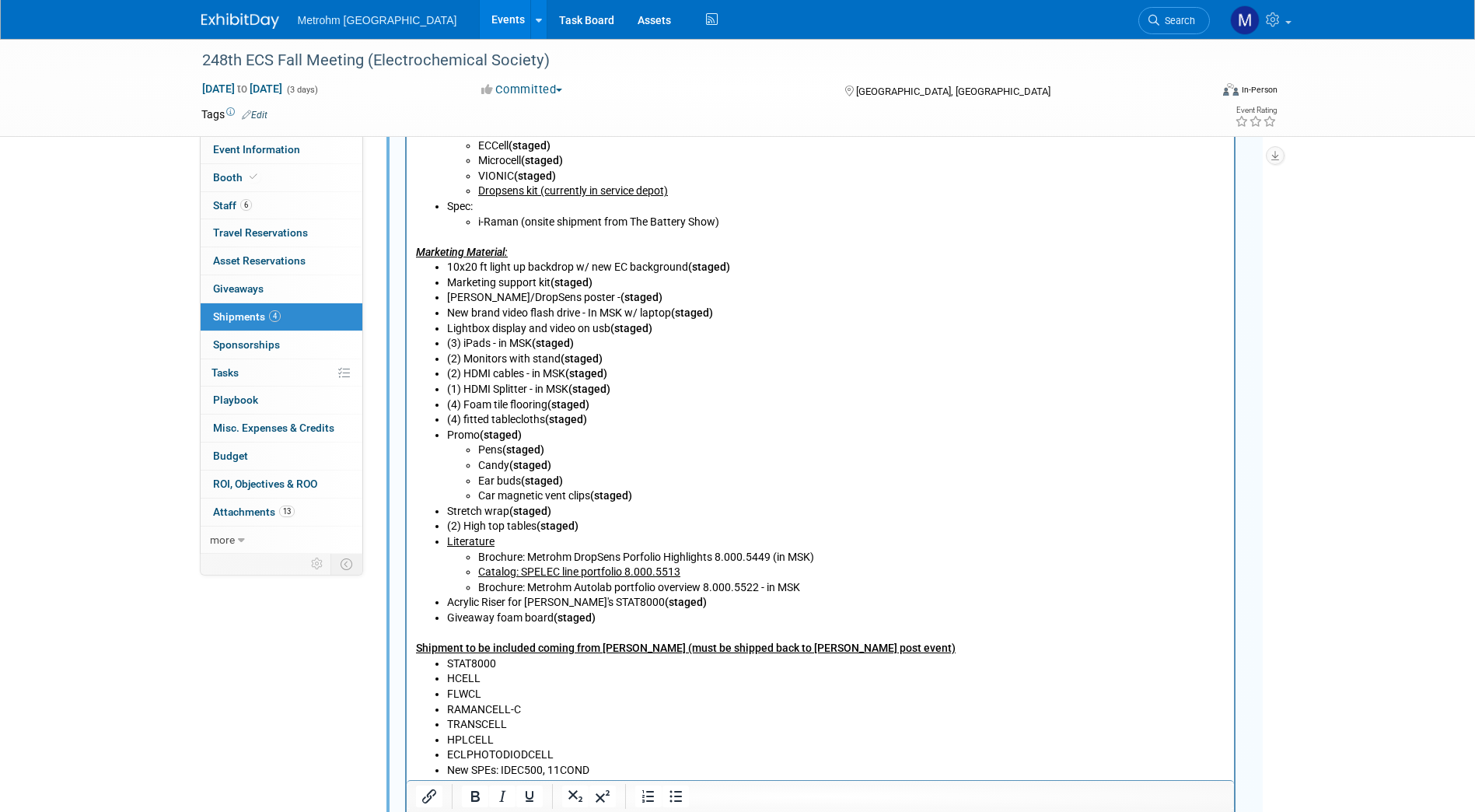
scroll to position [844, 0]
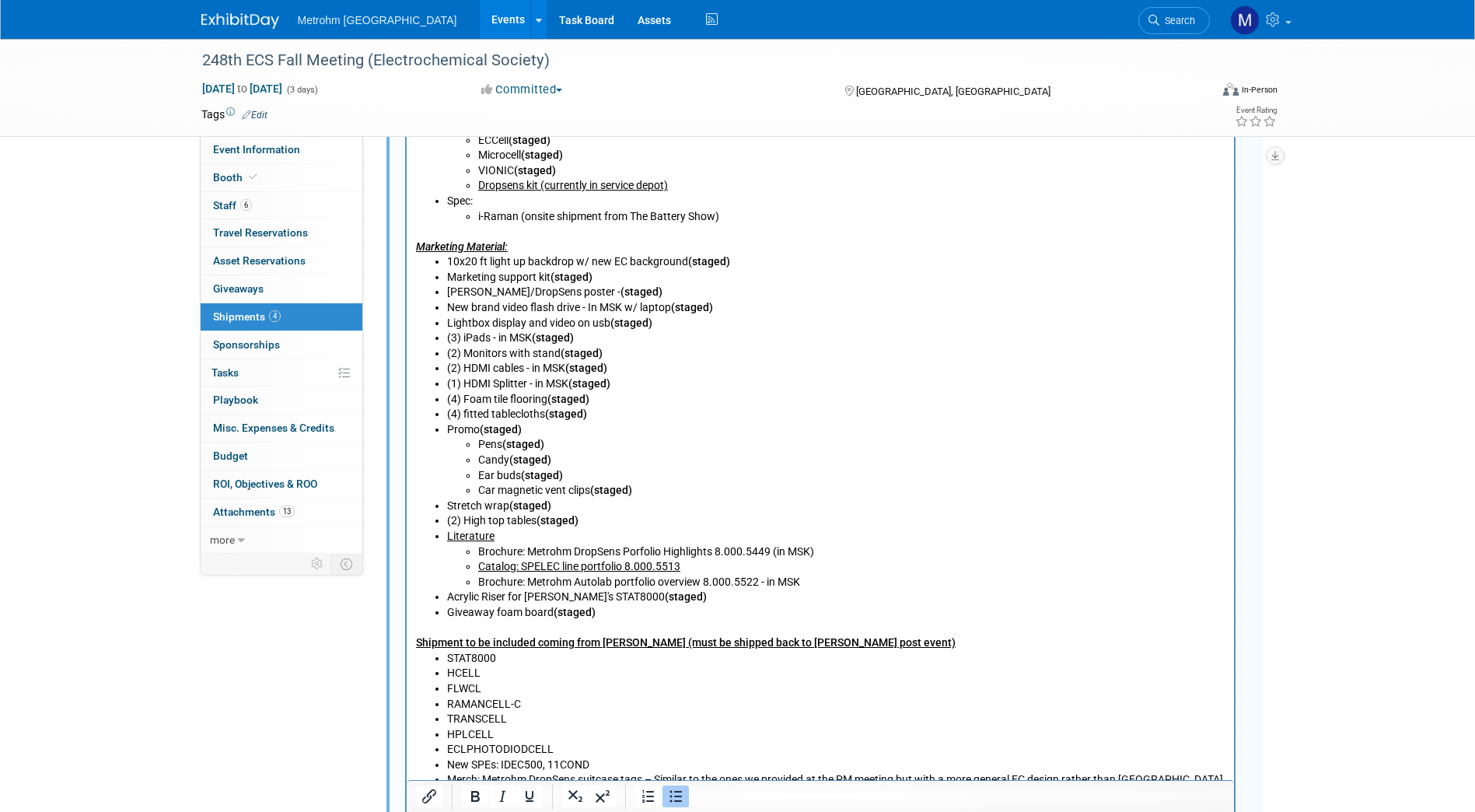
click at [778, 551] on li "Brochure: Metrohm DropSens Porfolio Highlights 8.000.5449 (in MSK)" at bounding box center [851, 553] width 747 height 15
click at [823, 555] on li "Brochure: Metrohm DropSens Porfolio Highlights 8.000.5449 - in MSK)" at bounding box center [851, 553] width 747 height 15
click at [545, 413] on li "(4) fitted tablecloths (staged)" at bounding box center [835, 415] width 778 height 15
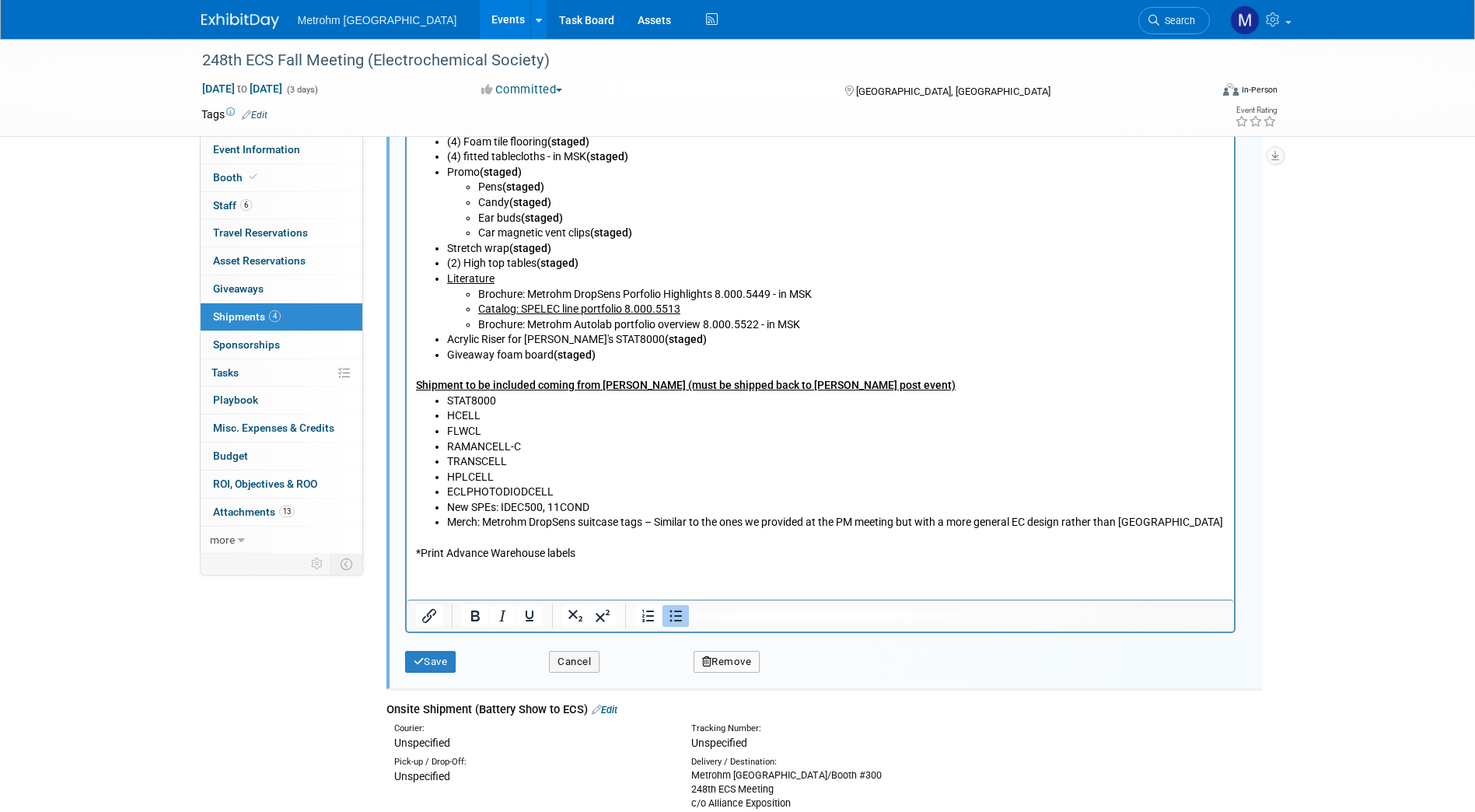
scroll to position [1101, 0]
click at [431, 660] on button "Save" at bounding box center [430, 662] width 51 height 22
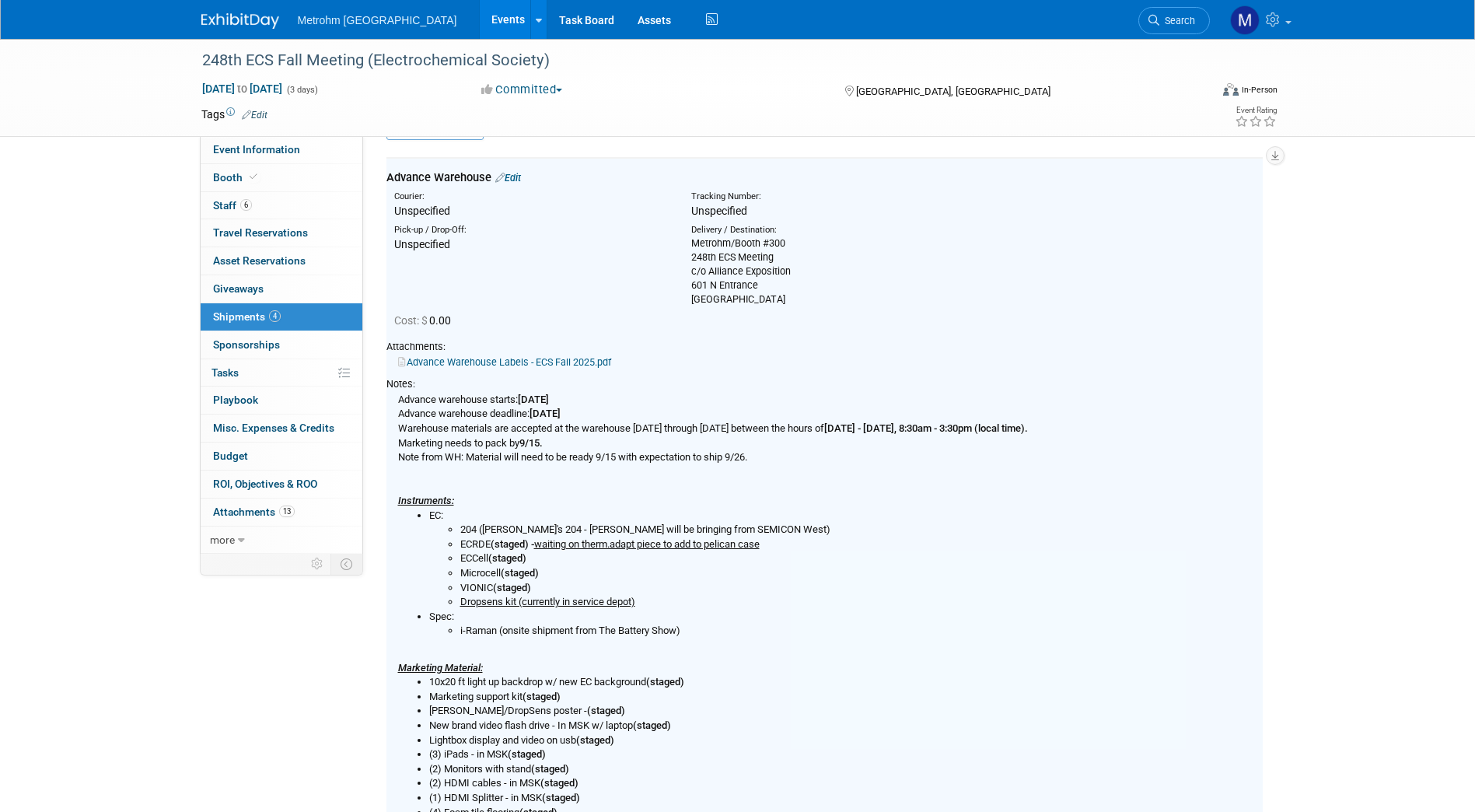
scroll to position [24, 0]
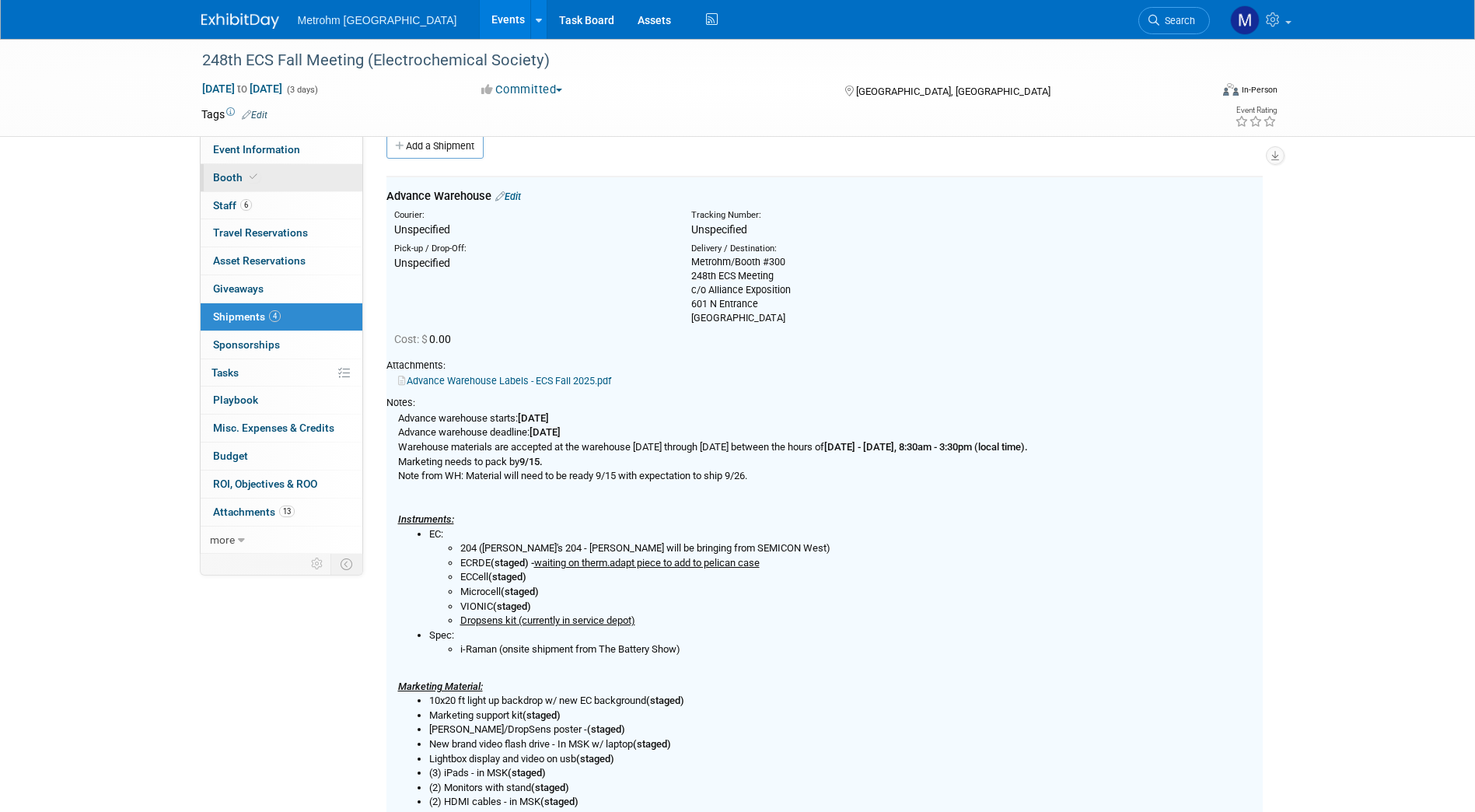
click at [305, 186] on link "Booth" at bounding box center [281, 178] width 162 height 27
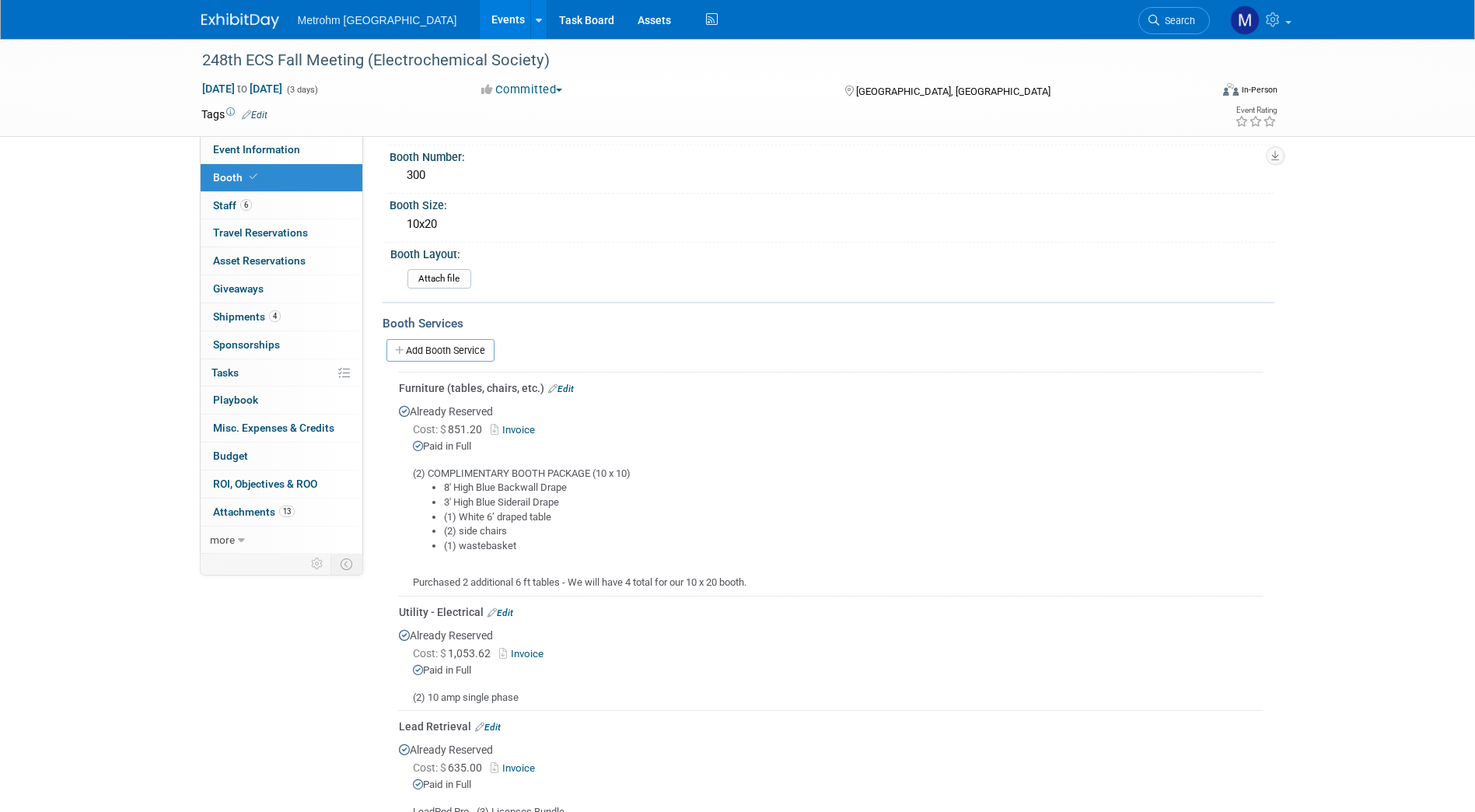
scroll to position [0, 0]
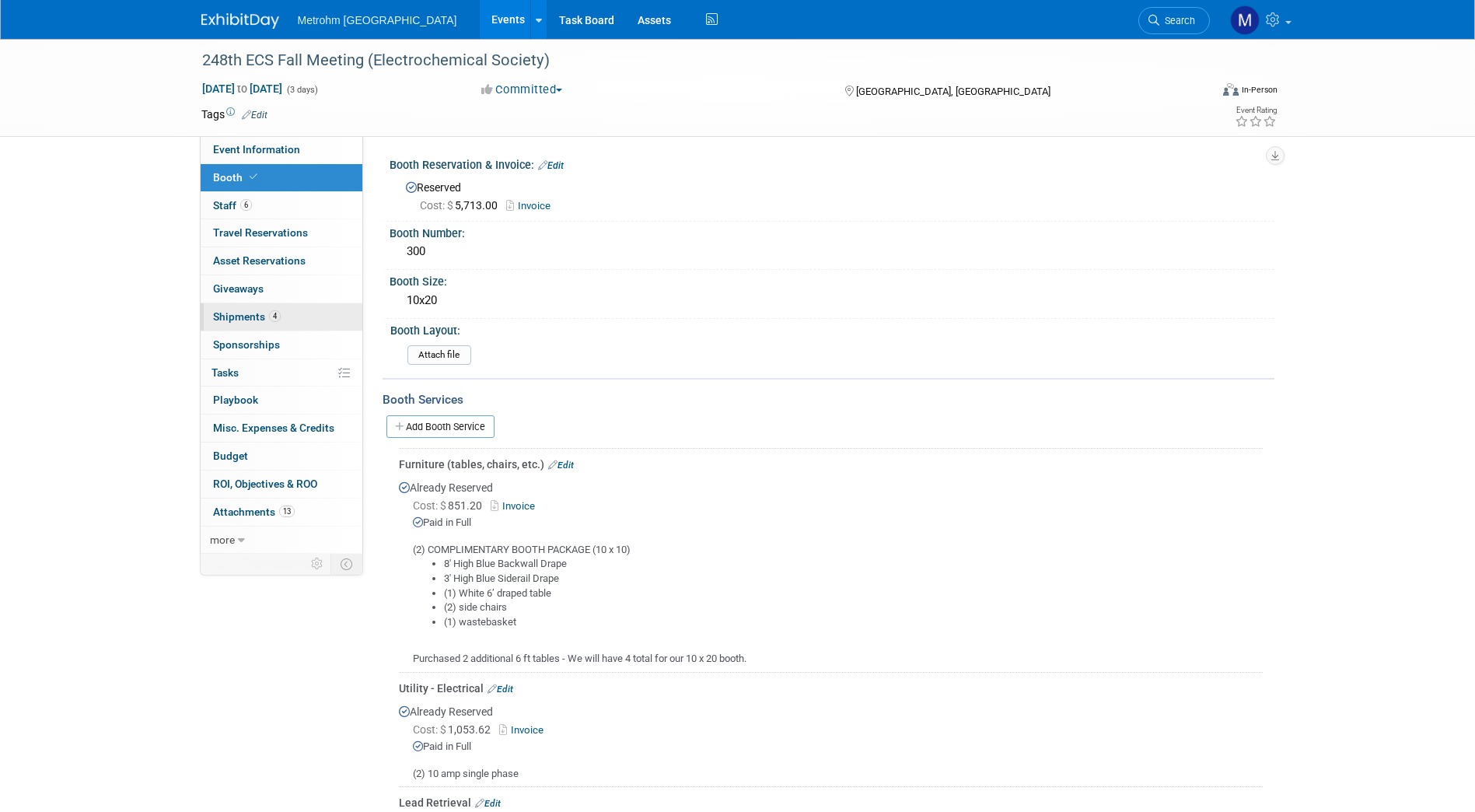
click at [281, 319] on link "4 Shipments 4" at bounding box center [281, 316] width 162 height 27
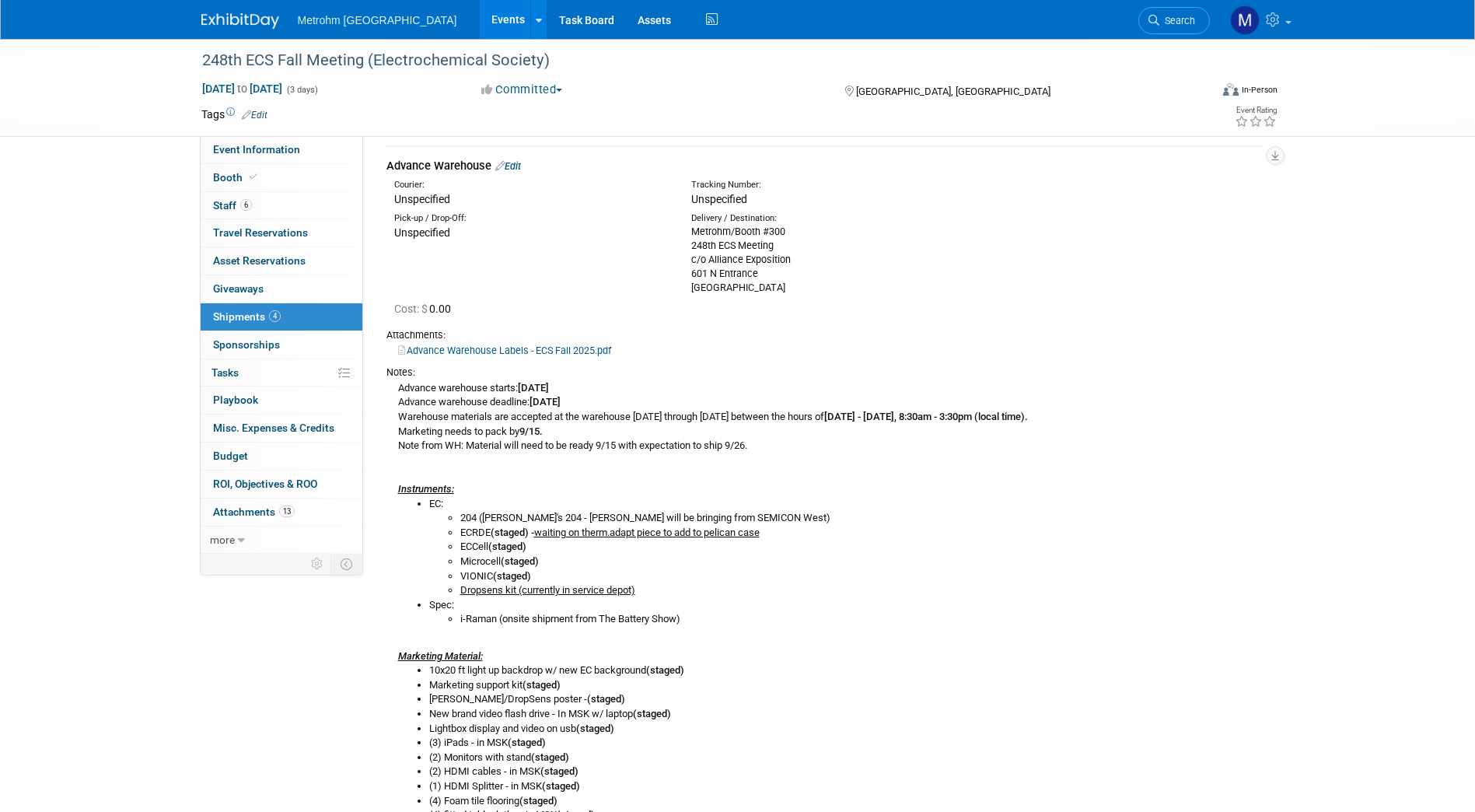
scroll to position [52, 0]
drag, startPoint x: 785, startPoint y: 277, endPoint x: 696, endPoint y: 233, distance: 99.3
click at [696, 233] on div "Metrohm/Booth #300 248th ECS Meeting c/o Alliance Exposition 601 N Entrance Kan…" at bounding box center [827, 261] width 273 height 70
drag, startPoint x: 696, startPoint y: 233, endPoint x: 781, endPoint y: 290, distance: 102.3
click at [781, 290] on div "Delivery / Destination: Metrohm/Booth #300 248th ECS Meeting c/o Alliance Expos…" at bounding box center [827, 255] width 297 height 82
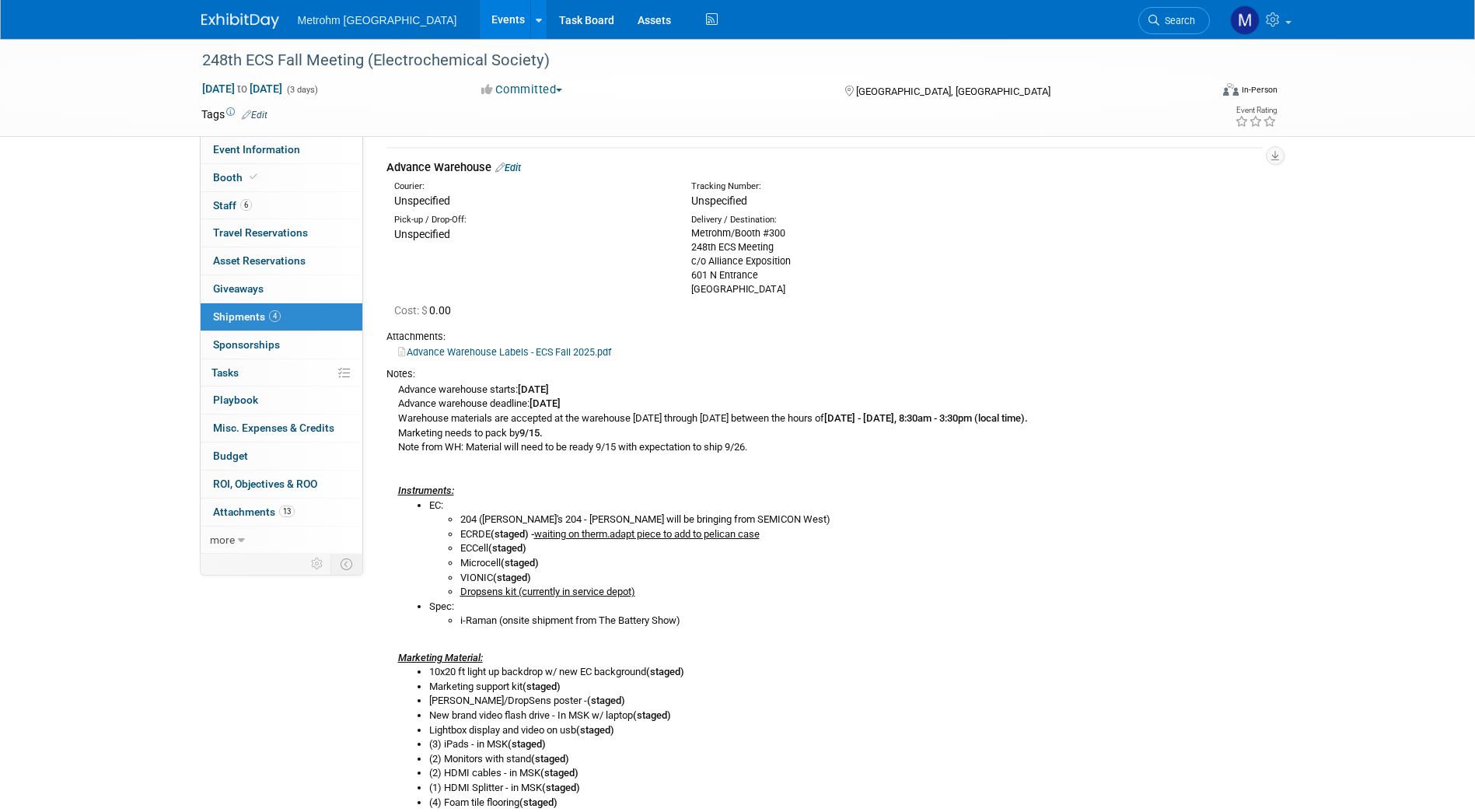
copy div "Metrohm/Booth #300 248th ECS Meeting c/o Alliance Exposition 601 N Entrance Kan…"
click at [517, 164] on link "Edit" at bounding box center [508, 167] width 25 height 12
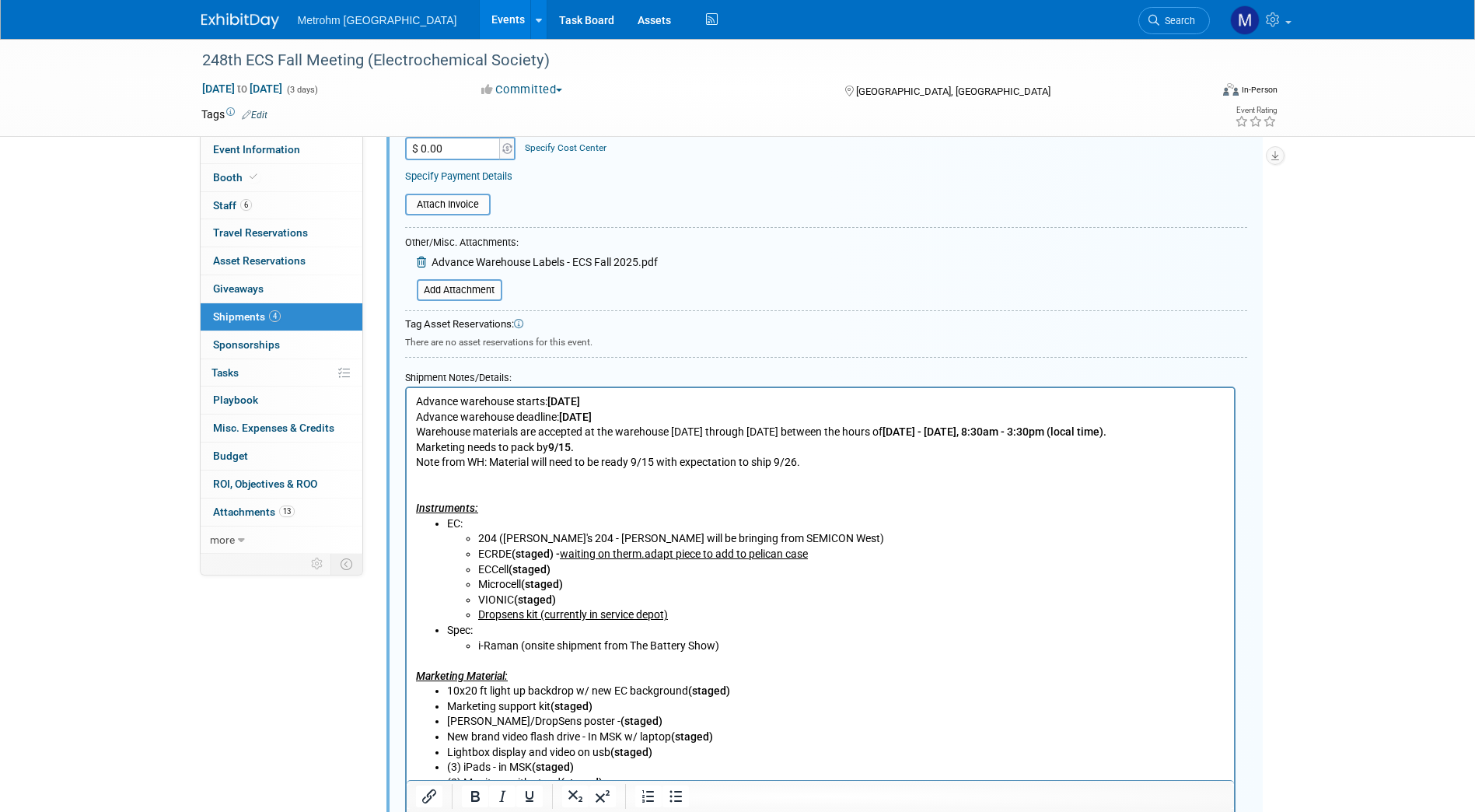
scroll to position [417, 0]
click at [687, 689] on b "(staged)" at bounding box center [708, 688] width 42 height 13
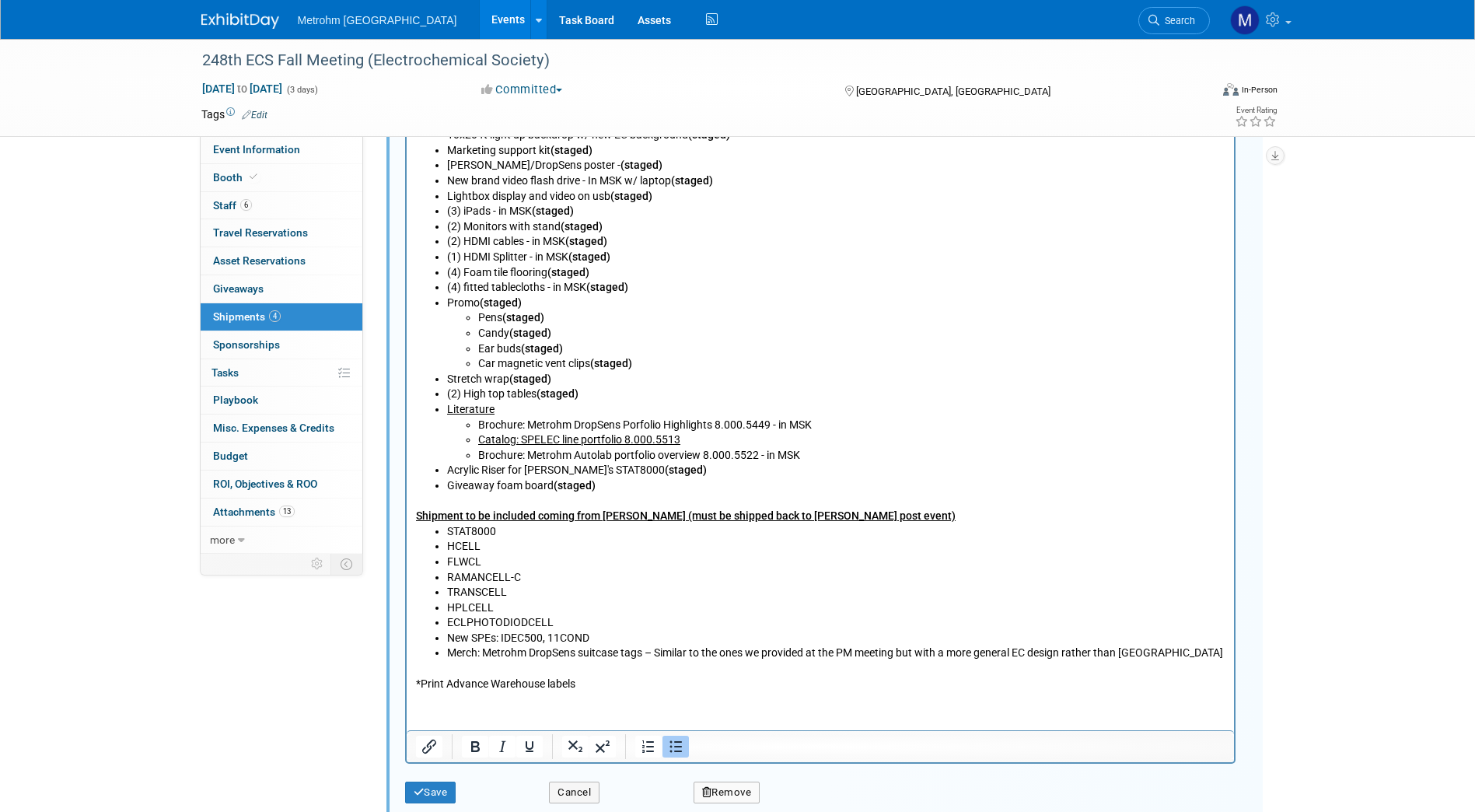
scroll to position [972, 0]
click at [441, 797] on button "Save" at bounding box center [430, 792] width 51 height 22
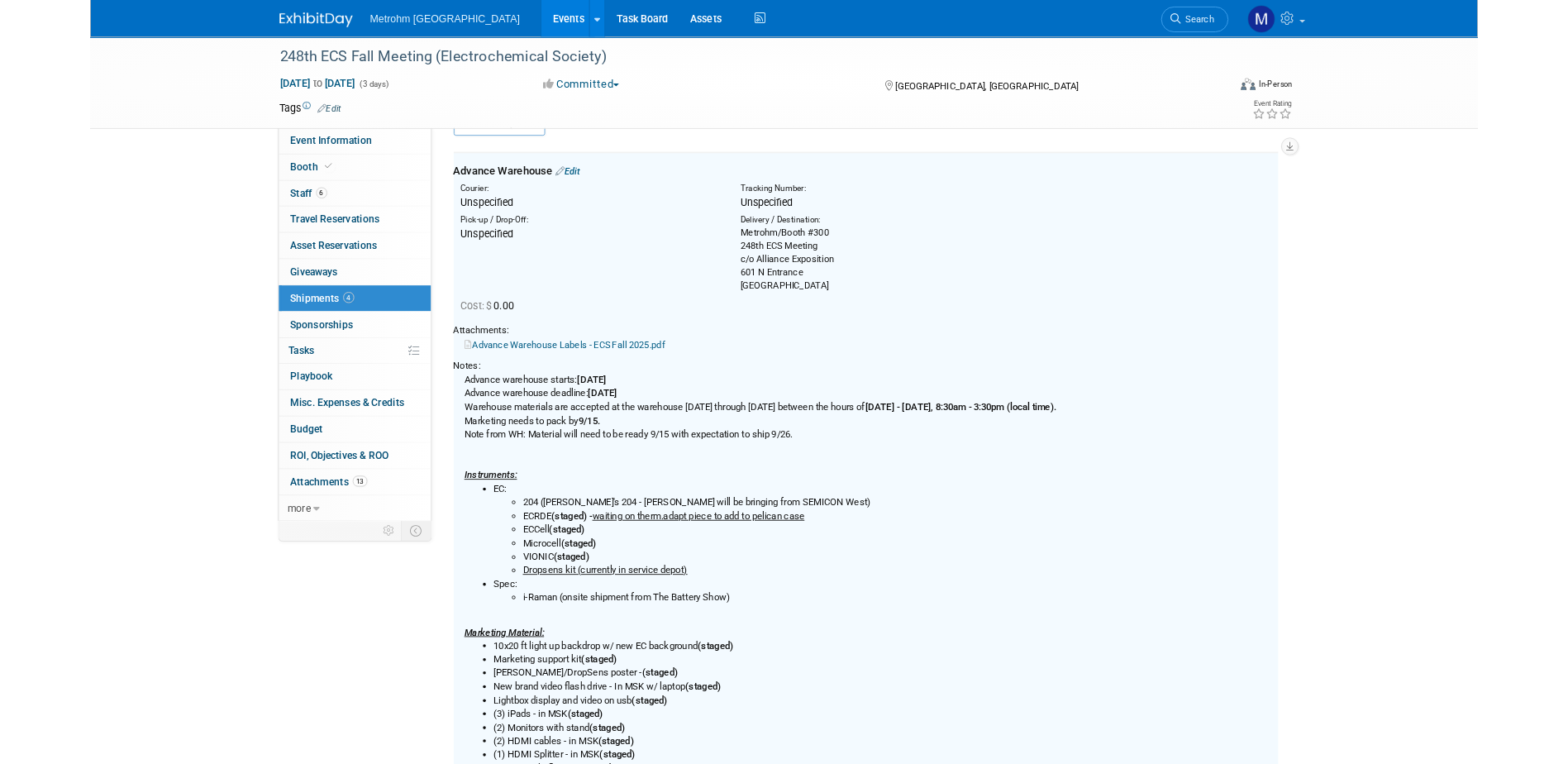
scroll to position [25, 0]
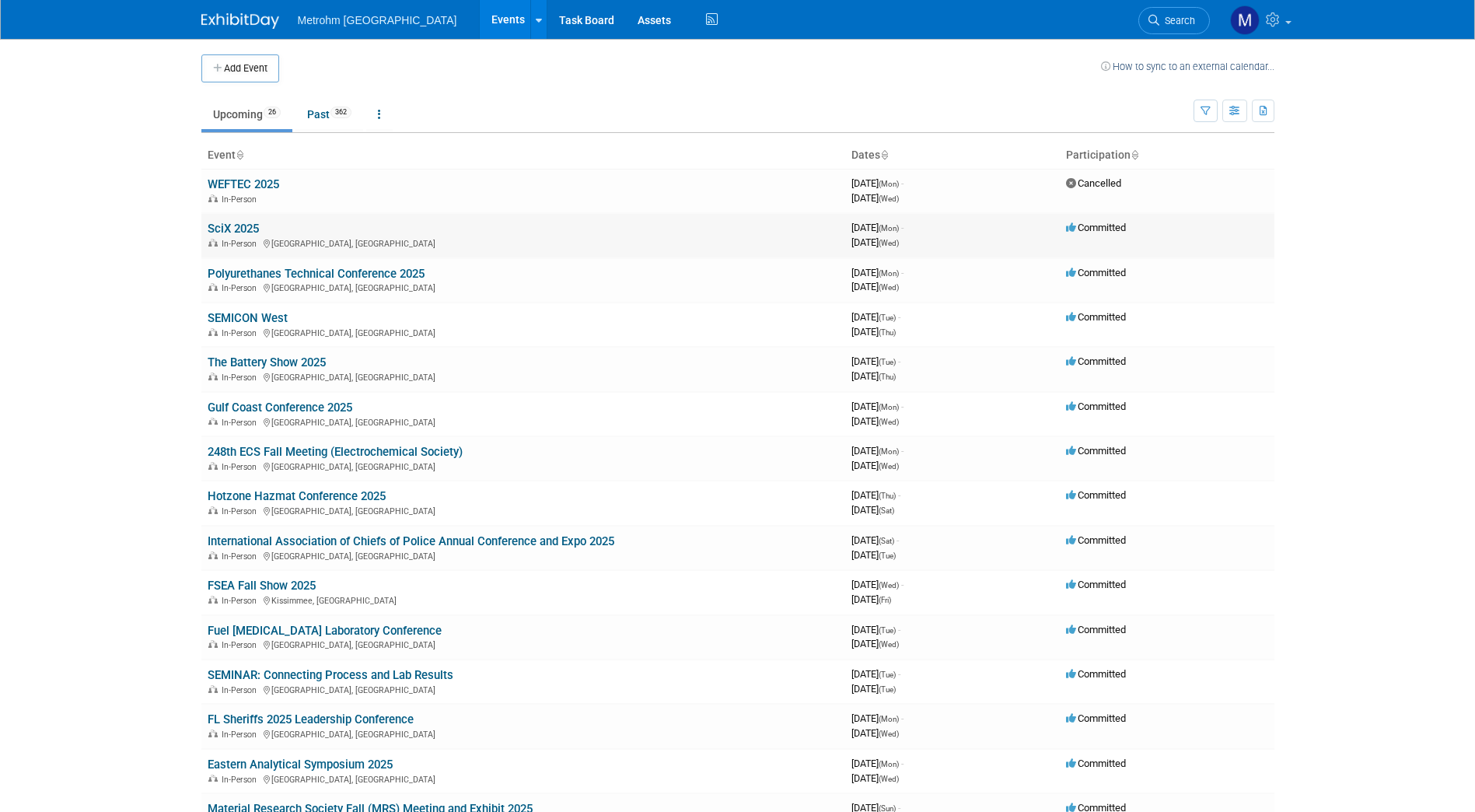
click at [231, 220] on td "SciX 2025 In-Person Louisville, KY" at bounding box center [523, 235] width 644 height 45
click at [230, 227] on link "SciX 2025" at bounding box center [233, 228] width 51 height 14
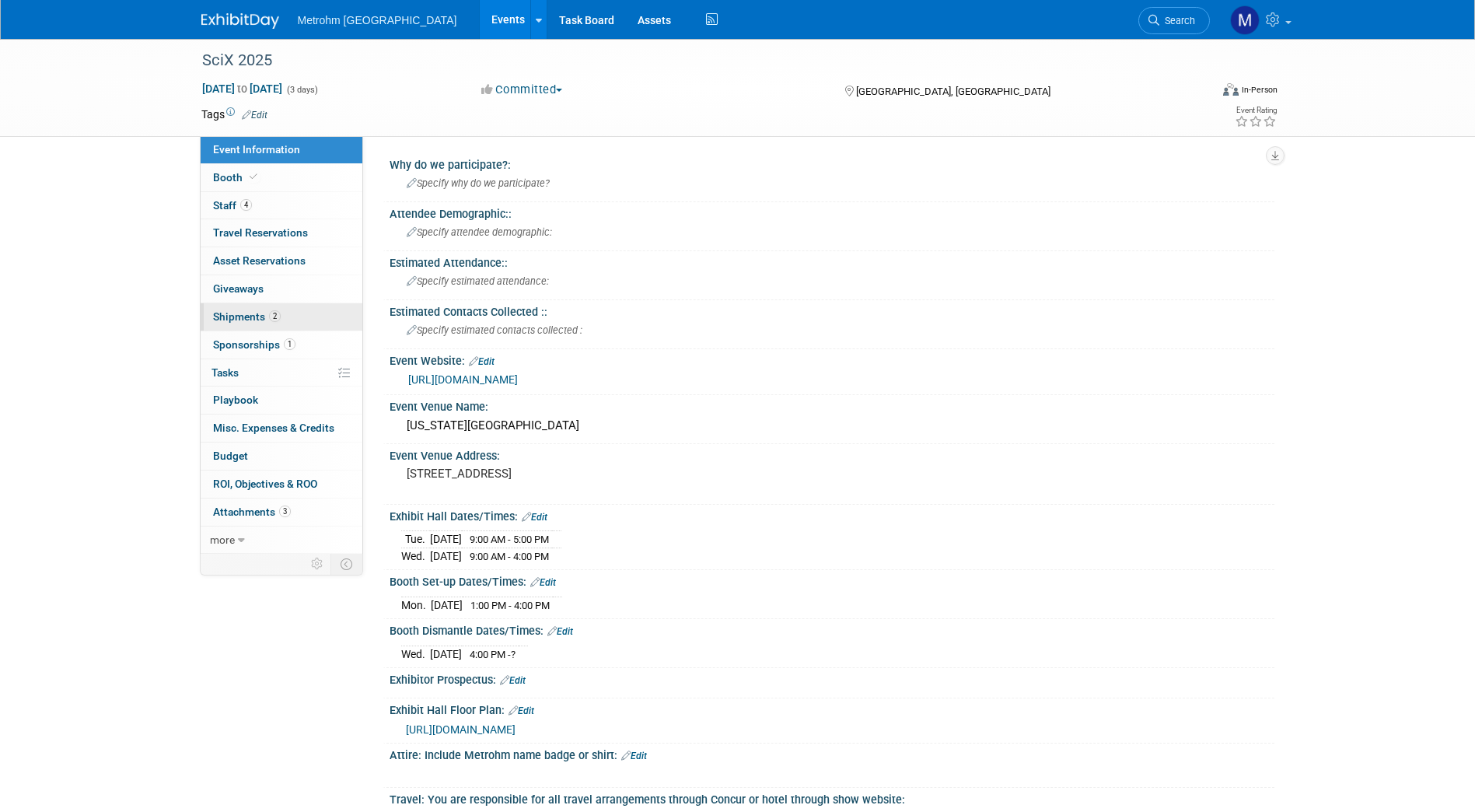
click at [252, 317] on span "Shipments 2" at bounding box center [247, 316] width 67 height 13
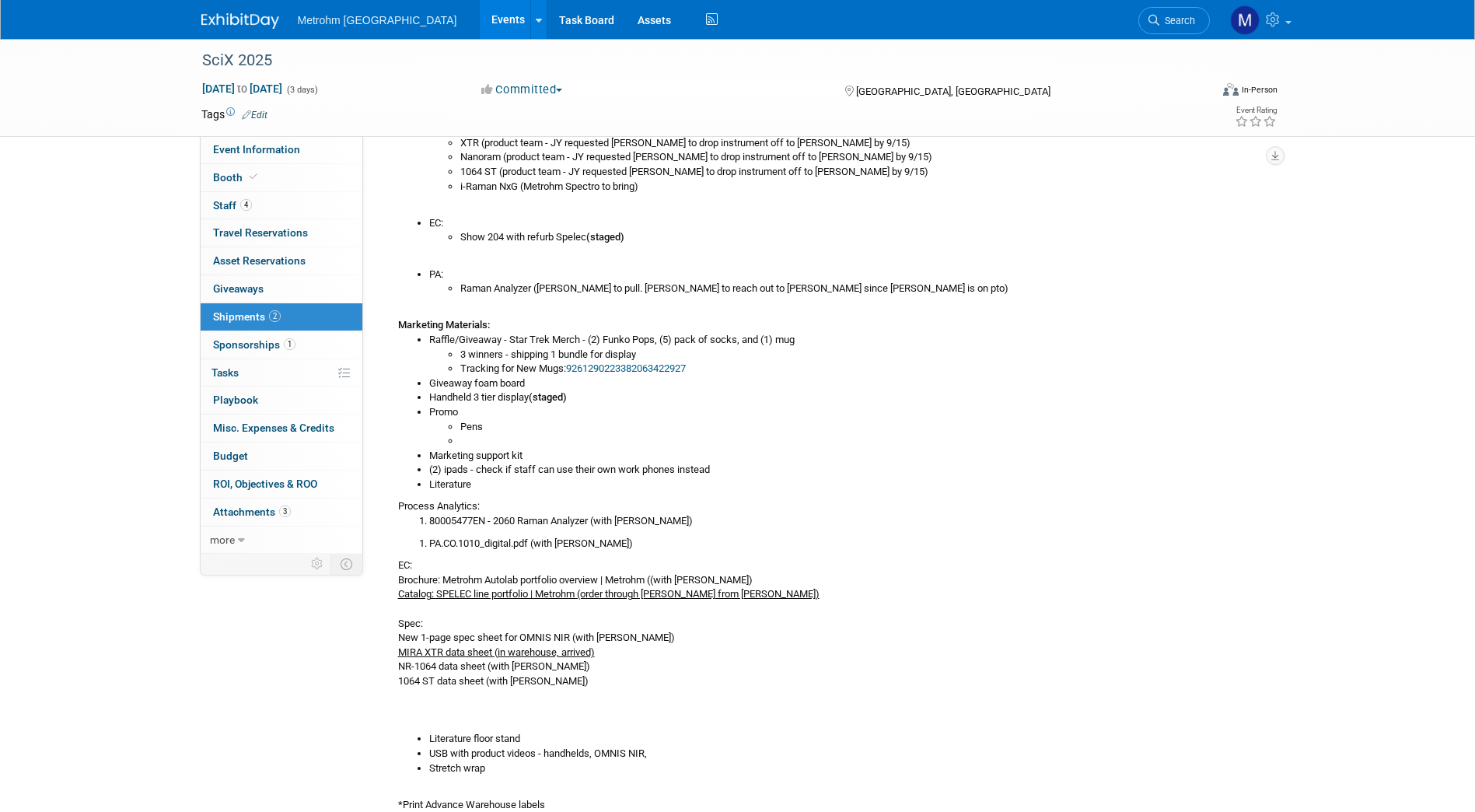
scroll to position [448, 0]
